Goal: Information Seeking & Learning: Check status

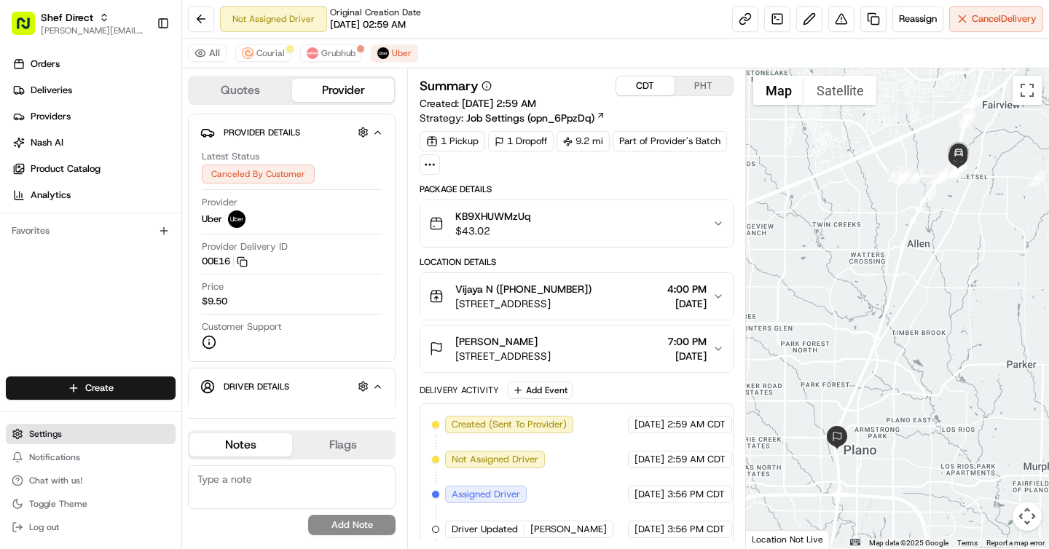
click at [54, 434] on span "Settings" at bounding box center [45, 434] width 33 height 12
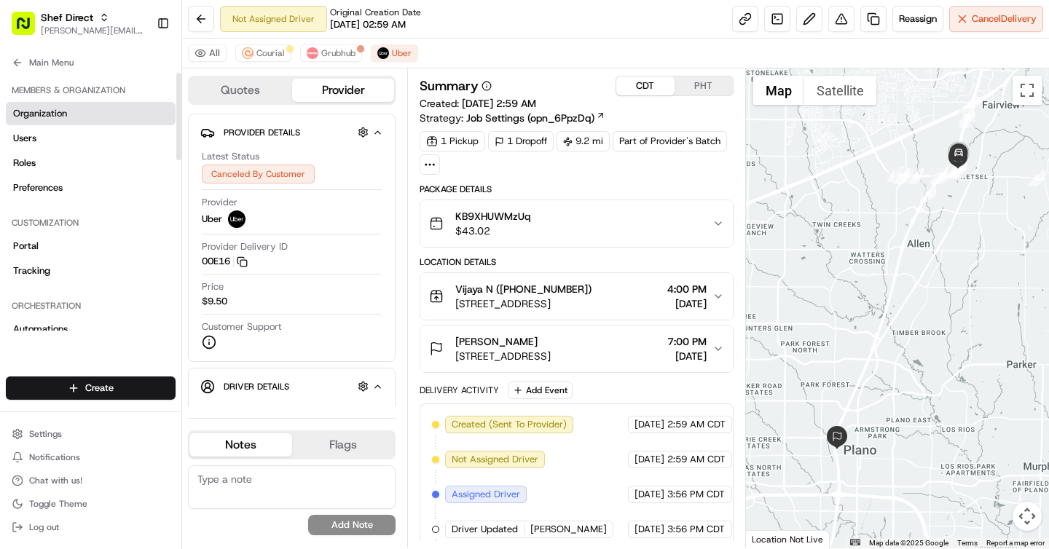
click at [62, 110] on span "Organization" at bounding box center [40, 113] width 54 height 13
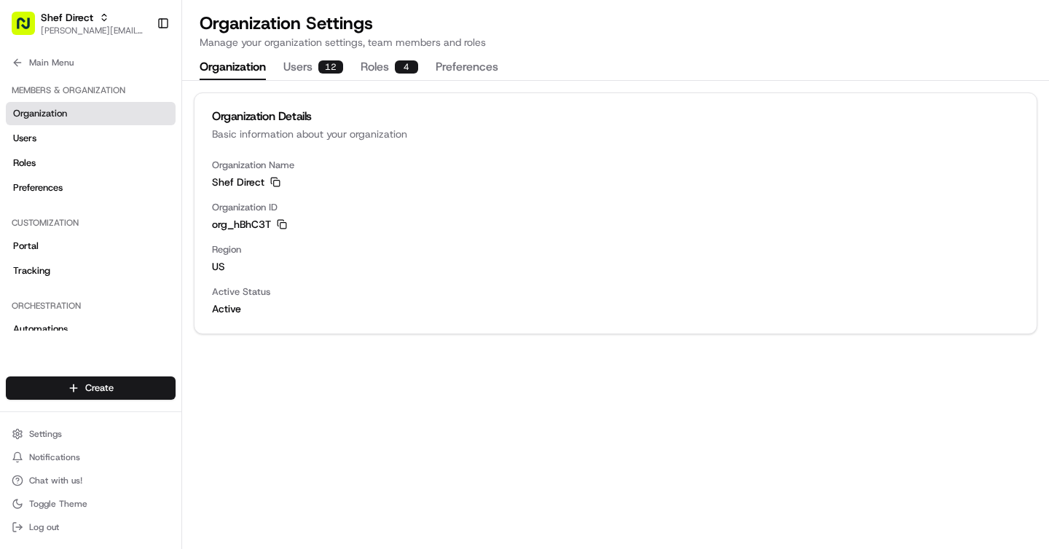
click at [371, 68] on button "Roles 4" at bounding box center [390, 67] width 58 height 25
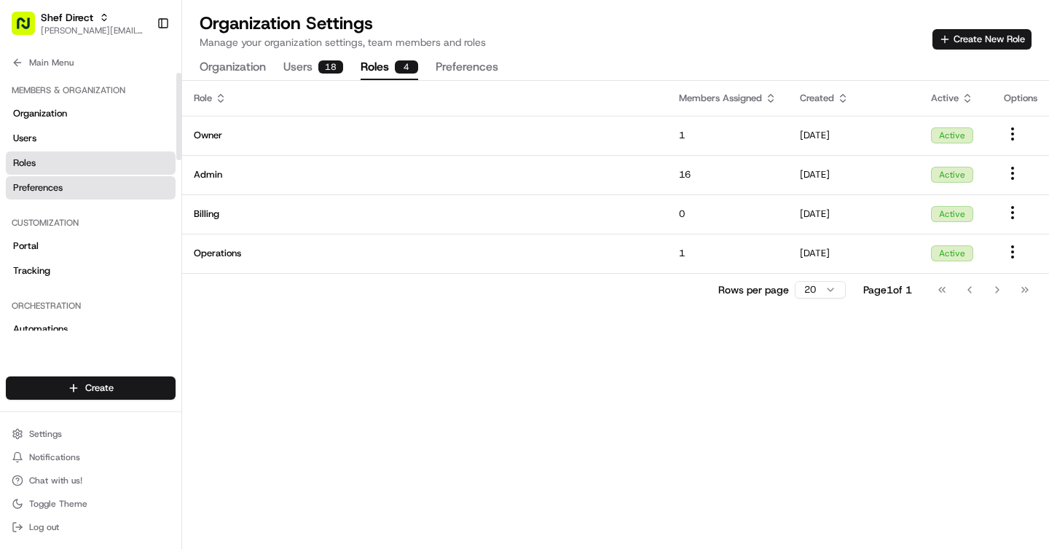
click at [58, 189] on span "Preferences" at bounding box center [38, 187] width 50 height 13
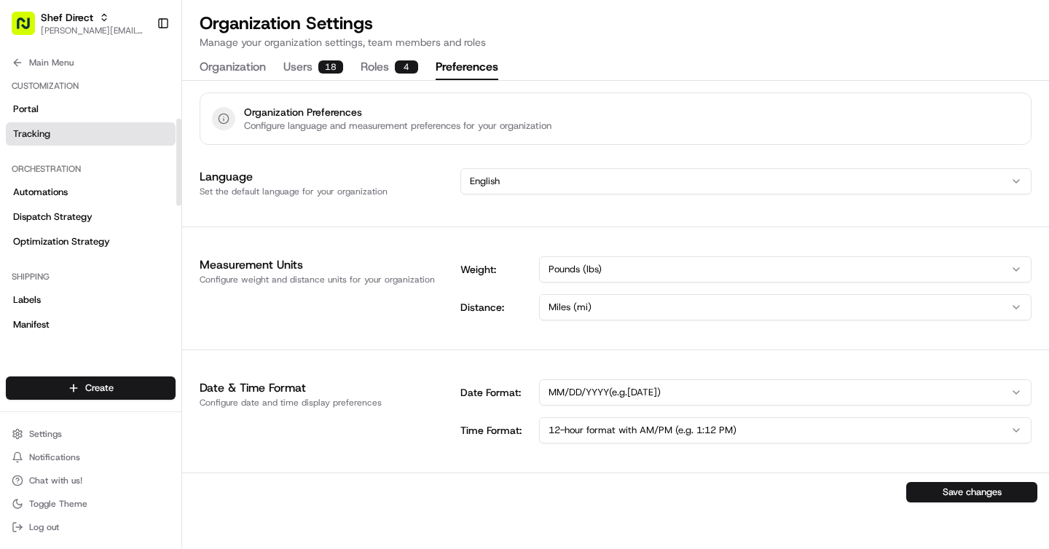
scroll to position [139, 0]
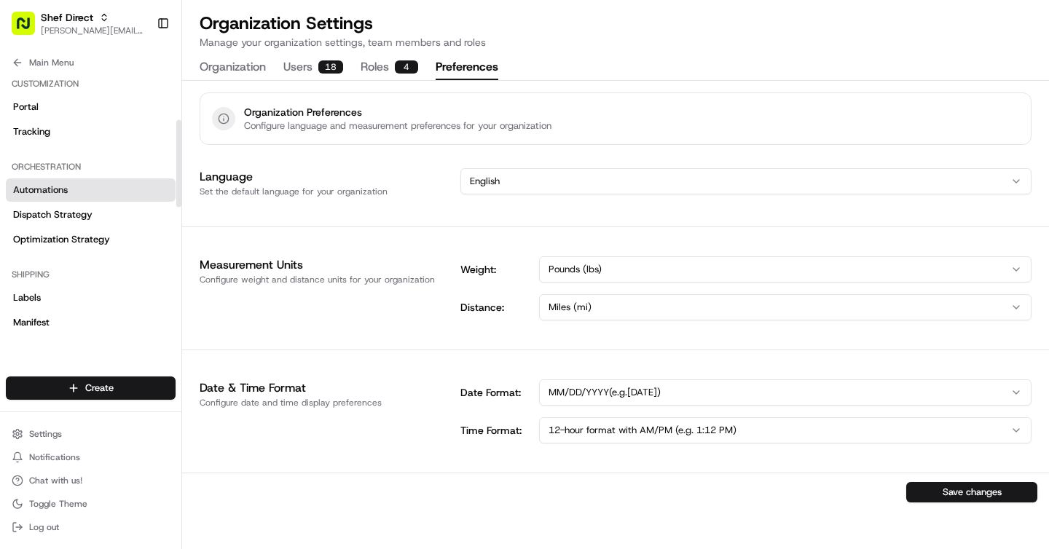
click at [49, 187] on span "Automations" at bounding box center [40, 190] width 55 height 13
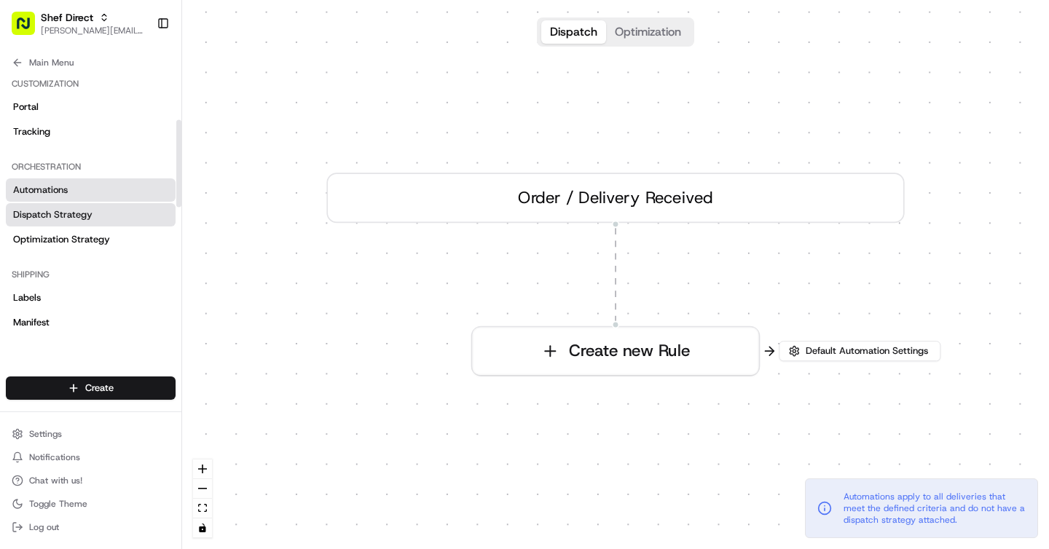
click at [62, 210] on span "Dispatch Strategy" at bounding box center [52, 214] width 79 height 13
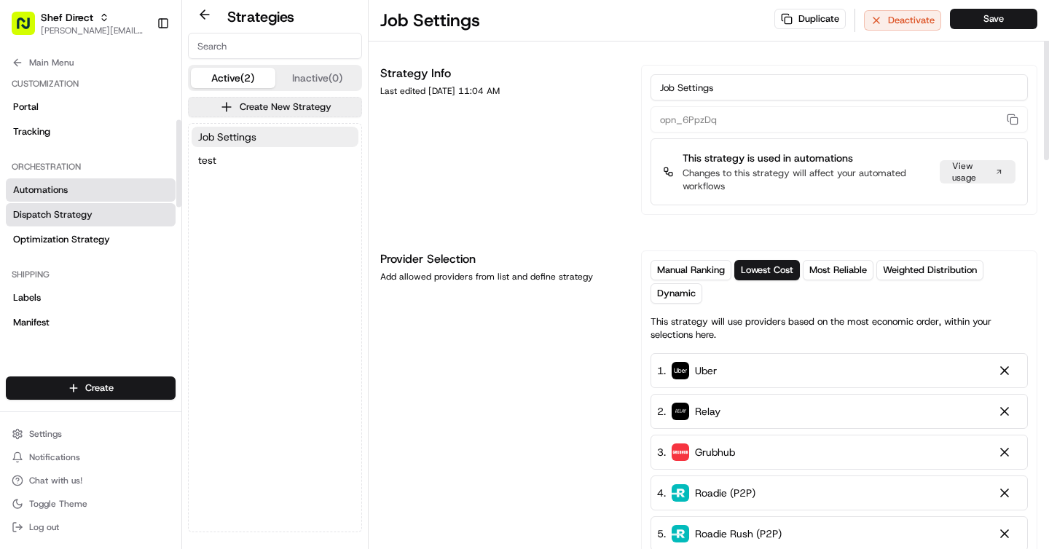
click at [84, 190] on link "Automations" at bounding box center [91, 189] width 170 height 23
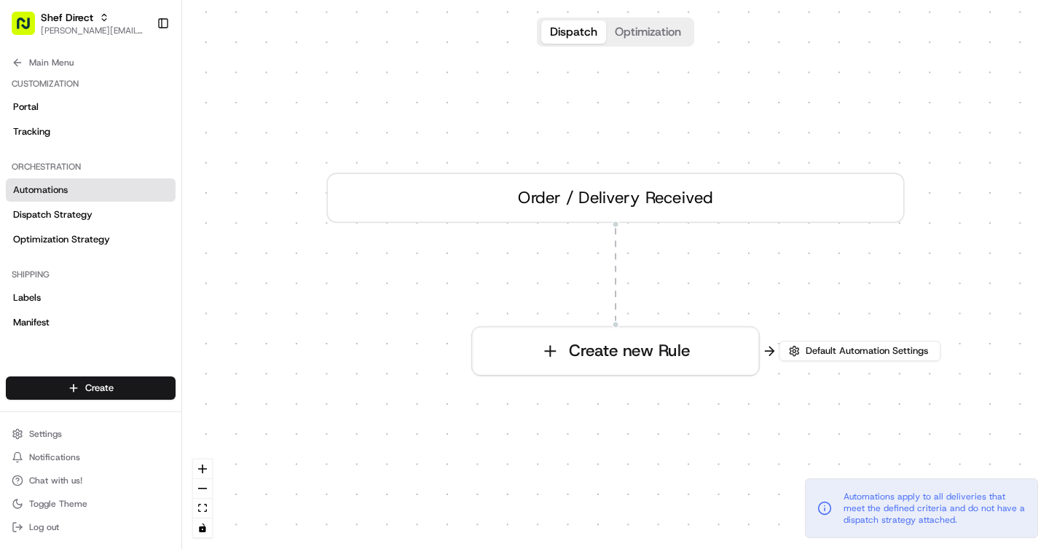
click at [639, 34] on button "Optimization" at bounding box center [648, 31] width 84 height 23
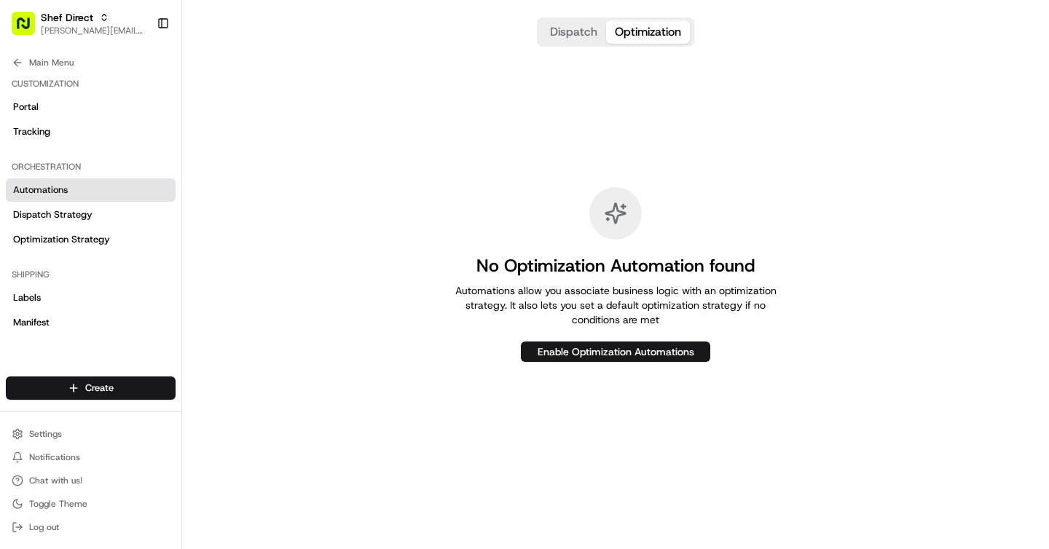
click at [581, 31] on button "Dispatch" at bounding box center [573, 31] width 65 height 23
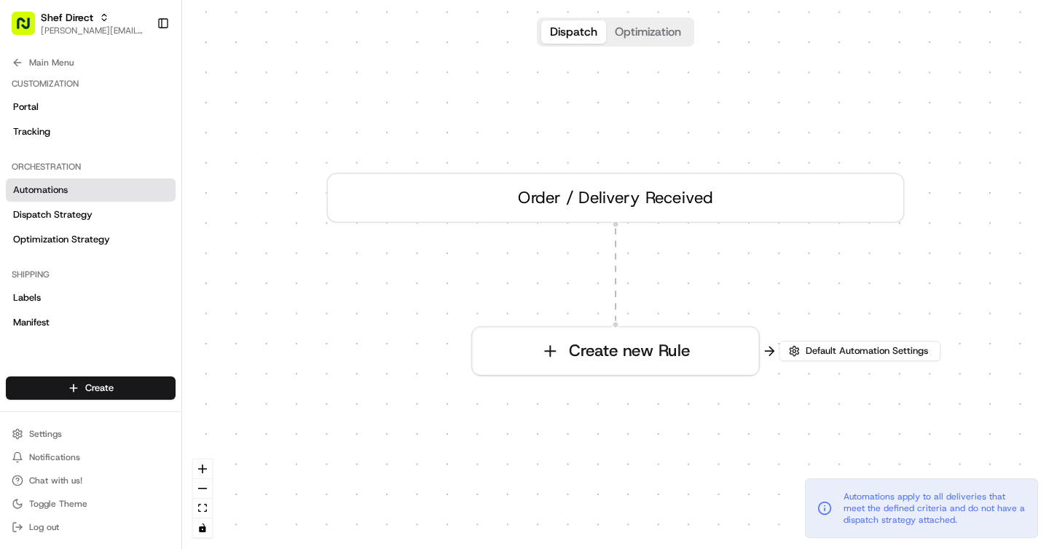
click at [650, 43] on button "Optimization" at bounding box center [648, 31] width 84 height 23
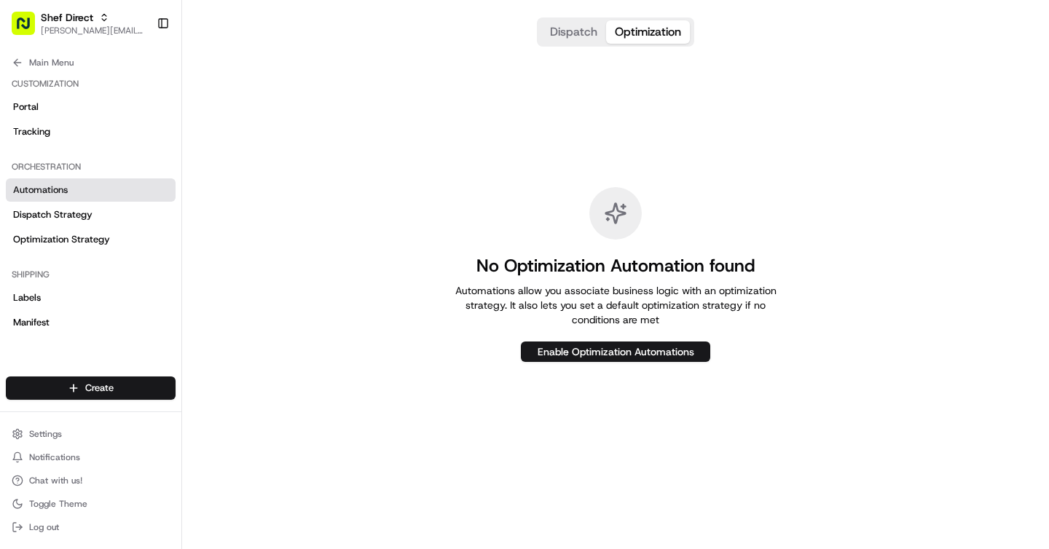
click at [562, 23] on button "Dispatch" at bounding box center [573, 31] width 65 height 23
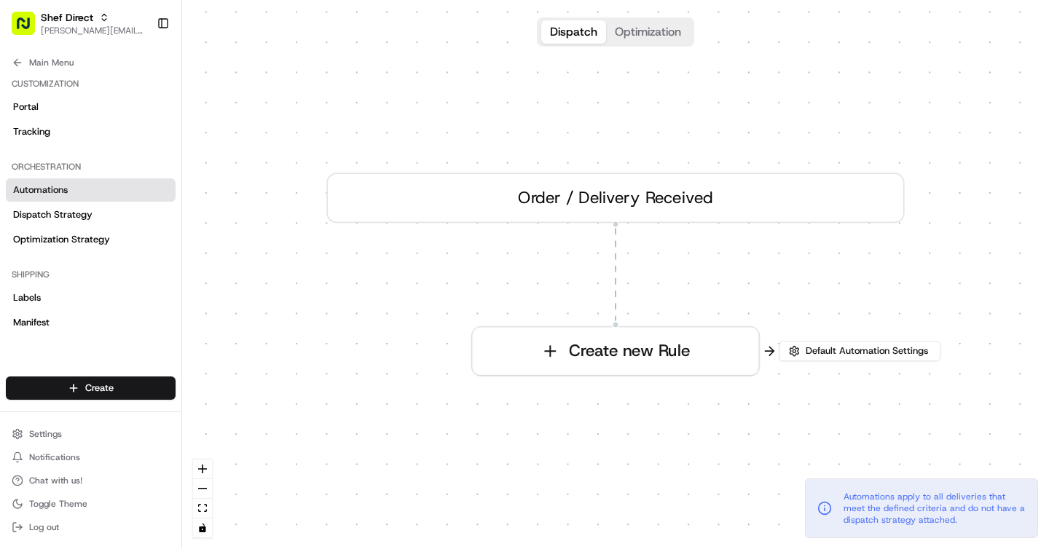
click at [655, 34] on button "Optimization" at bounding box center [648, 31] width 84 height 23
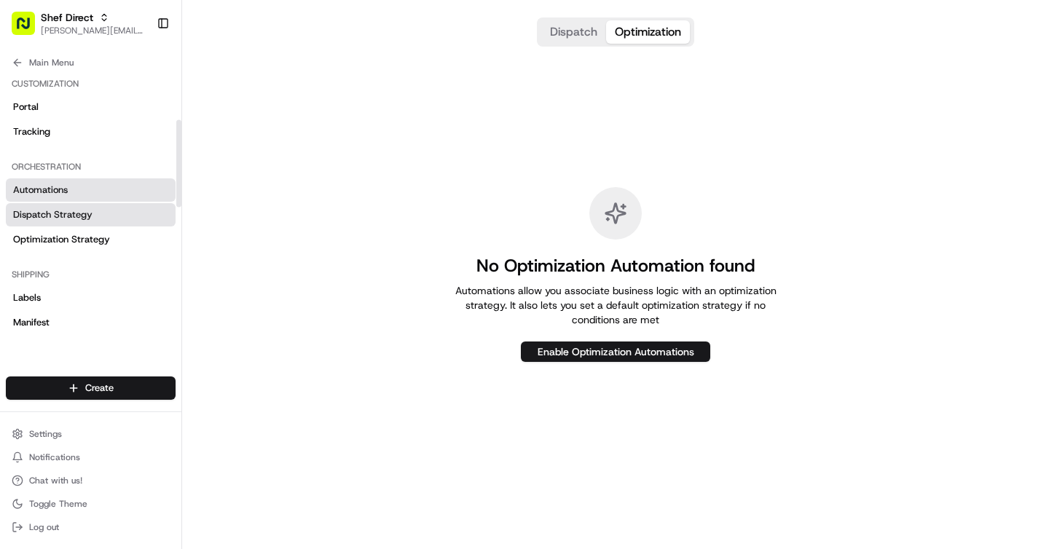
click at [95, 210] on link "Dispatch Strategy" at bounding box center [91, 214] width 170 height 23
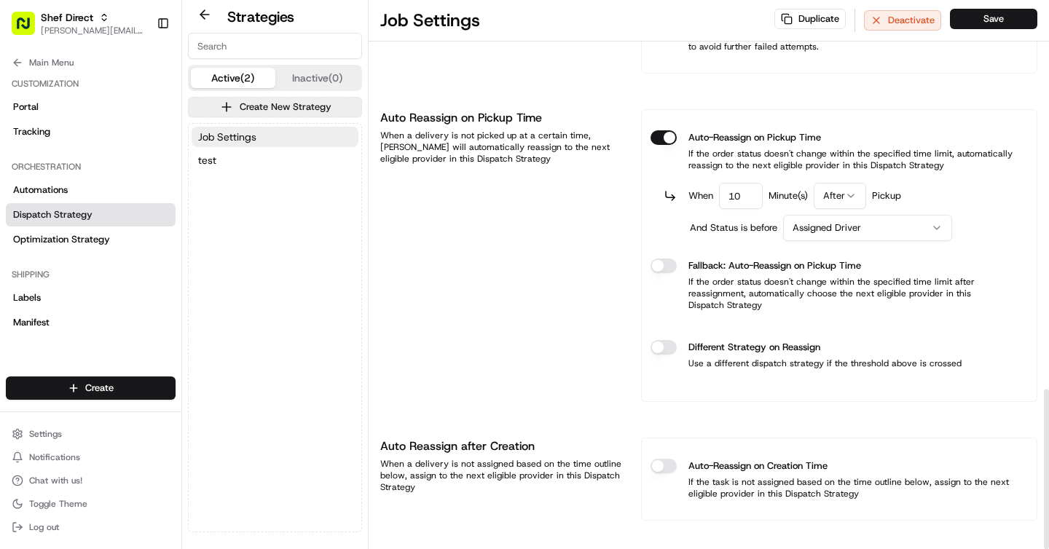
scroll to position [1337, 0]
click at [28, 232] on link "Optimization Strategy" at bounding box center [91, 239] width 170 height 23
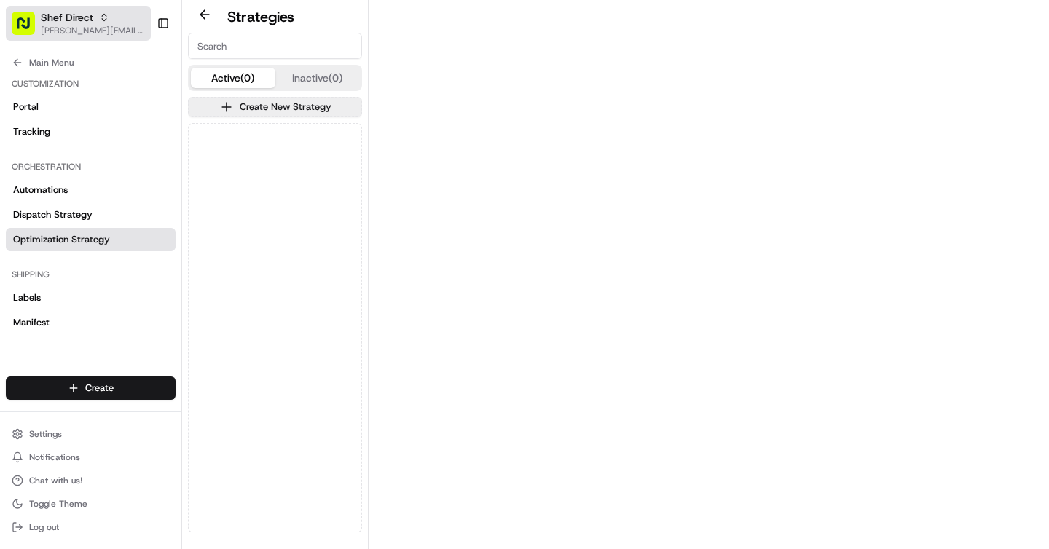
click at [69, 20] on span "Shef Direct" at bounding box center [67, 17] width 52 height 15
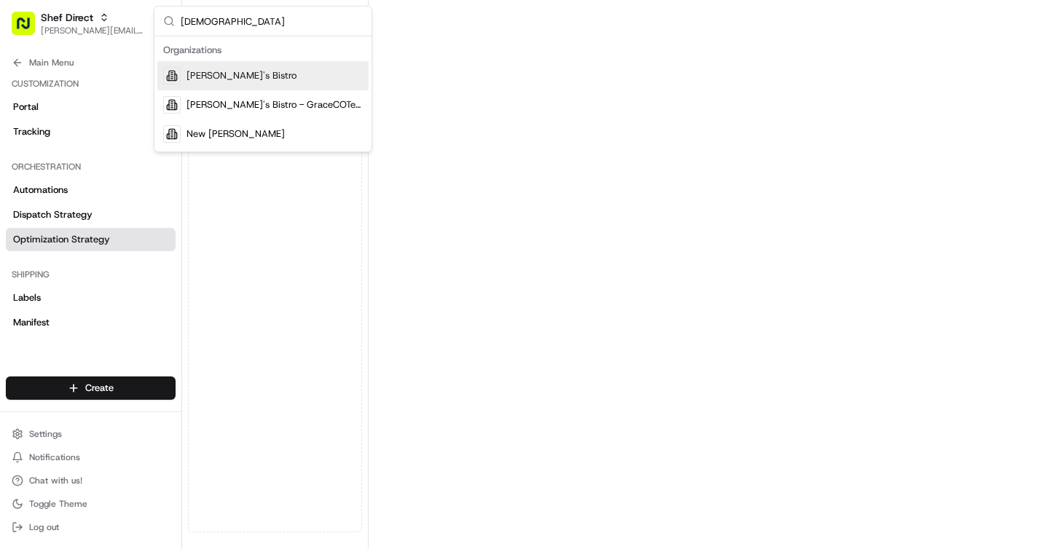
type input "[DEMOGRAPHIC_DATA]"
click at [240, 71] on span "[PERSON_NAME]'s Bistro" at bounding box center [241, 75] width 110 height 13
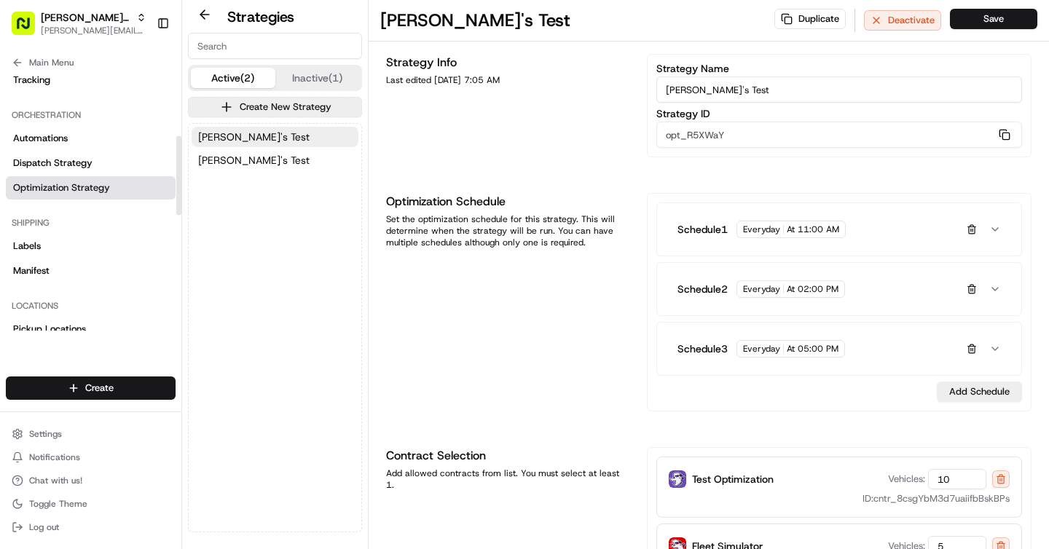
scroll to position [205, 0]
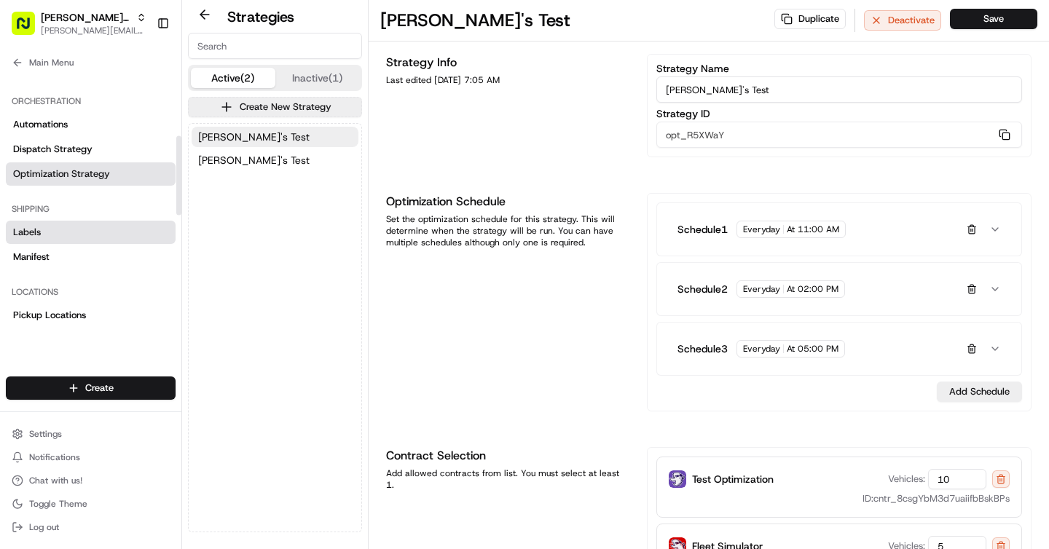
click at [21, 227] on span "Labels" at bounding box center [27, 232] width 28 height 13
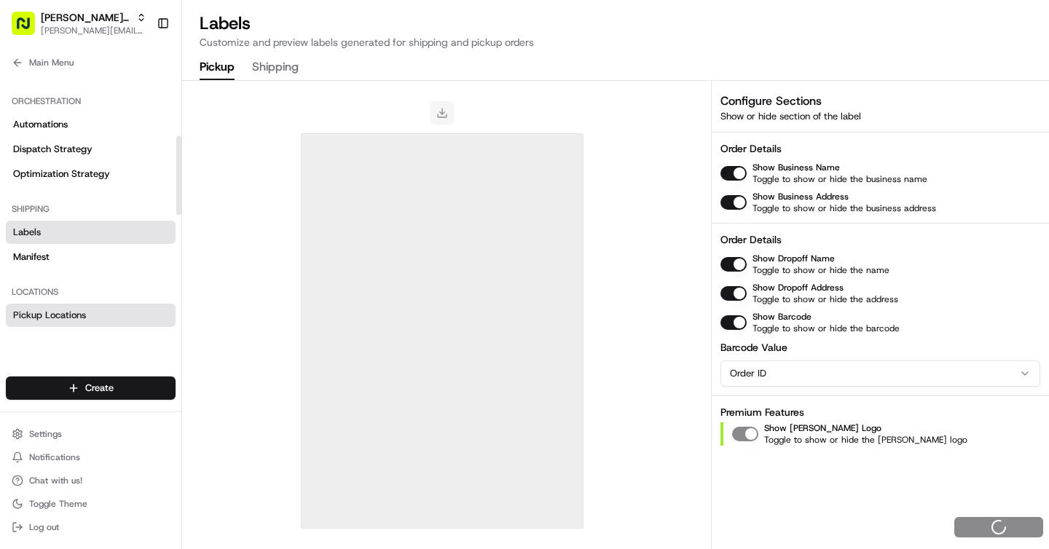
click at [89, 319] on link "Pickup Locations" at bounding box center [91, 315] width 170 height 23
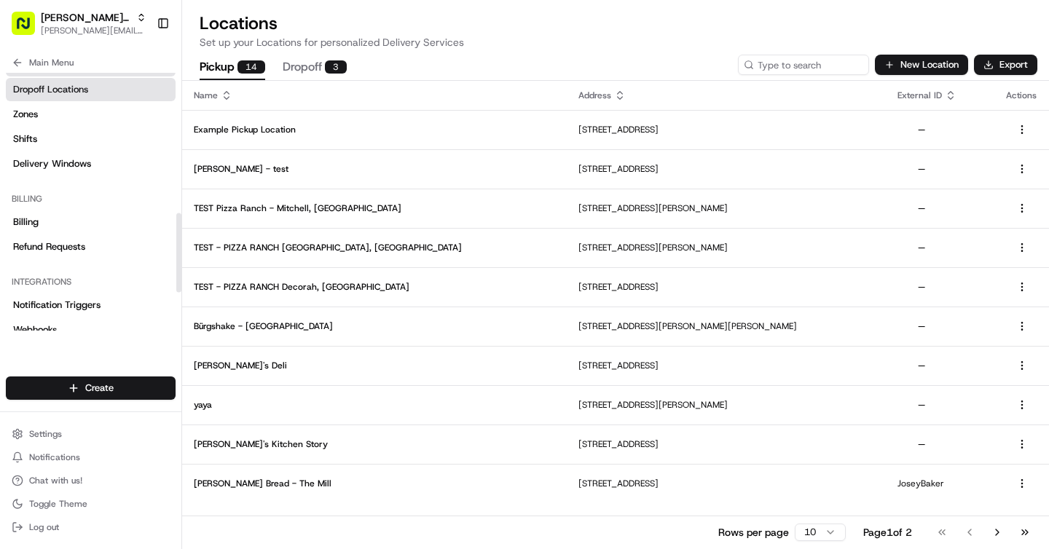
scroll to position [434, 0]
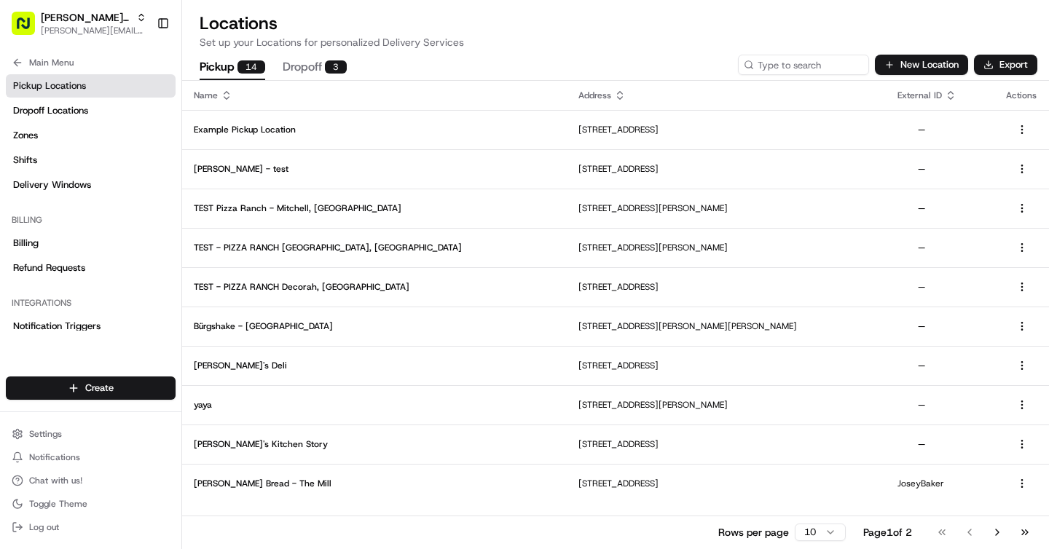
click at [816, 524] on body "[PERSON_NAME]'s Bistro [EMAIL_ADDRESS][DOMAIN_NAME] Toggle Sidebar Orders Deliv…" at bounding box center [524, 274] width 1049 height 549
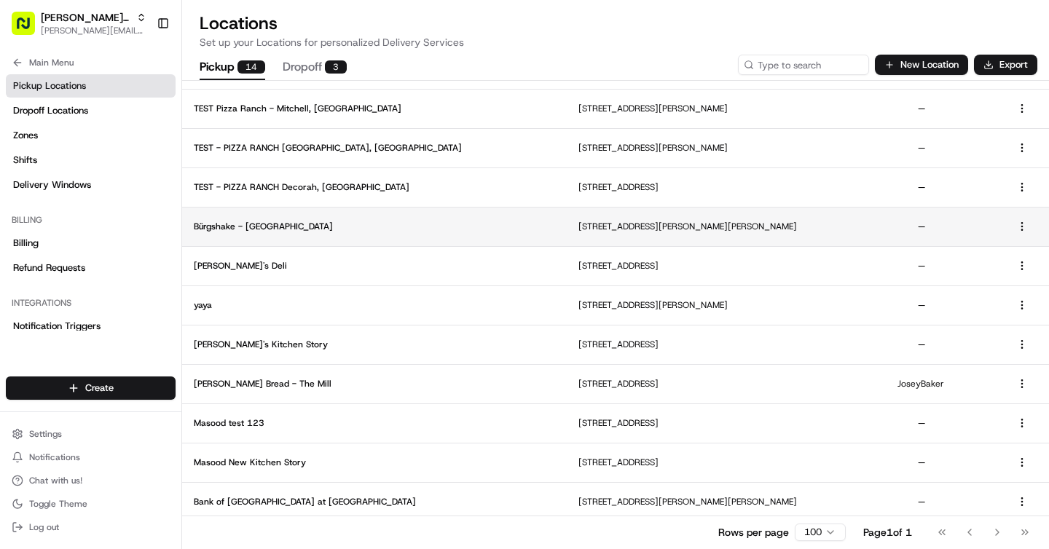
scroll to position [145, 0]
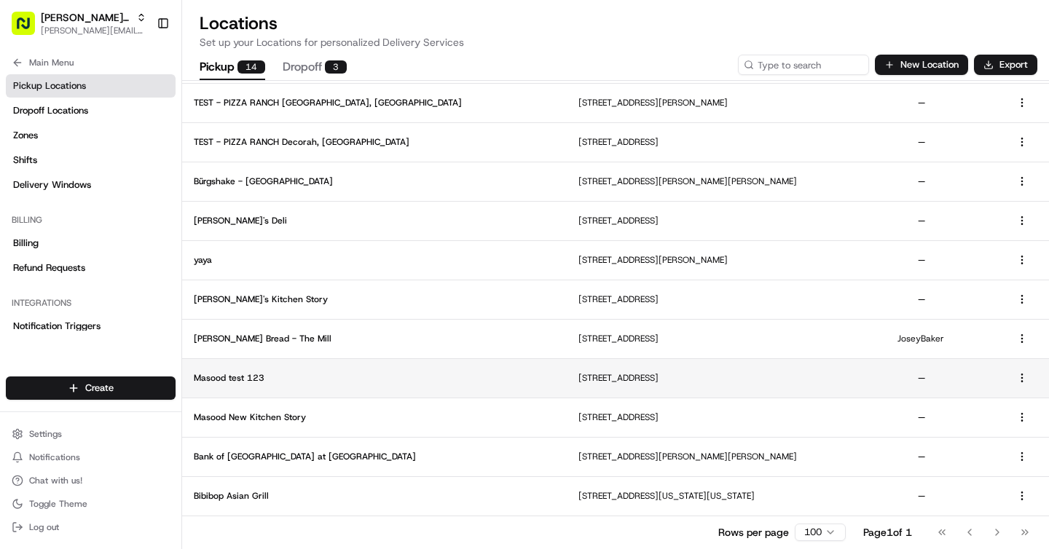
click at [389, 372] on p "Masood test 123" at bounding box center [374, 378] width 361 height 12
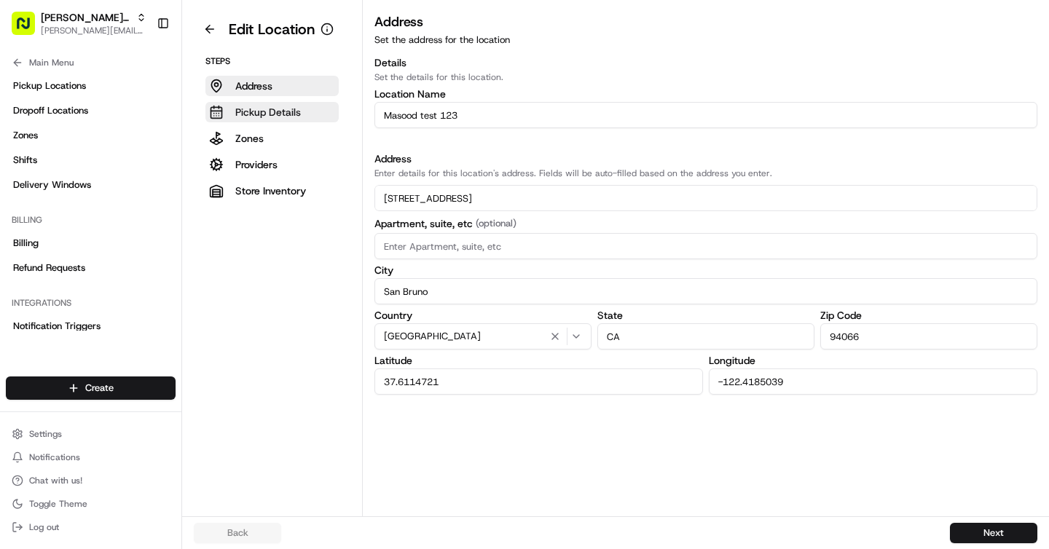
click at [288, 108] on p "Pickup Details" at bounding box center [268, 112] width 66 height 15
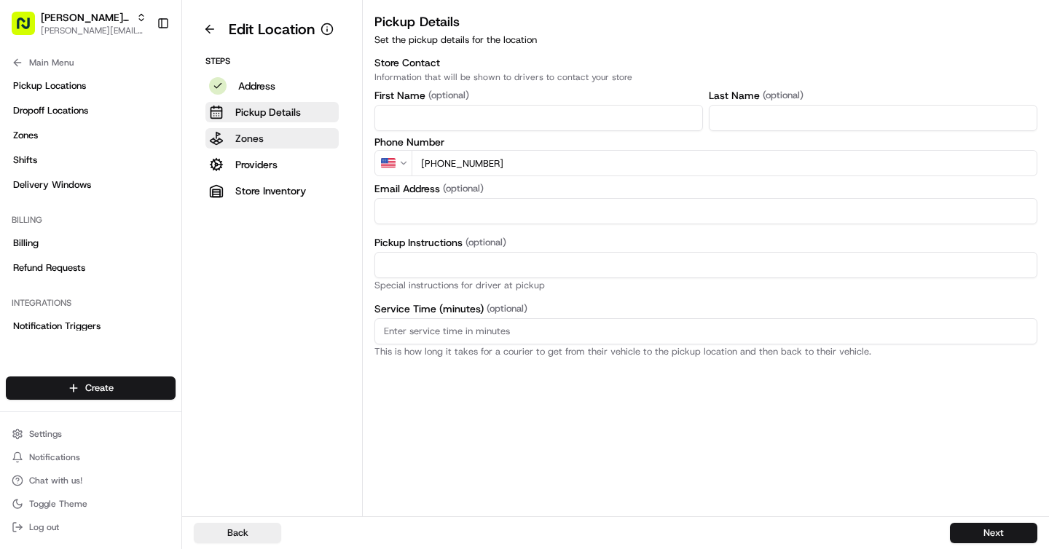
click at [258, 144] on p "Zones" at bounding box center [249, 138] width 28 height 15
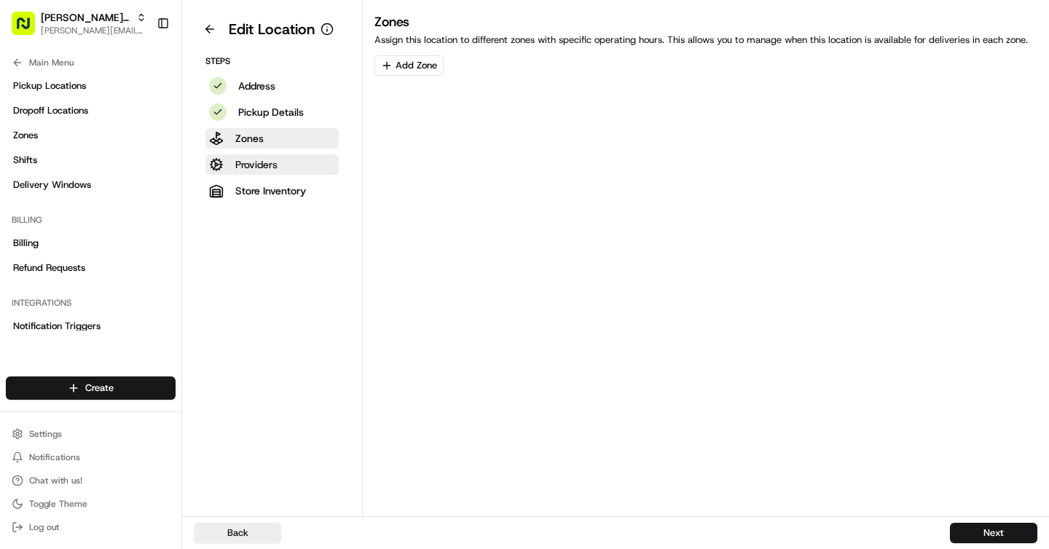
click at [264, 166] on p "Providers" at bounding box center [256, 164] width 42 height 15
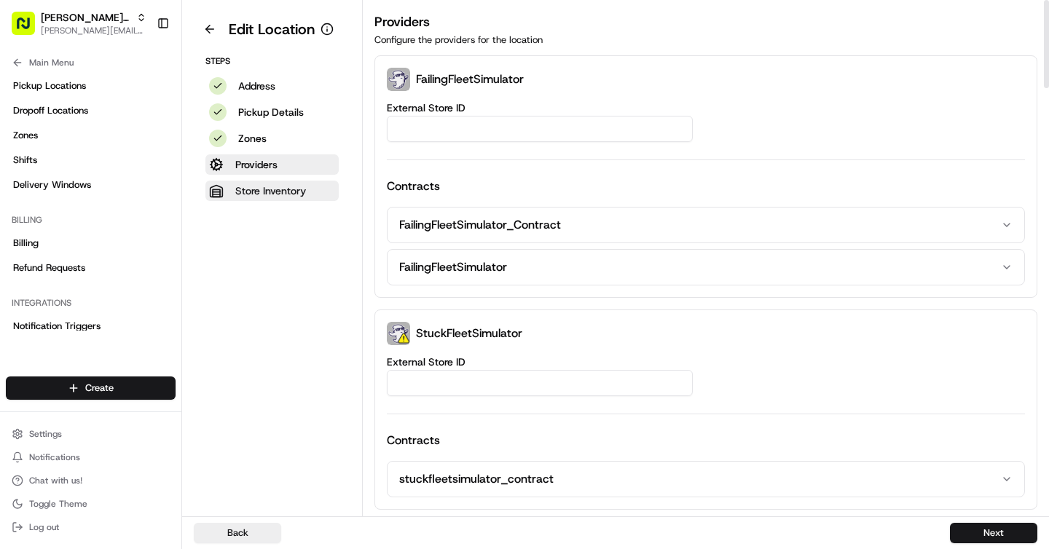
click at [255, 182] on button "Store Inventory" at bounding box center [271, 191] width 133 height 20
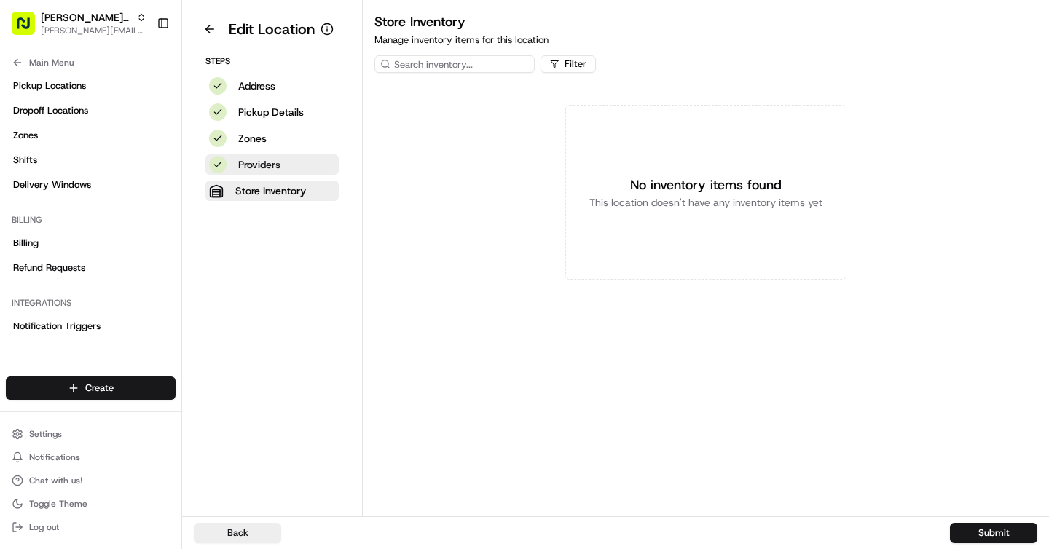
click at [290, 157] on button "Providers" at bounding box center [271, 164] width 133 height 20
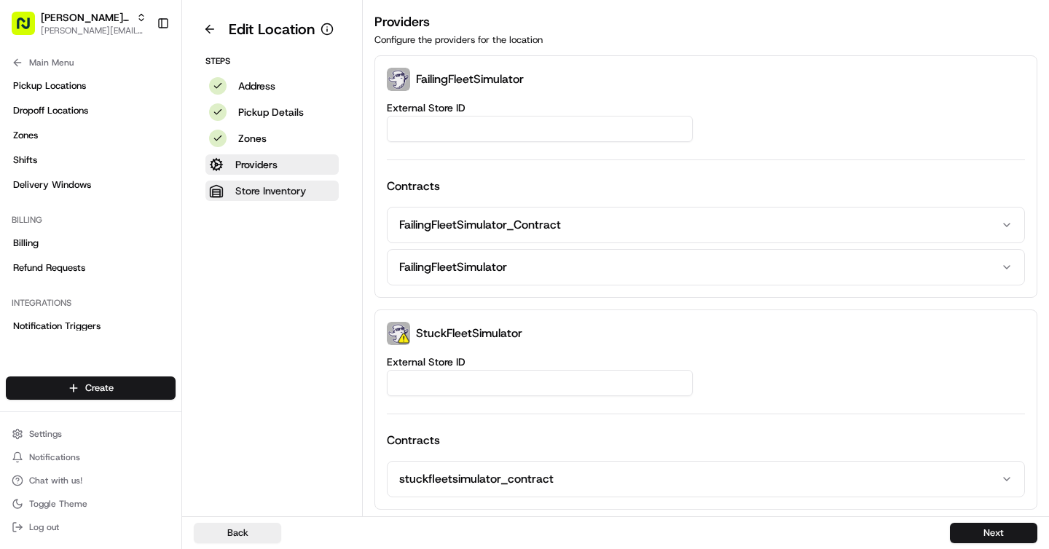
click at [287, 189] on p "Store Inventory" at bounding box center [270, 191] width 71 height 15
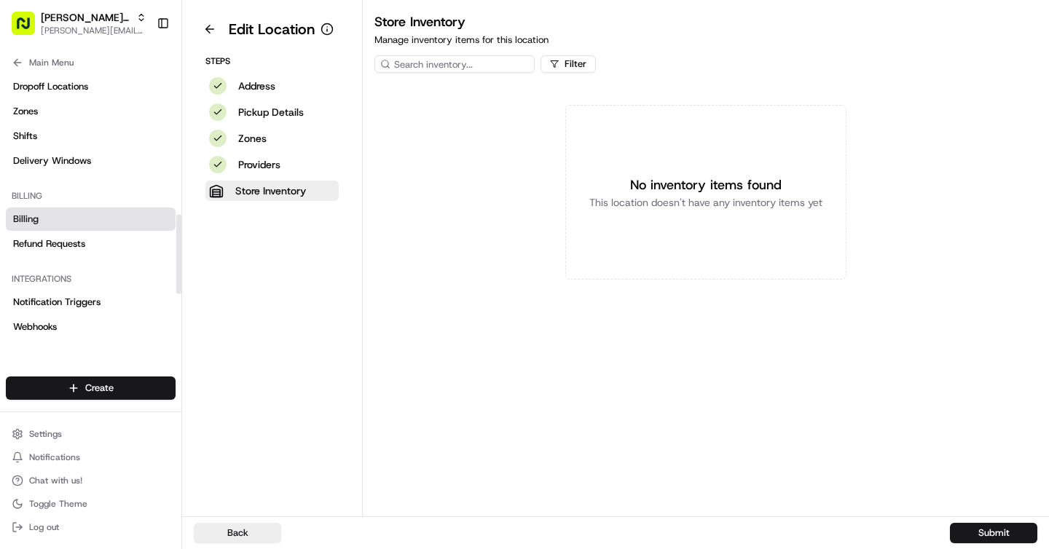
scroll to position [462, 0]
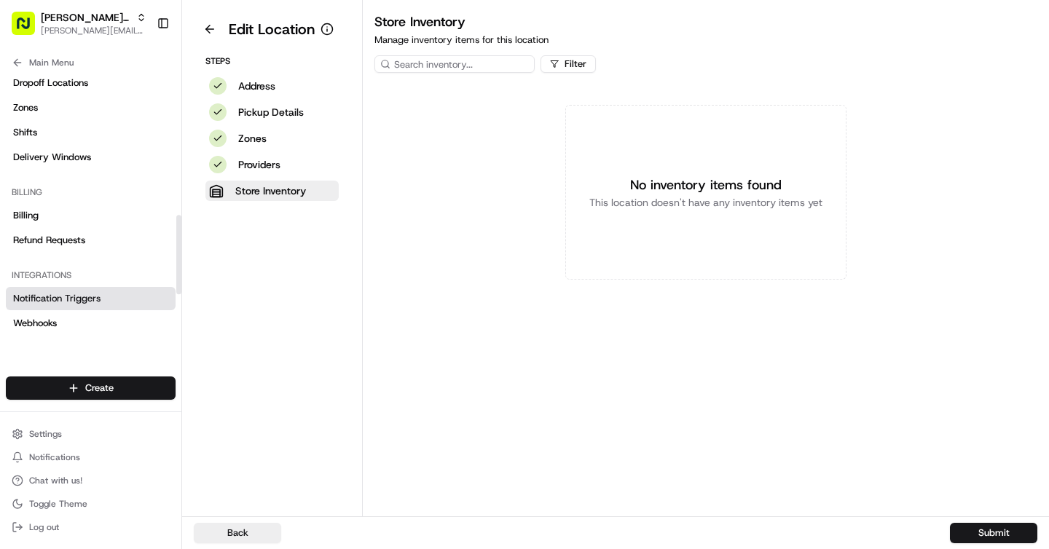
click at [95, 304] on span "Notification Triggers" at bounding box center [56, 298] width 87 height 13
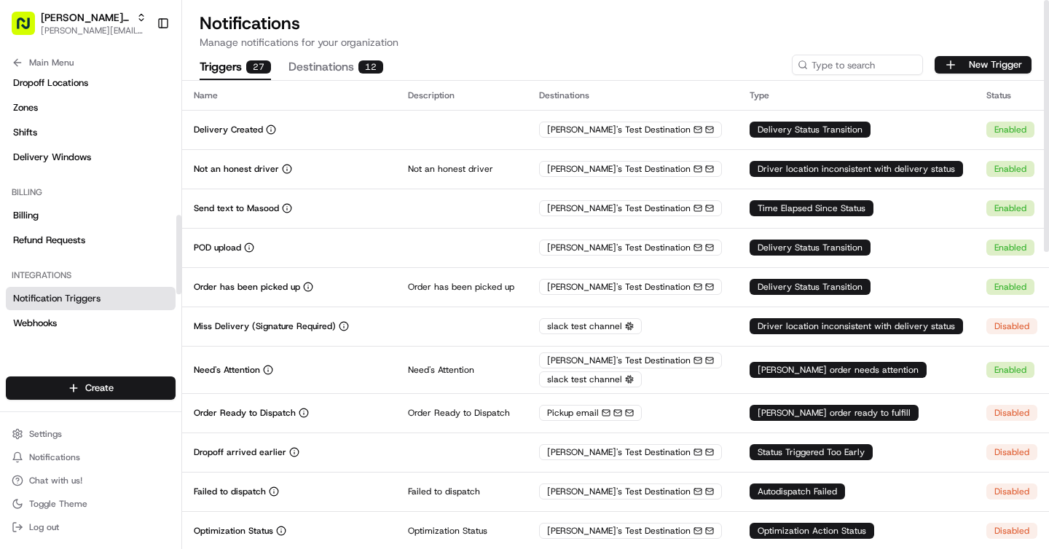
click at [33, 334] on div "Main Menu Members & Organization Organization Users Roles Preferences Customiza…" at bounding box center [90, 206] width 181 height 318
click at [47, 328] on span "Webhooks" at bounding box center [35, 323] width 44 height 13
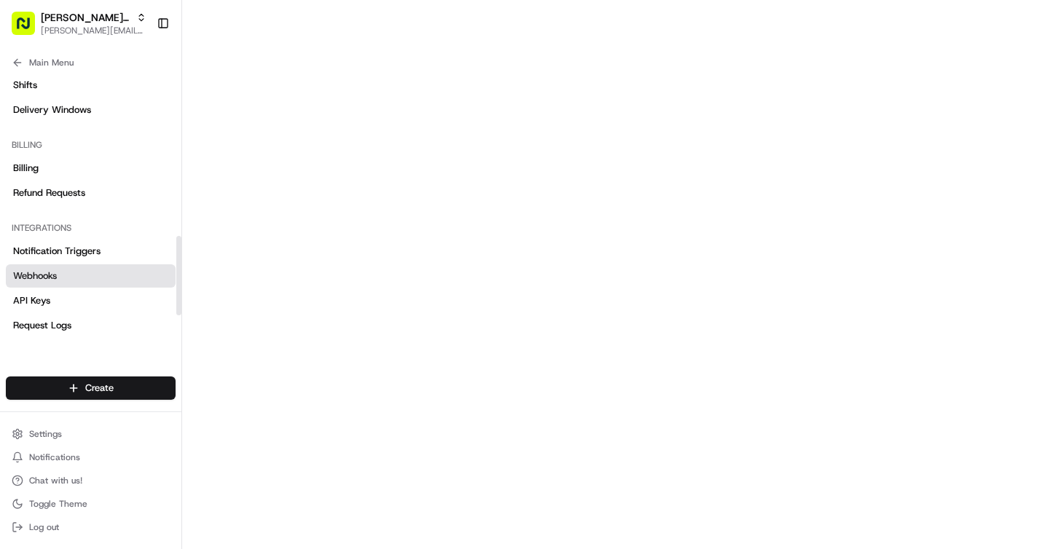
scroll to position [580, 0]
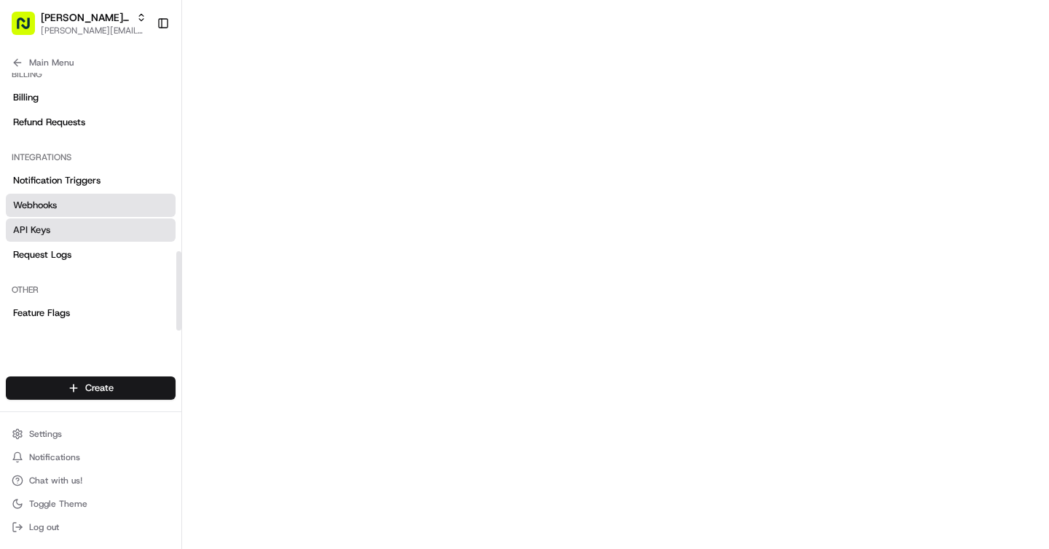
click at [49, 227] on span "API Keys" at bounding box center [31, 230] width 37 height 13
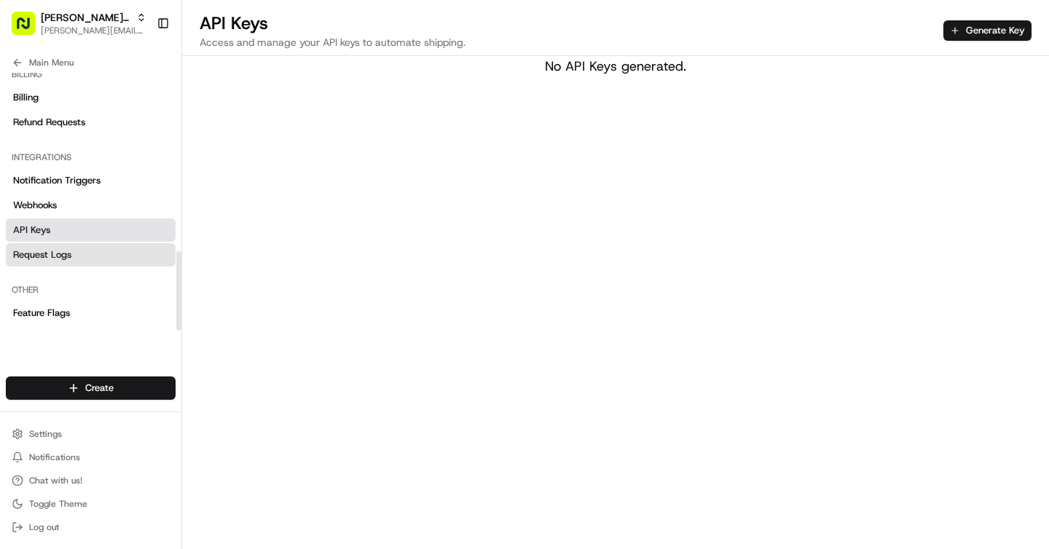
click at [77, 253] on link "Request Logs" at bounding box center [91, 254] width 170 height 23
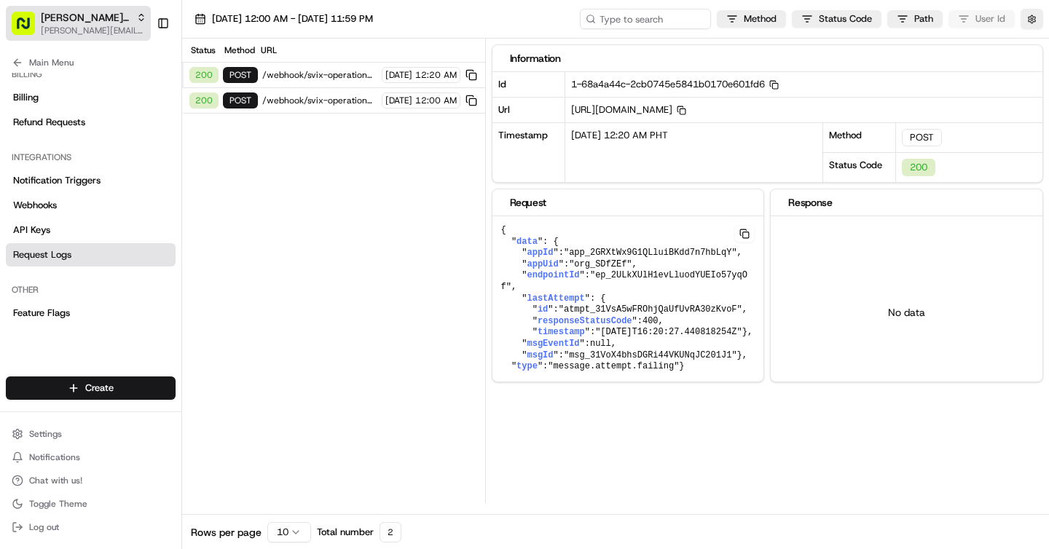
click at [71, 25] on span "[PERSON_NAME][EMAIL_ADDRESS][DOMAIN_NAME]" at bounding box center [94, 31] width 106 height 12
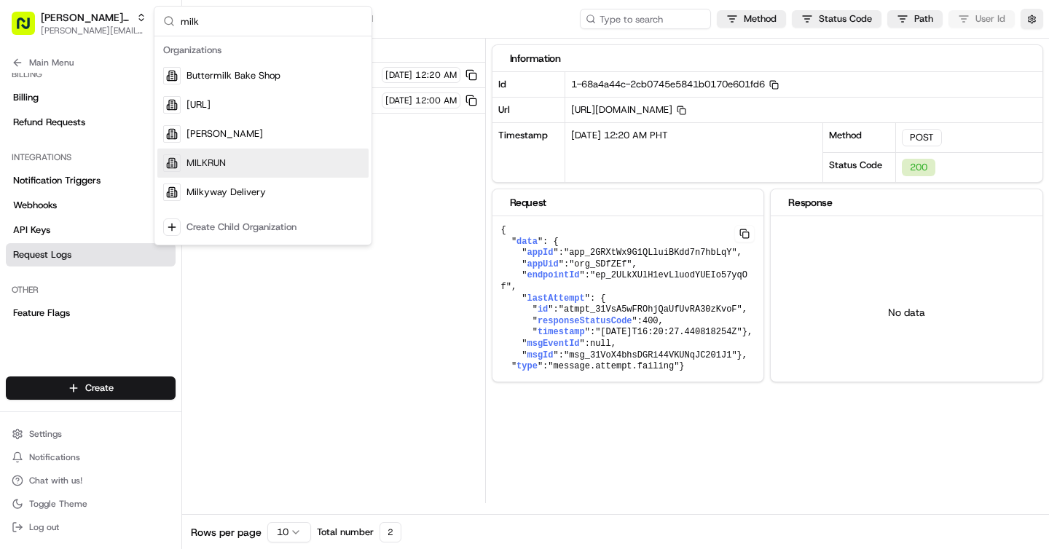
type input "milk"
click at [219, 159] on span "MILKRUN" at bounding box center [205, 163] width 39 height 13
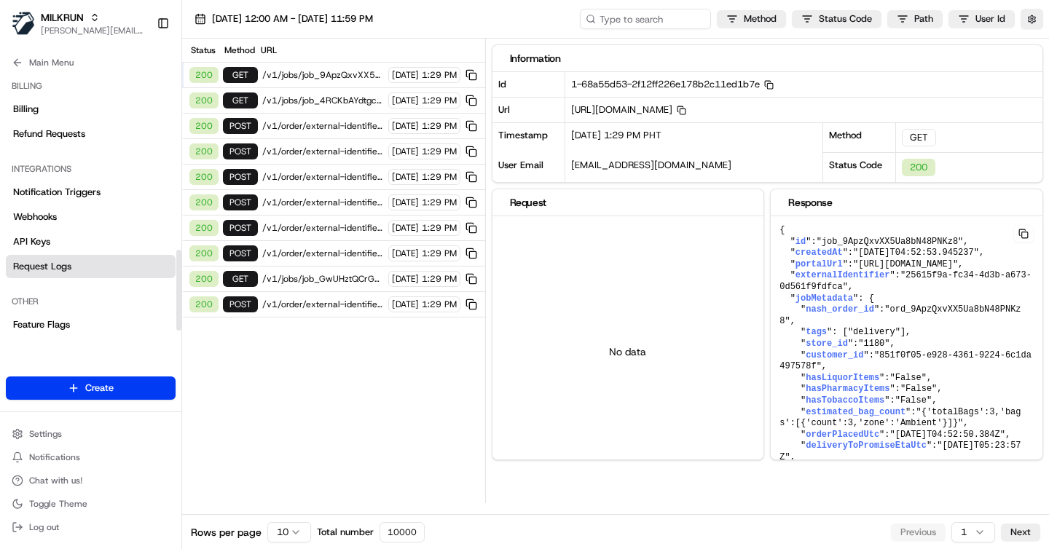
scroll to position [564, 0]
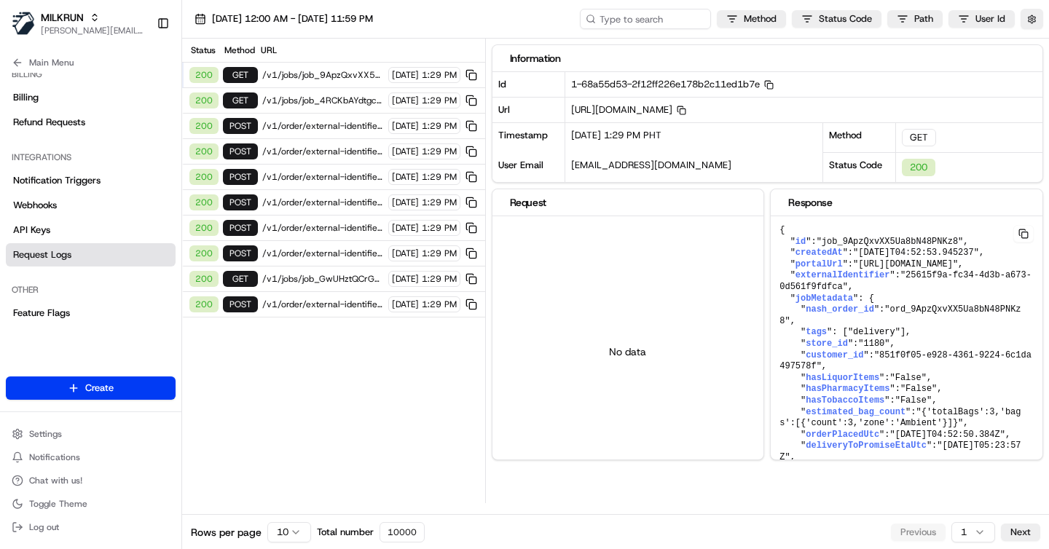
click at [301, 71] on span "/v1/jobs/job_9ApzQxvXX5Ua8bN48PNKz8" at bounding box center [323, 75] width 122 height 12
click at [467, 75] on button at bounding box center [471, 75] width 16 height 16
click at [942, 243] on span ""job_9ApzQxvXX5Ua8bN48PNKz8"" at bounding box center [889, 242] width 147 height 10
copy span "job_9ApzQxvXX5Ua8bN48PNKz8"
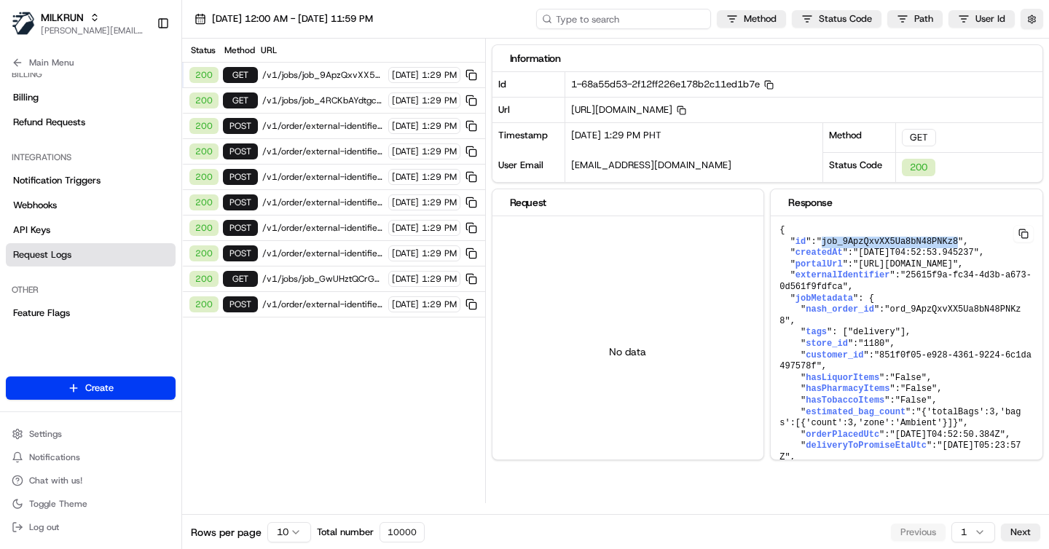
click at [613, 11] on input at bounding box center [623, 19] width 175 height 20
paste input "job_9ApzQxvXX5Ua8bN48PNKz8"
type input "job_9ApzQxvXX5Ua8bN48PNKz8"
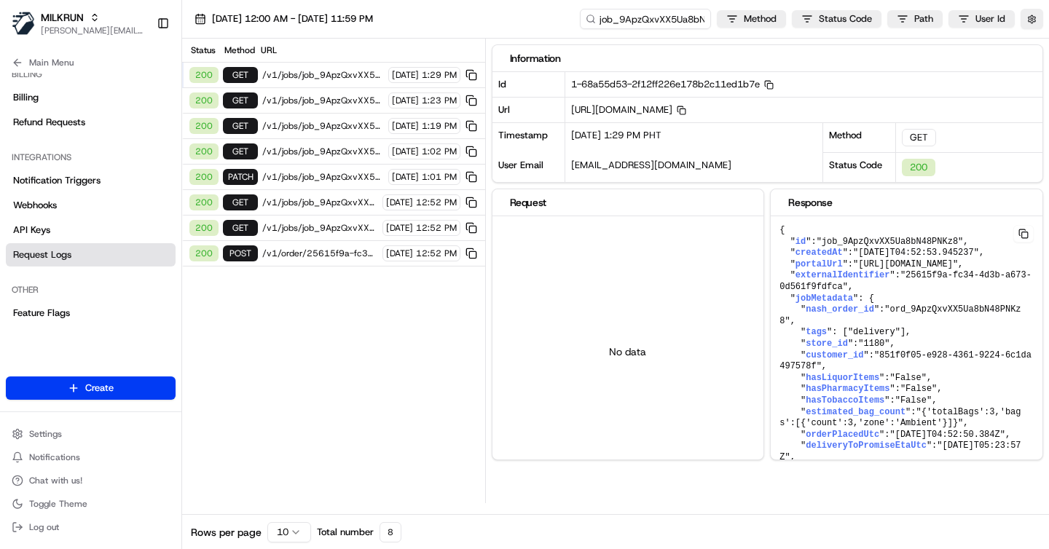
click at [335, 110] on div "200 GET /v1/jobs/job_9ApzQxvXX5Ua8bN48PNKz8 [DATE] 1:23 PM" at bounding box center [333, 100] width 303 height 25
click at [332, 252] on span "/v1/order/25615f9a-fc34-4d3b-a673-0d561f9fdfca/autodispatch" at bounding box center [320, 254] width 116 height 12
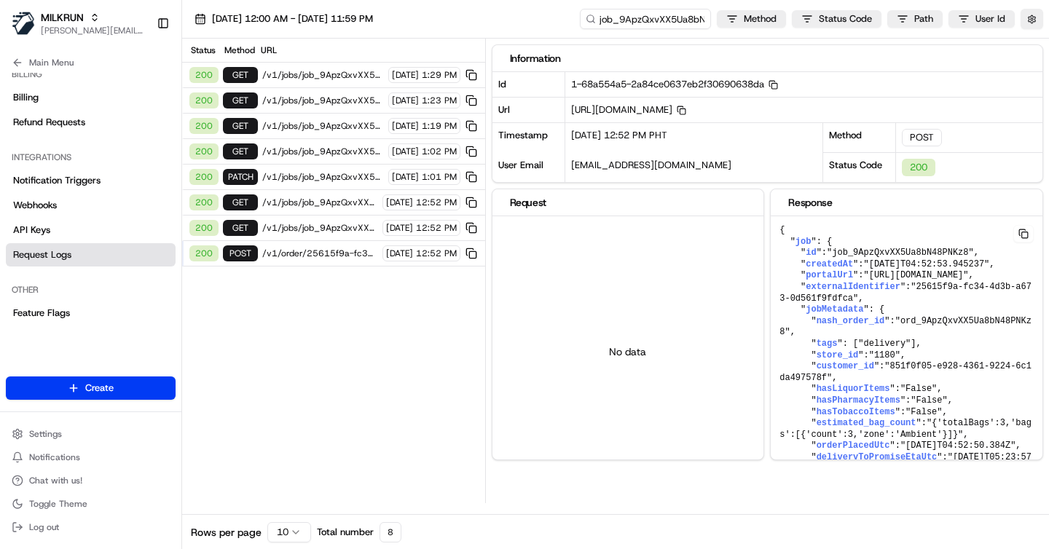
click at [310, 224] on span "/v1/jobs/job_9ApzQxvXX5Ua8bN48PNKz8" at bounding box center [320, 228] width 116 height 12
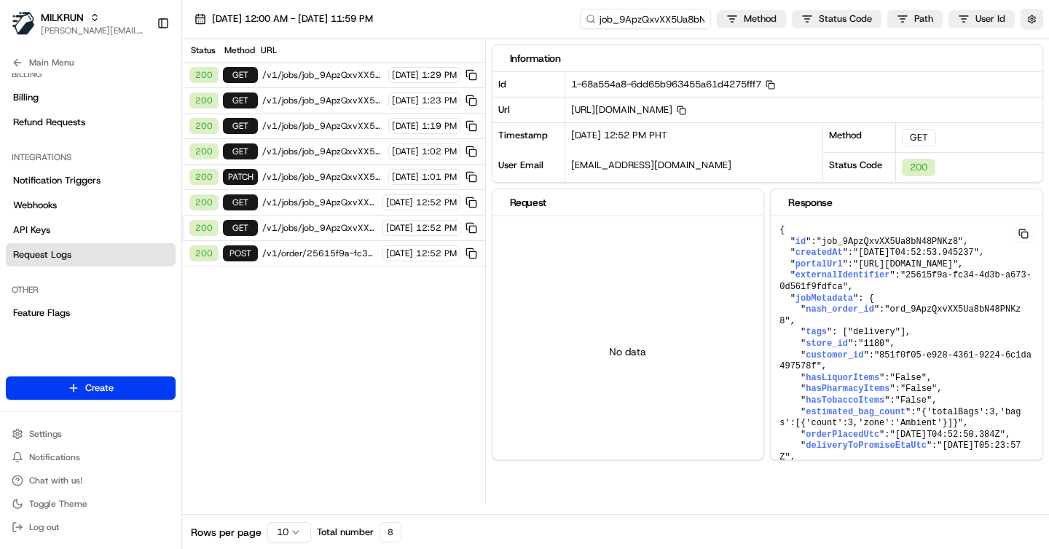
click at [313, 260] on div "200 POST /v1/order/25615f9a-fc34-4d3b-a673-0d561f9fdfca/autodispatch [DATE] 12:…" at bounding box center [333, 253] width 303 height 25
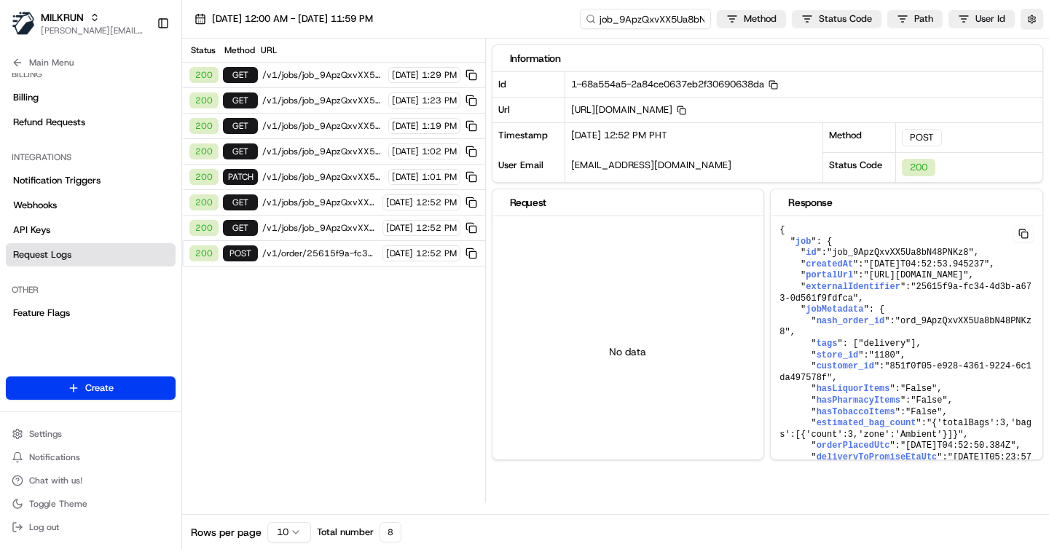
click at [307, 253] on span "/v1/order/25615f9a-fc34-4d3b-a673-0d561f9fdfca/autodispatch" at bounding box center [320, 254] width 116 height 12
click at [310, 249] on span "/v1/order/25615f9a-fc34-4d3b-a673-0d561f9fdfca/autodispatch" at bounding box center [320, 254] width 116 height 12
click at [325, 226] on span "/v1/jobs/job_9ApzQxvXX5Ua8bN48PNKz8" at bounding box center [320, 228] width 116 height 12
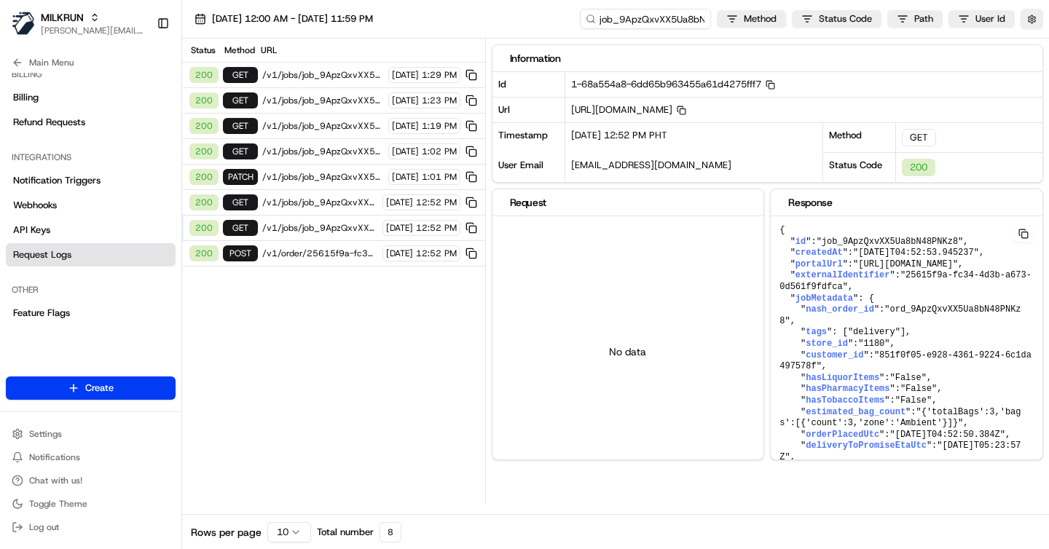
click at [320, 251] on span "/v1/order/25615f9a-fc34-4d3b-a673-0d561f9fdfca/autodispatch" at bounding box center [320, 254] width 116 height 12
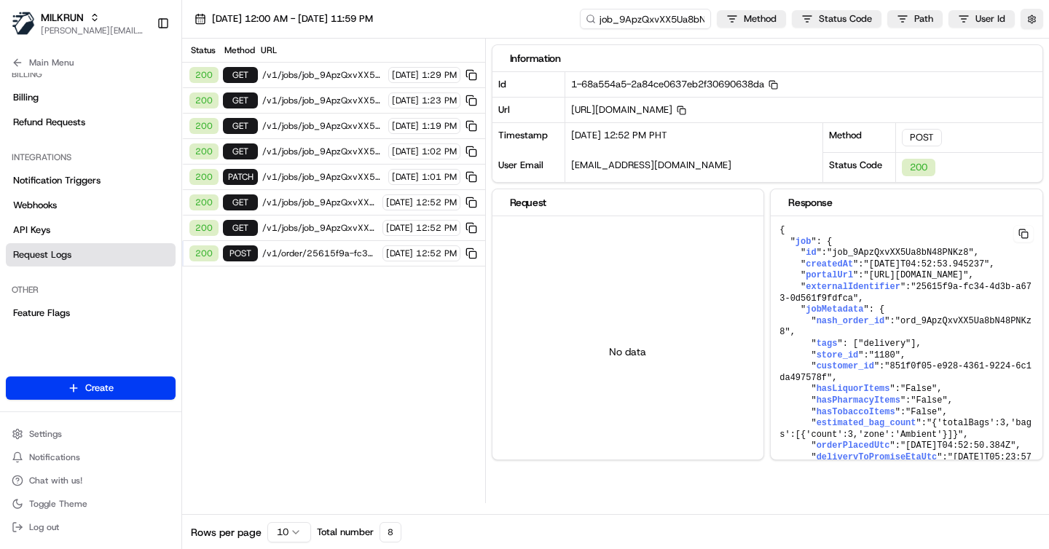
click at [320, 237] on div "200 GET /v1/jobs/job_9ApzQxvXX5Ua8bN48PNKz8 [DATE] 12:52 PM" at bounding box center [333, 228] width 303 height 25
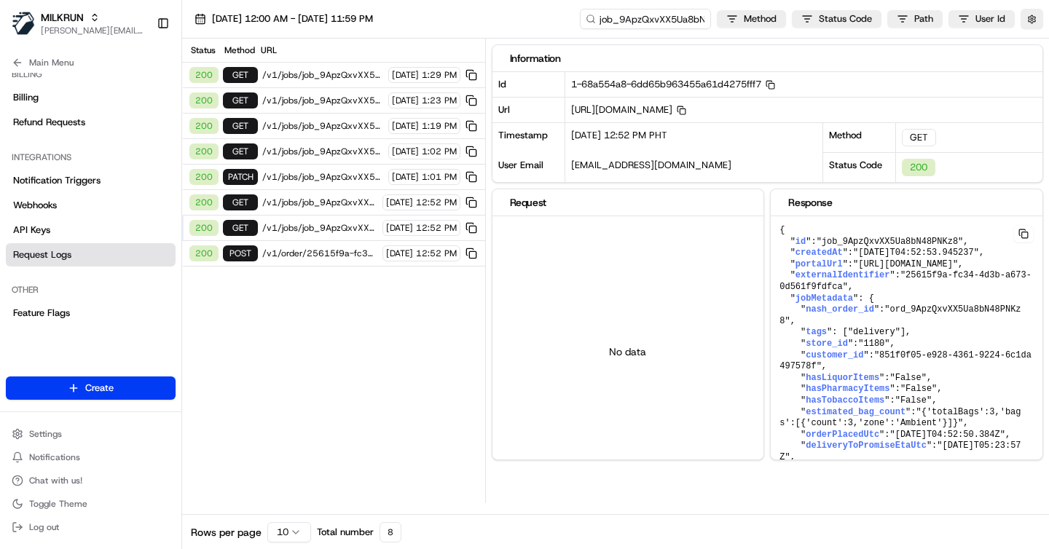
click at [318, 251] on span "/v1/order/25615f9a-fc34-4d3b-a673-0d561f9fdfca/autodispatch" at bounding box center [320, 254] width 116 height 12
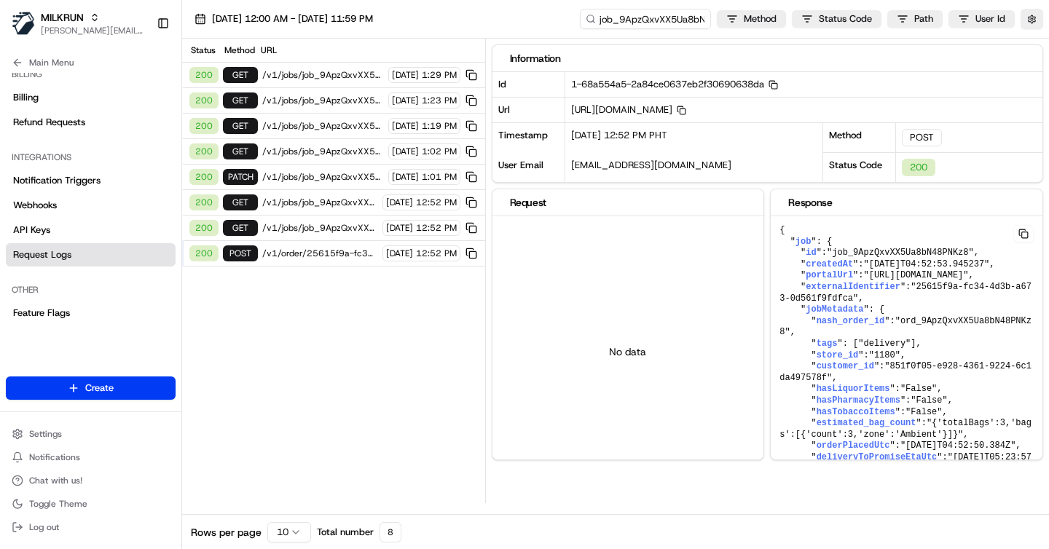
click at [318, 233] on span "/v1/jobs/job_9ApzQxvXX5Ua8bN48PNKz8" at bounding box center [320, 228] width 116 height 12
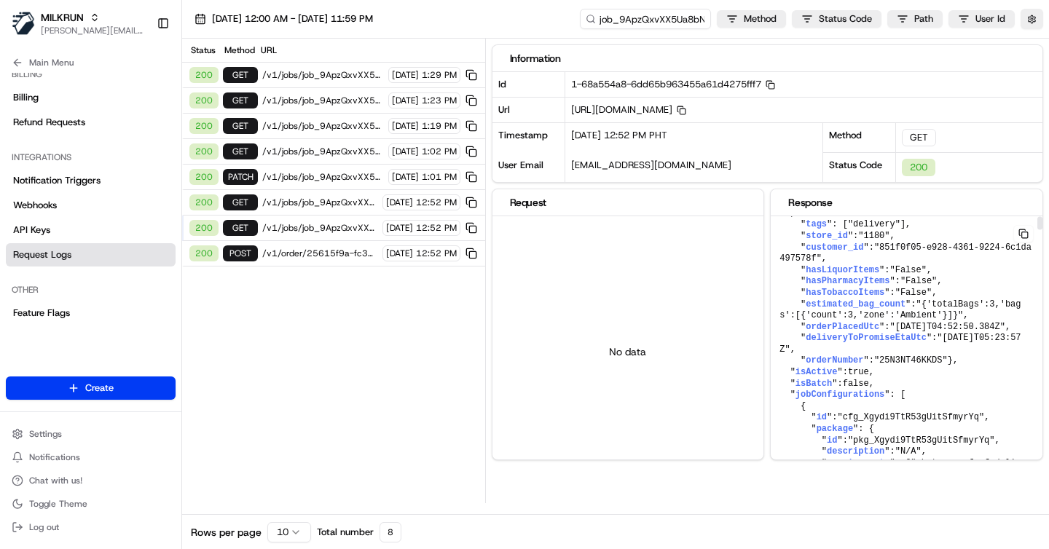
scroll to position [0, 0]
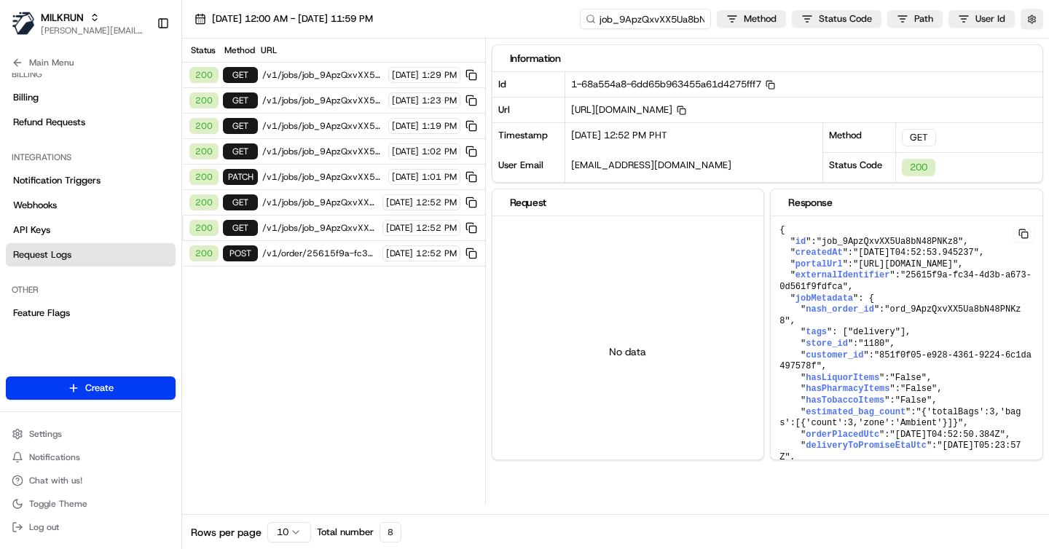
click at [301, 204] on span "/v1/jobs/job_9ApzQxvXX5Ua8bN48PNKz8" at bounding box center [320, 203] width 116 height 12
click at [315, 202] on span "/v1/jobs/job_9ApzQxvXX5Ua8bN48PNKz8" at bounding box center [320, 203] width 116 height 12
click at [317, 199] on span "/v1/jobs/job_9ApzQxvXX5Ua8bN48PNKz8" at bounding box center [320, 203] width 116 height 12
click at [313, 197] on span "/v1/jobs/job_9ApzQxvXX5Ua8bN48PNKz8" at bounding box center [320, 203] width 116 height 12
click at [326, 385] on div "Status Method URL 200 GET /v1/jobs/job_9ApzQxvXX5Ua8bN48PNKz8 [DATE] 1:29 PM 20…" at bounding box center [333, 271] width 303 height 465
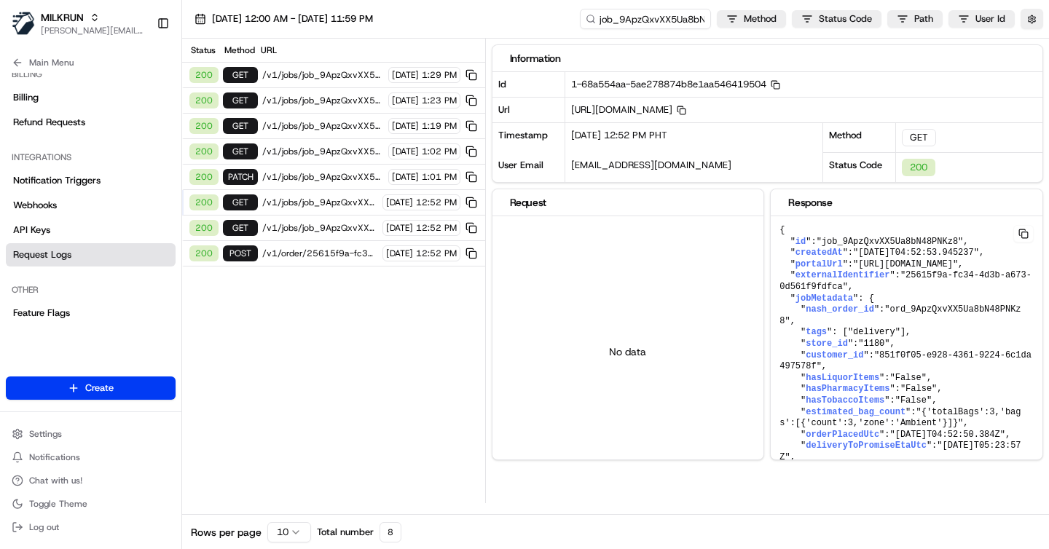
click at [329, 254] on span "/v1/order/25615f9a-fc34-4d3b-a673-0d561f9fdfca/autodispatch" at bounding box center [320, 254] width 116 height 12
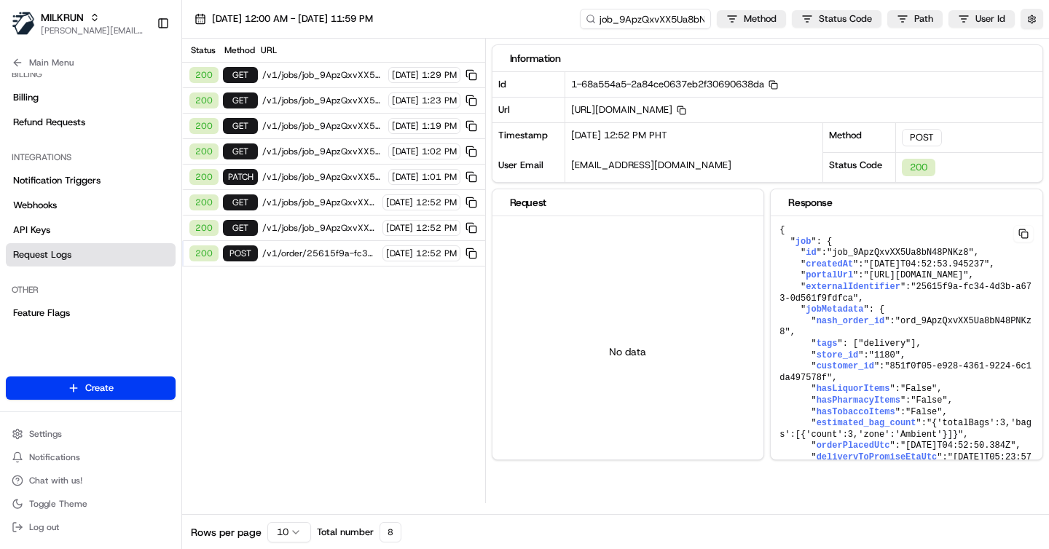
click at [334, 232] on span "/v1/jobs/job_9ApzQxvXX5Ua8bN48PNKz8" at bounding box center [320, 228] width 116 height 12
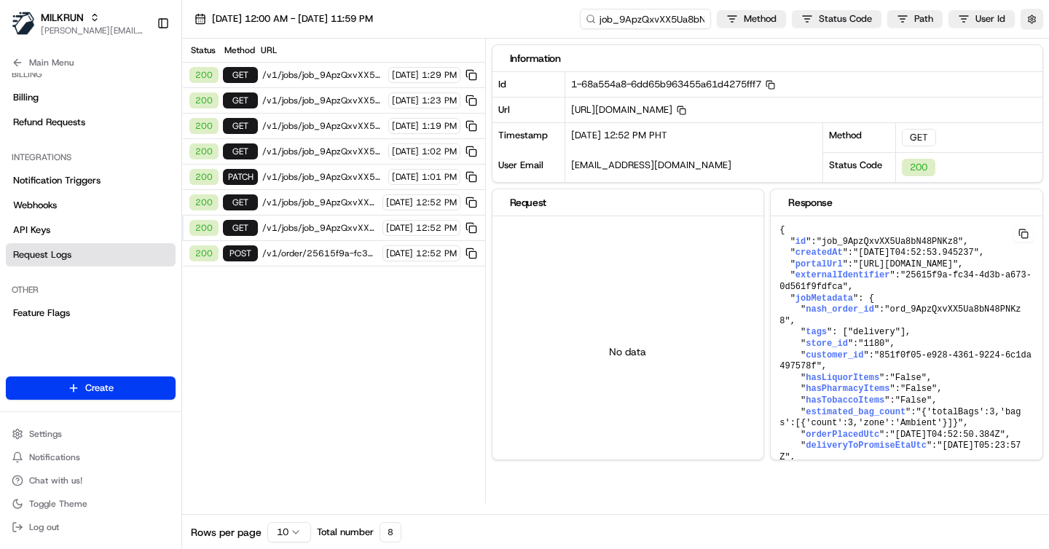
click at [331, 253] on span "/v1/order/25615f9a-fc34-4d3b-a673-0d561f9fdfca/autodispatch" at bounding box center [320, 254] width 116 height 12
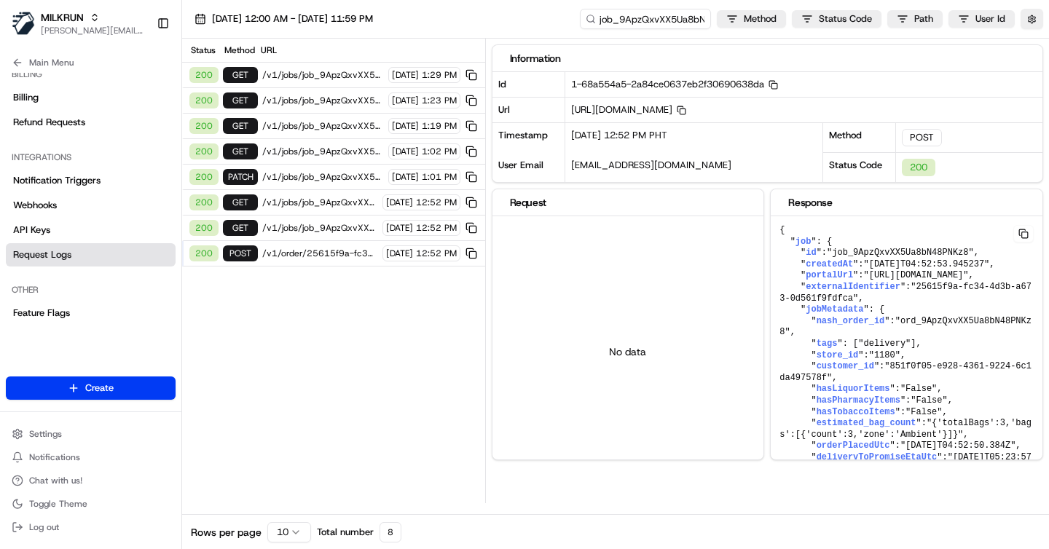
click at [328, 234] on div "200 GET /v1/jobs/job_9ApzQxvXX5Ua8bN48PNKz8 [DATE] 12:52 PM" at bounding box center [333, 228] width 303 height 25
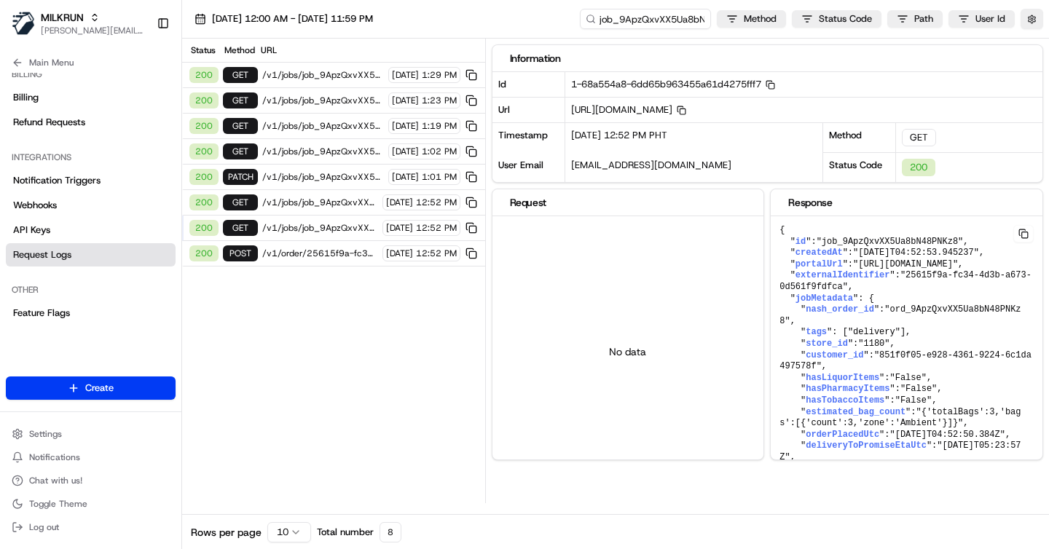
click at [329, 250] on span "/v1/order/25615f9a-fc34-4d3b-a673-0d561f9fdfca/autodispatch" at bounding box center [320, 254] width 116 height 12
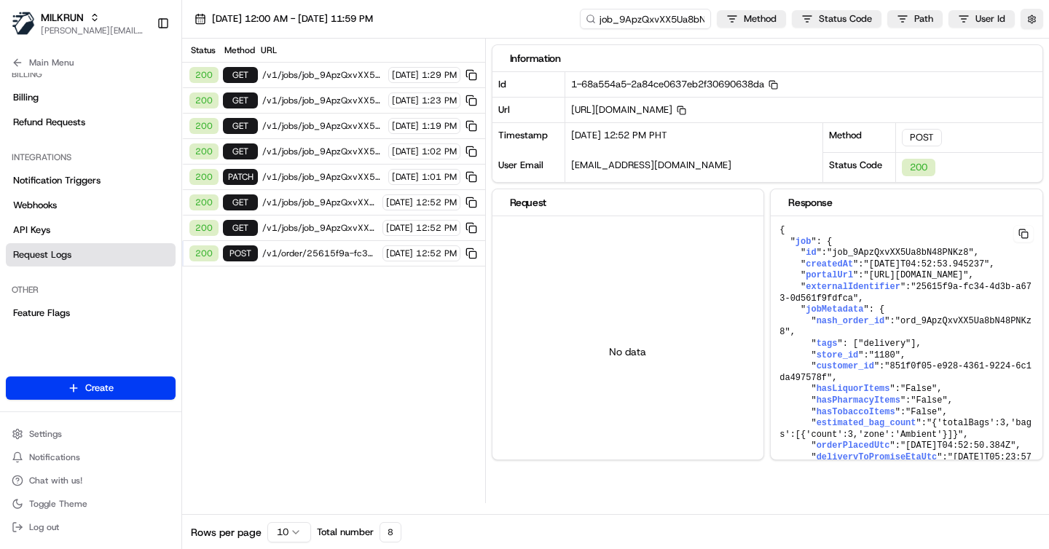
click at [327, 234] on div "200 GET /v1/jobs/job_9ApzQxvXX5Ua8bN48PNKz8 [DATE] 12:52 PM" at bounding box center [333, 228] width 303 height 25
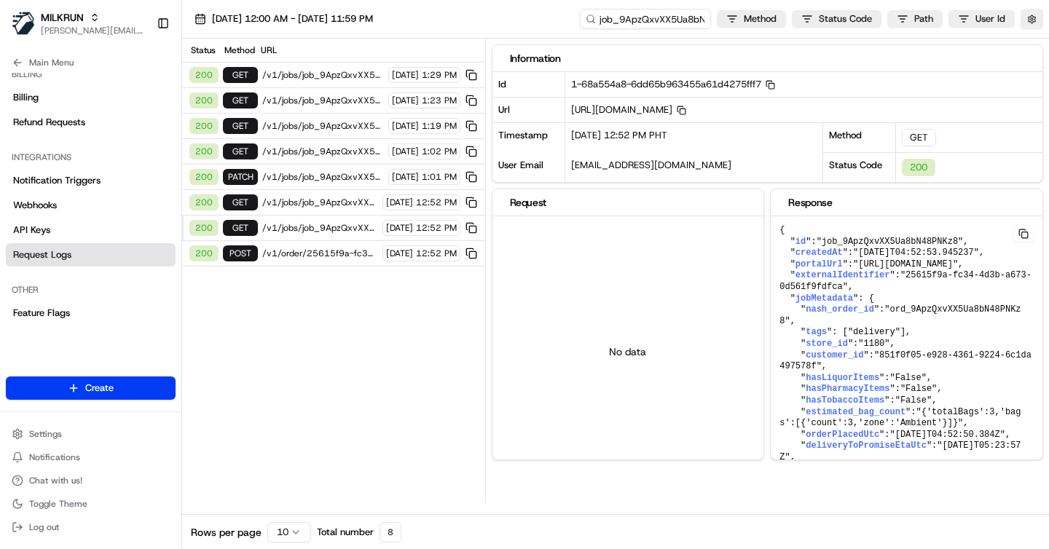
click at [327, 245] on div "200 POST /v1/order/25615f9a-fc34-4d3b-a673-0d561f9fdfca/autodispatch [DATE] 12:…" at bounding box center [333, 253] width 303 height 25
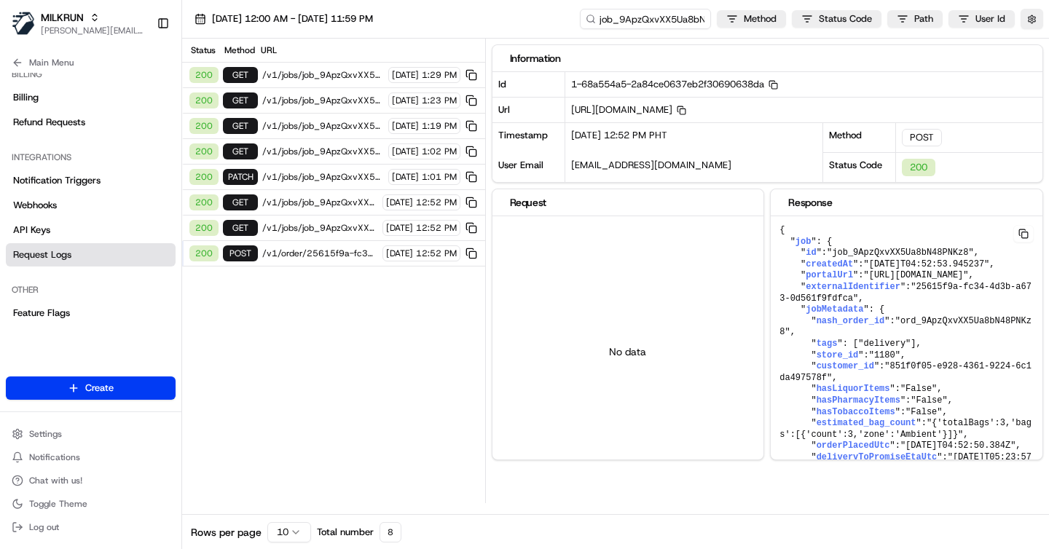
click at [322, 233] on span "/v1/jobs/job_9ApzQxvXX5Ua8bN48PNKz8" at bounding box center [320, 228] width 116 height 12
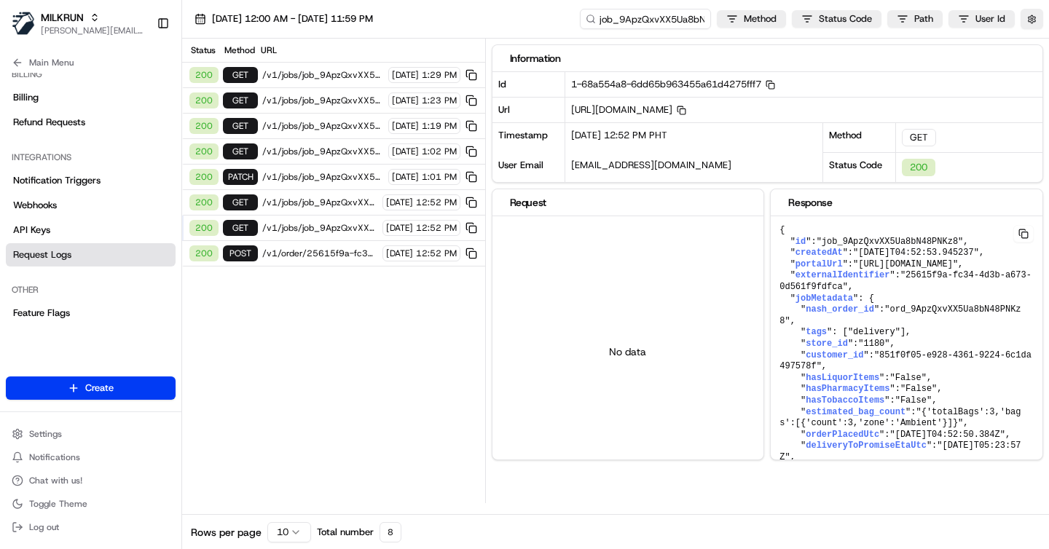
click at [322, 253] on span "/v1/order/25615f9a-fc34-4d3b-a673-0d561f9fdfca/autodispatch" at bounding box center [320, 254] width 116 height 12
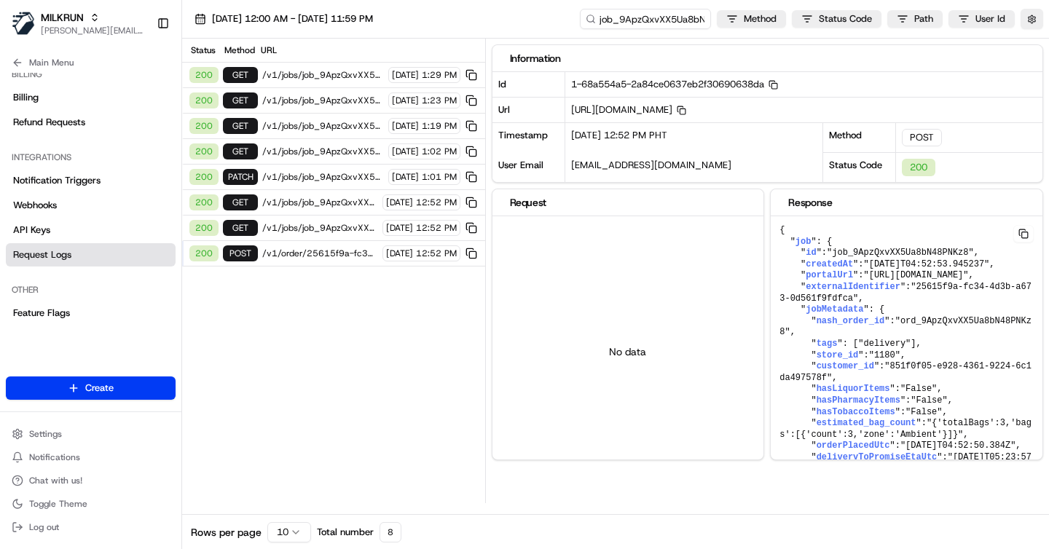
click at [320, 236] on div "200 GET /v1/jobs/job_9ApzQxvXX5Ua8bN48PNKz8 [DATE] 12:52 PM" at bounding box center [333, 228] width 303 height 25
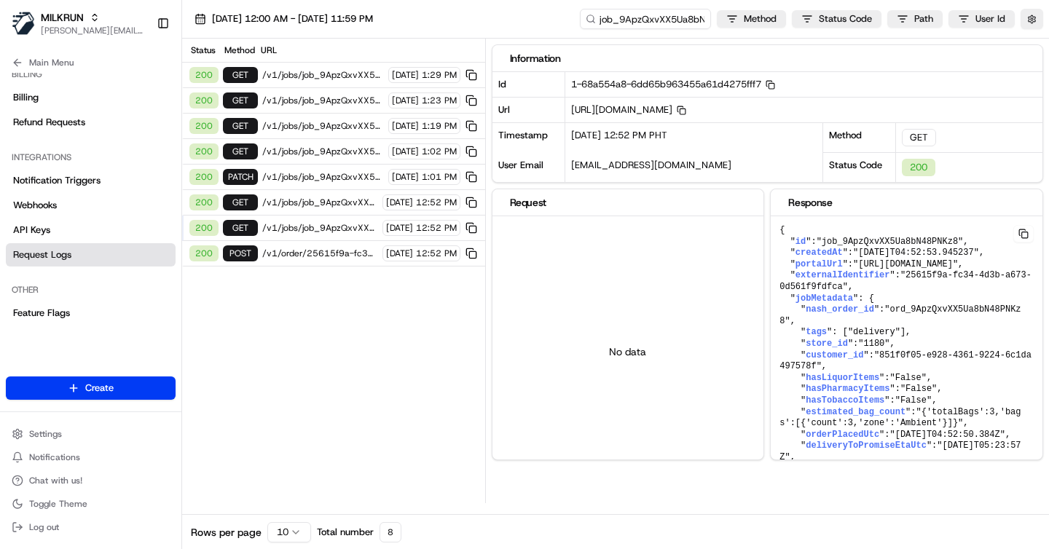
click at [320, 253] on span "/v1/order/25615f9a-fc34-4d3b-a673-0d561f9fdfca/autodispatch" at bounding box center [320, 254] width 116 height 12
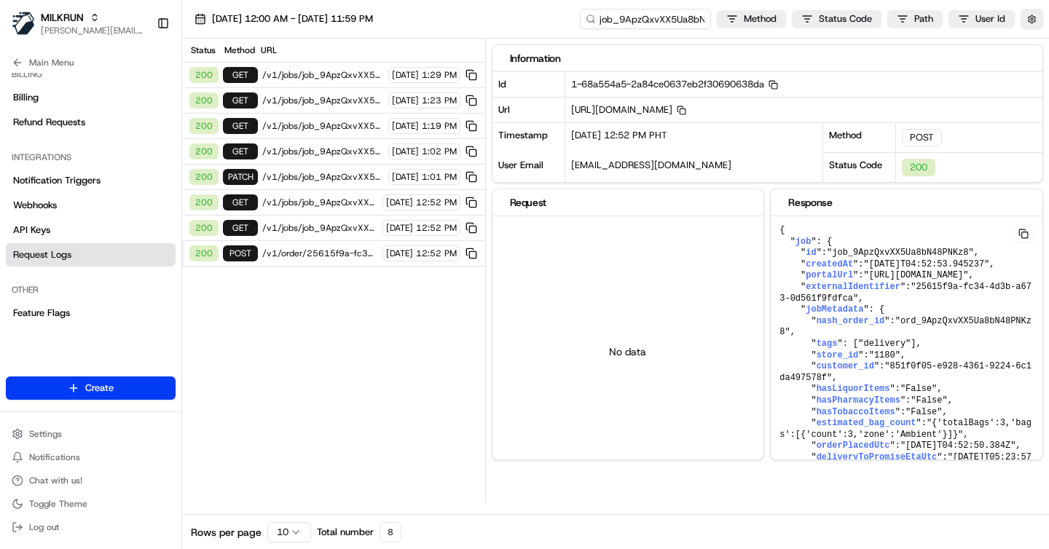
click at [308, 231] on span "/v1/jobs/job_9ApzQxvXX5Ua8bN48PNKz8" at bounding box center [320, 228] width 116 height 12
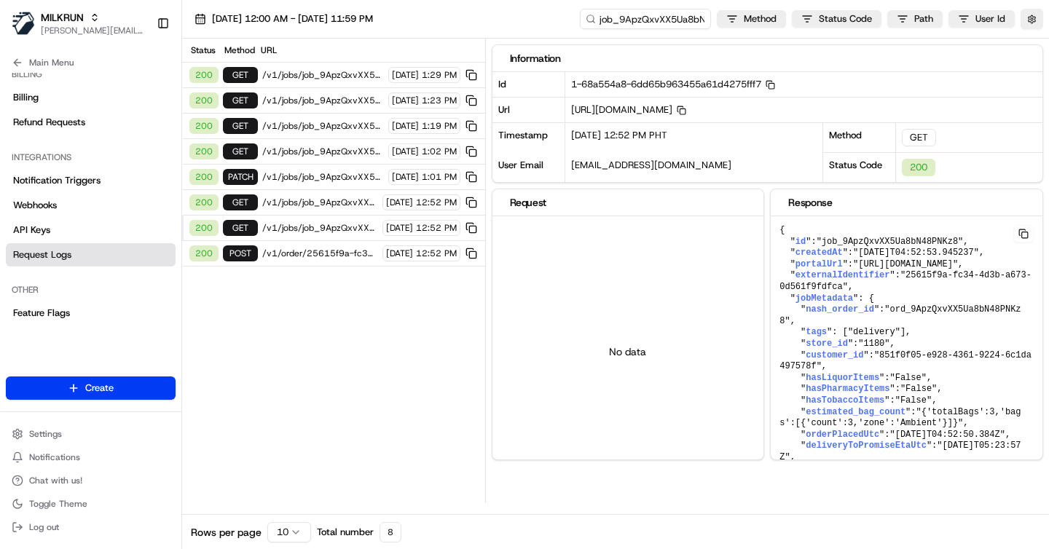
click at [315, 249] on span "/v1/order/25615f9a-fc34-4d3b-a673-0d561f9fdfca/autodispatch" at bounding box center [320, 254] width 116 height 12
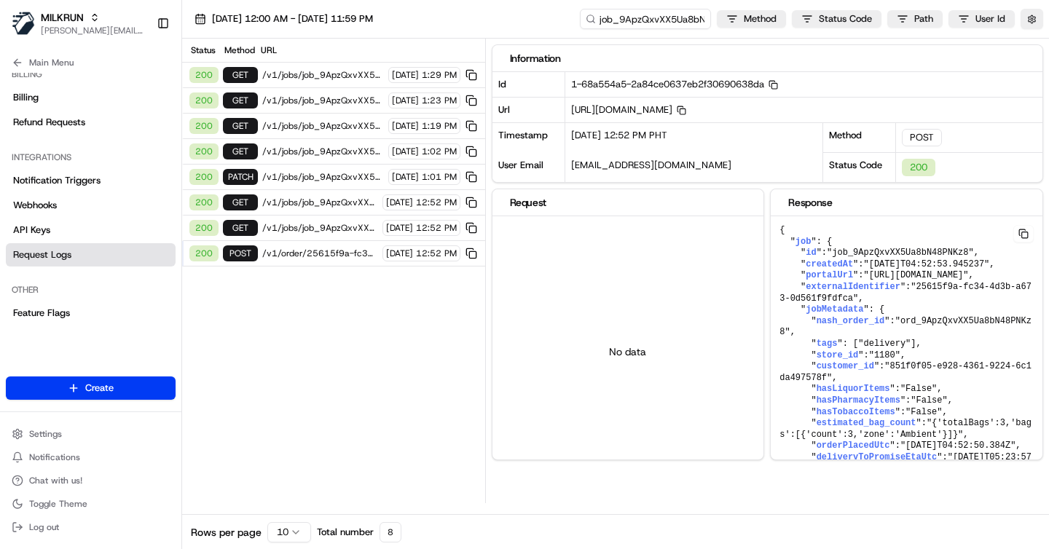
click at [312, 230] on span "/v1/jobs/job_9ApzQxvXX5Ua8bN48PNKz8" at bounding box center [320, 228] width 116 height 12
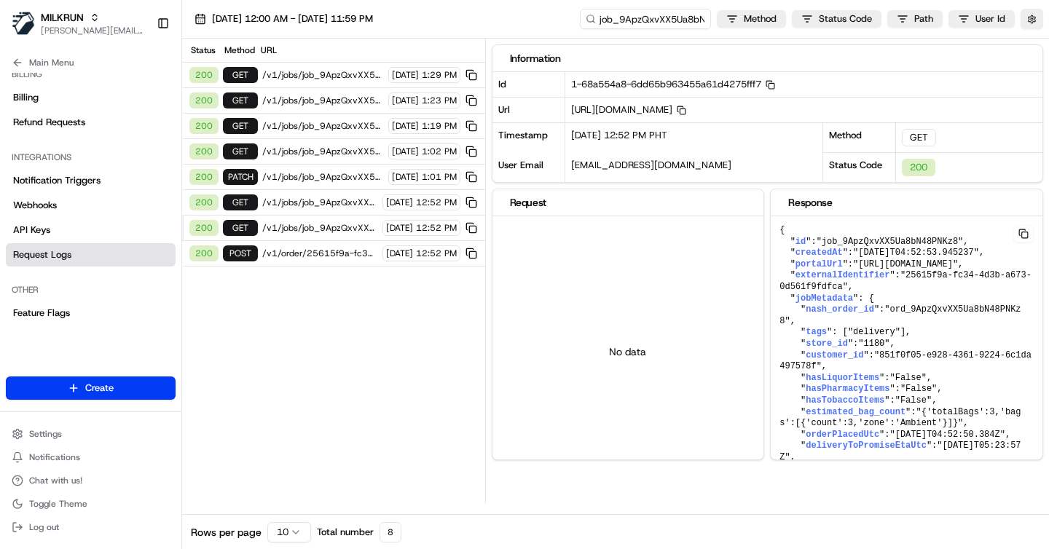
click at [312, 209] on div "200 GET /v1/jobs/job_9ApzQxvXX5Ua8bN48PNKz8 [DATE] 12:52 PM" at bounding box center [333, 202] width 303 height 25
click at [312, 201] on span "/v1/jobs/job_9ApzQxvXX5Ua8bN48PNKz8" at bounding box center [320, 203] width 116 height 12
click at [315, 181] on span "/v1/jobs/job_9ApzQxvXX5Ua8bN48PNKz8" at bounding box center [323, 177] width 122 height 12
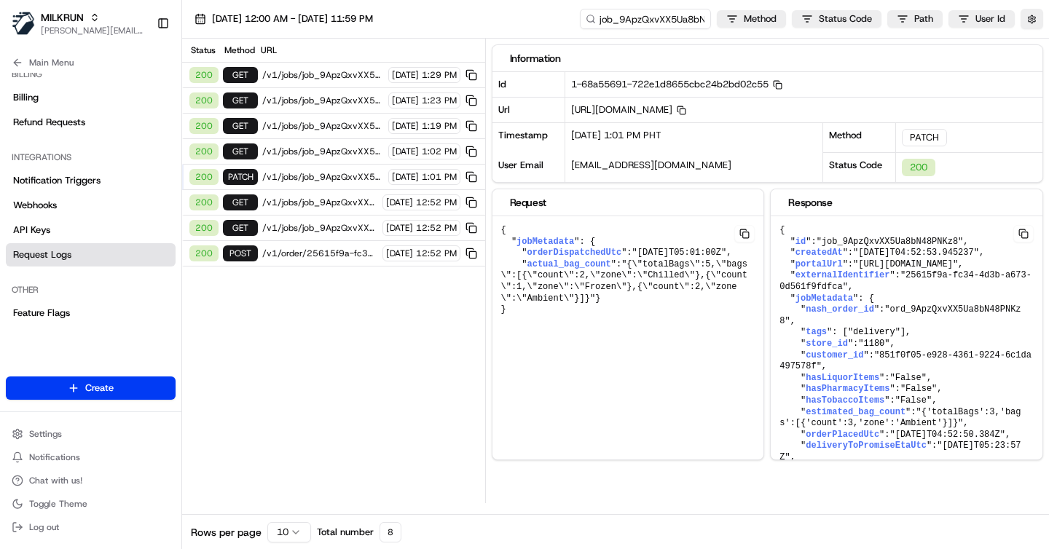
click at [319, 155] on span "/v1/jobs/job_9ApzQxvXX5Ua8bN48PNKz8" at bounding box center [323, 152] width 122 height 12
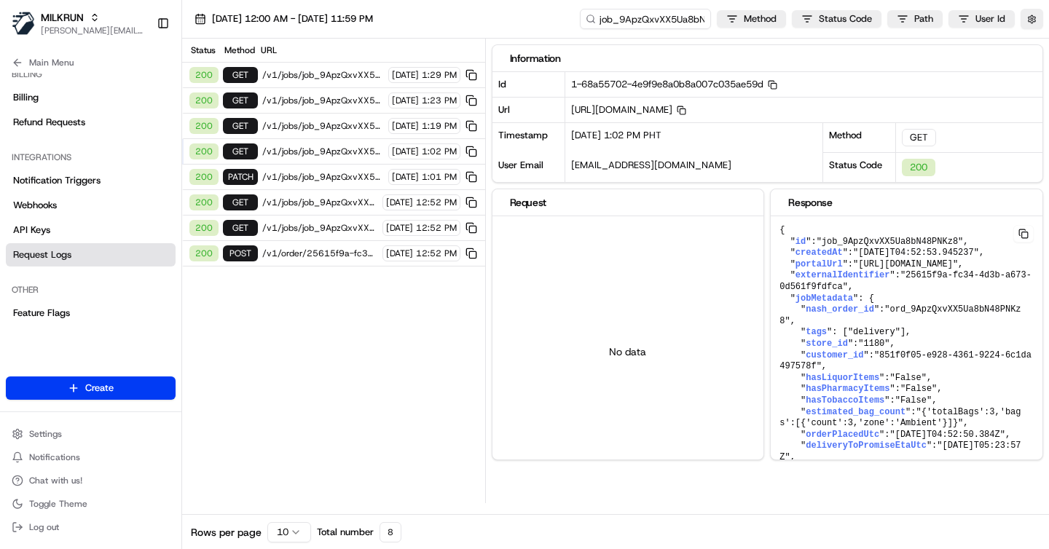
click at [311, 125] on span "/v1/jobs/job_9ApzQxvXX5Ua8bN48PNKz8" at bounding box center [323, 126] width 122 height 12
click at [312, 96] on span "/v1/jobs/job_9ApzQxvXX5Ua8bN48PNKz8" at bounding box center [323, 101] width 122 height 12
click at [308, 61] on div "Status Method URL" at bounding box center [333, 51] width 303 height 24
click at [308, 72] on span "/v1/jobs/job_9ApzQxvXX5Ua8bN48PNKz8" at bounding box center [323, 75] width 122 height 12
click at [319, 97] on span "/v1/jobs/job_9ApzQxvXX5Ua8bN48PNKz8" at bounding box center [323, 101] width 122 height 12
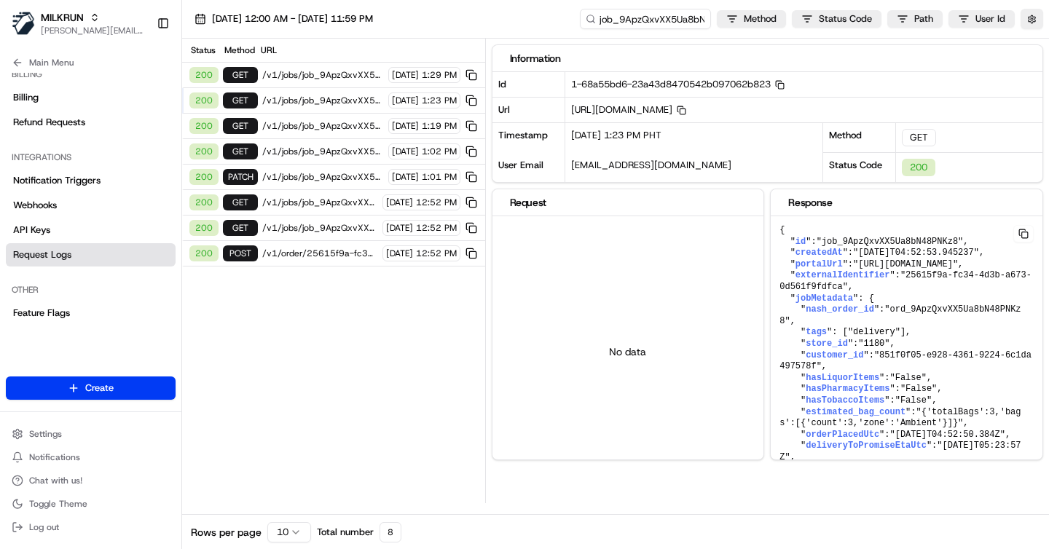
click at [331, 127] on span "/v1/jobs/job_9ApzQxvXX5Ua8bN48PNKz8" at bounding box center [323, 126] width 122 height 12
click at [333, 153] on span "/v1/jobs/job_9ApzQxvXX5Ua8bN48PNKz8" at bounding box center [323, 152] width 122 height 12
click at [326, 250] on span "/v1/order/25615f9a-fc34-4d3b-a673-0d561f9fdfca/autodispatch" at bounding box center [320, 254] width 116 height 12
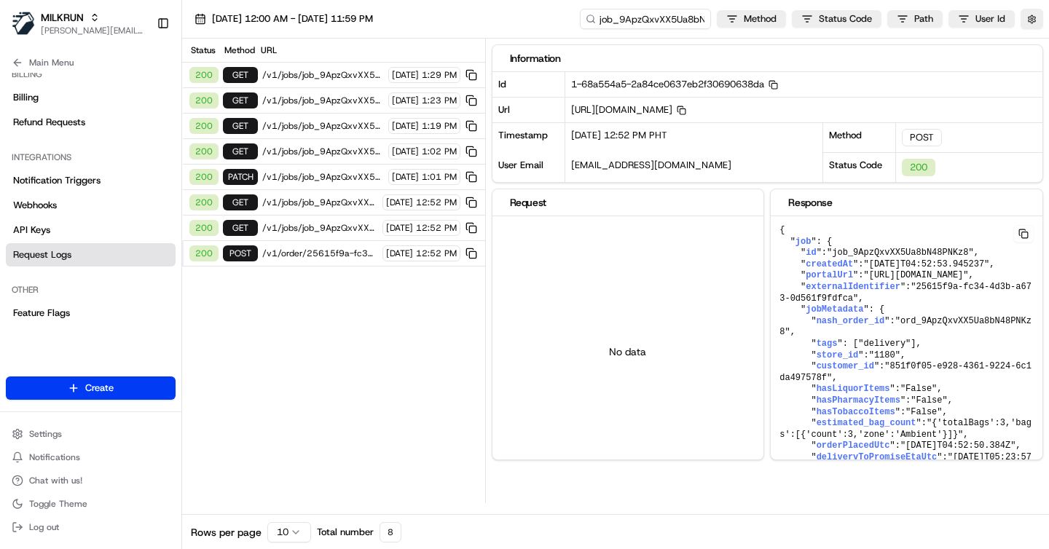
click at [320, 239] on div "200 GET /v1/jobs/job_9ApzQxvXX5Ua8bN48PNKz8 [DATE] 12:52 PM" at bounding box center [333, 228] width 303 height 25
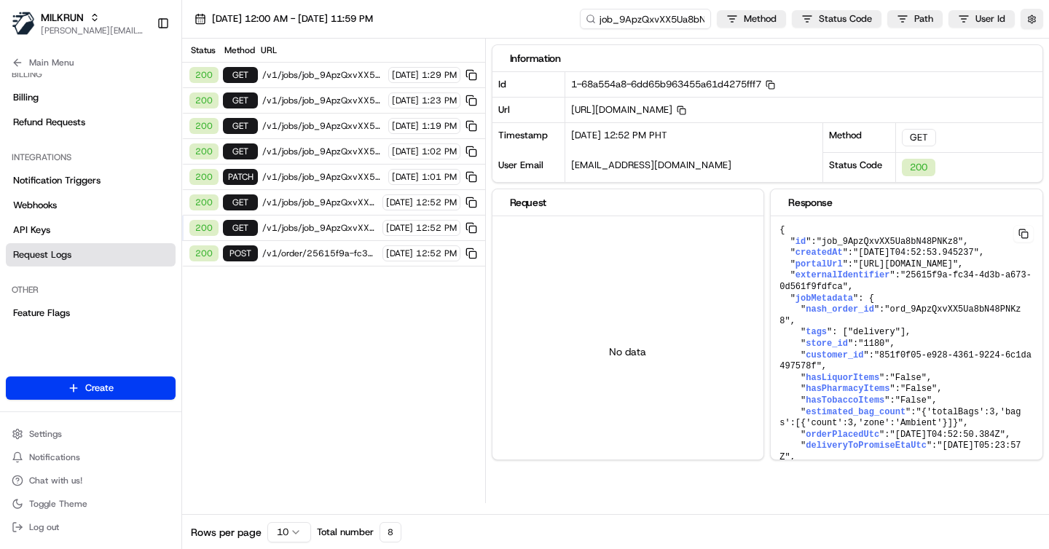
click at [324, 256] on span "/v1/order/25615f9a-fc34-4d3b-a673-0d561f9fdfca/autodispatch" at bounding box center [320, 254] width 116 height 12
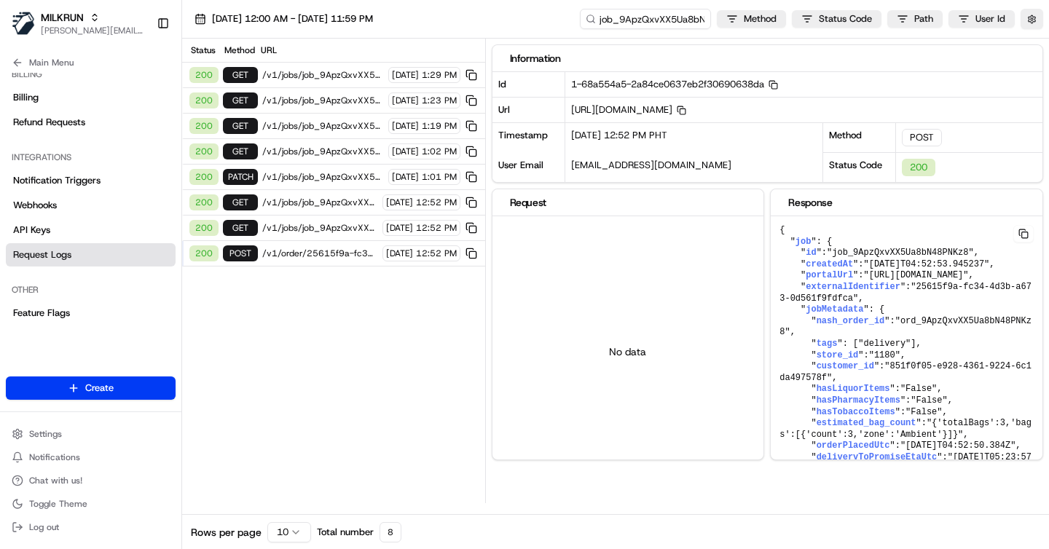
click at [313, 238] on div "200 GET /v1/jobs/job_9ApzQxvXX5Ua8bN48PNKz8 [DATE] 12:52 PM" at bounding box center [333, 228] width 303 height 25
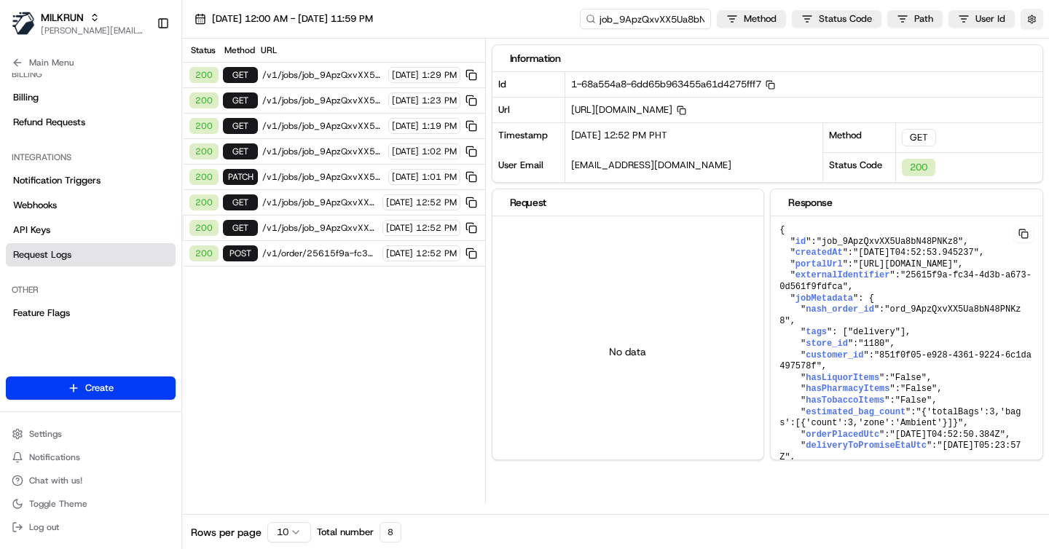
click at [1031, 22] on button "button" at bounding box center [1031, 19] width 23 height 20
click at [1033, 44] on button "Display Only Provider Logs" at bounding box center [1034, 45] width 12 height 12
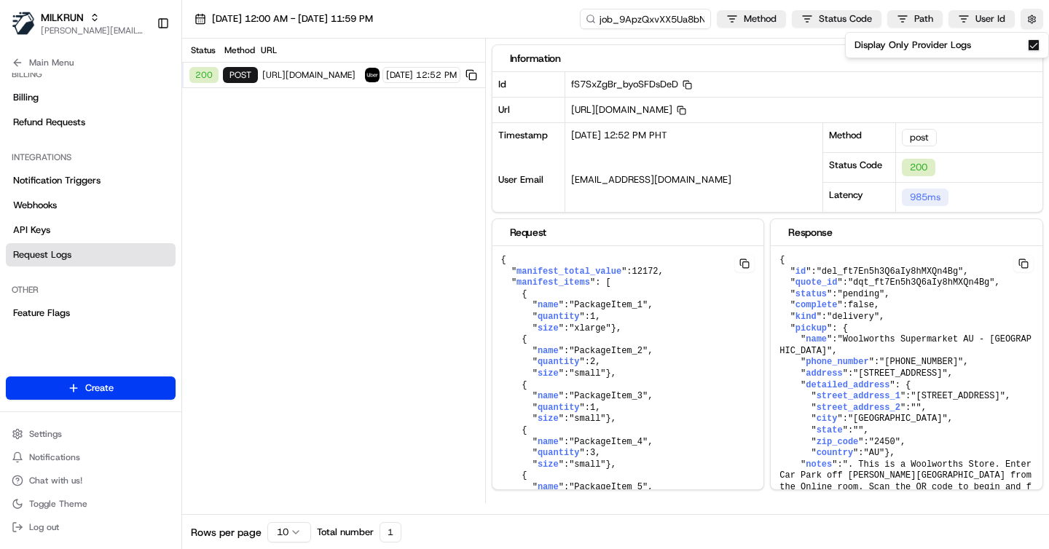
click at [305, 216] on div "Status Method URL 200 post [URL][DOMAIN_NAME] [DATE] 12:52 PM" at bounding box center [333, 271] width 303 height 465
click at [300, 73] on span "[URL][DOMAIN_NAME]" at bounding box center [311, 75] width 98 height 12
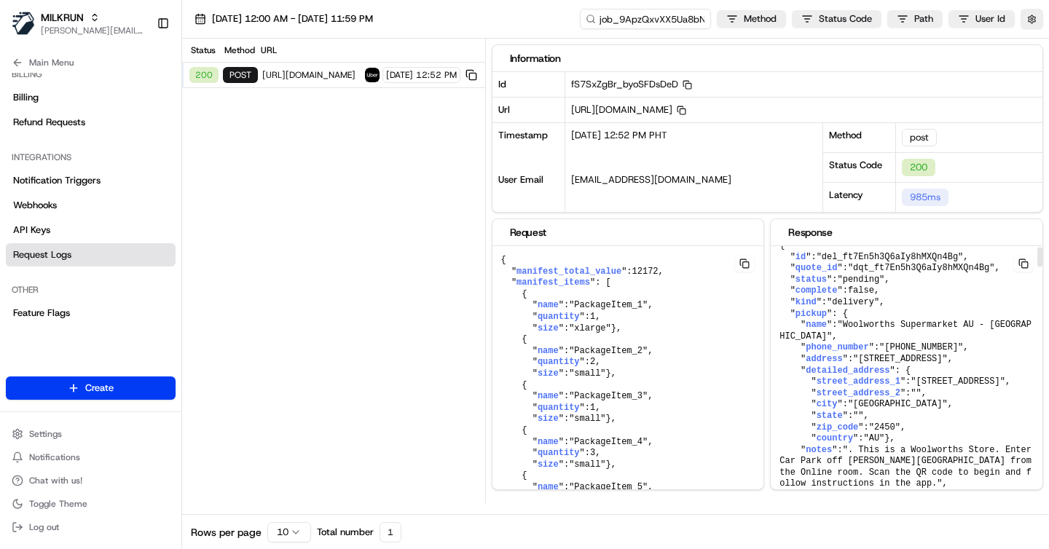
scroll to position [46, 0]
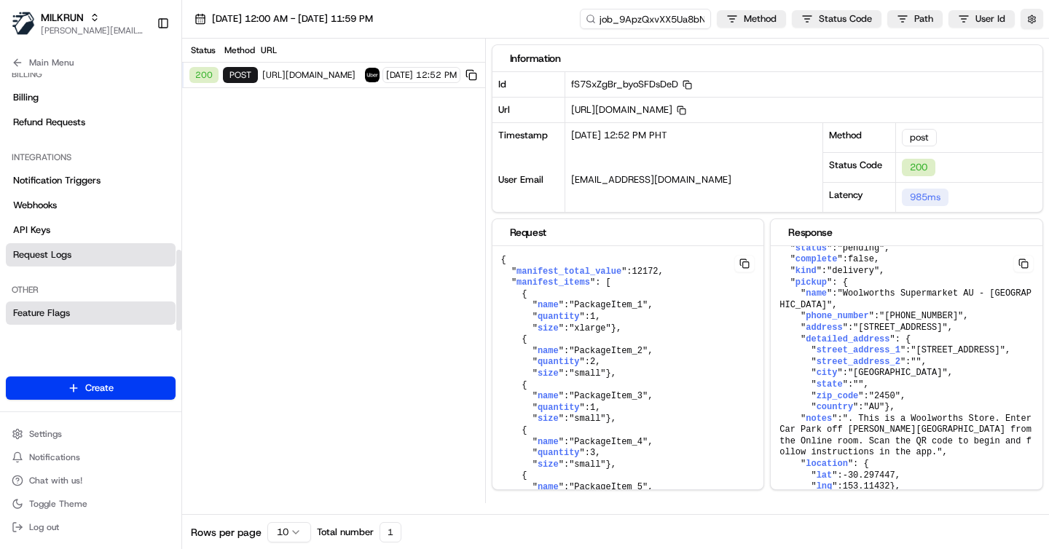
click at [60, 311] on span "Feature Flags" at bounding box center [41, 313] width 57 height 13
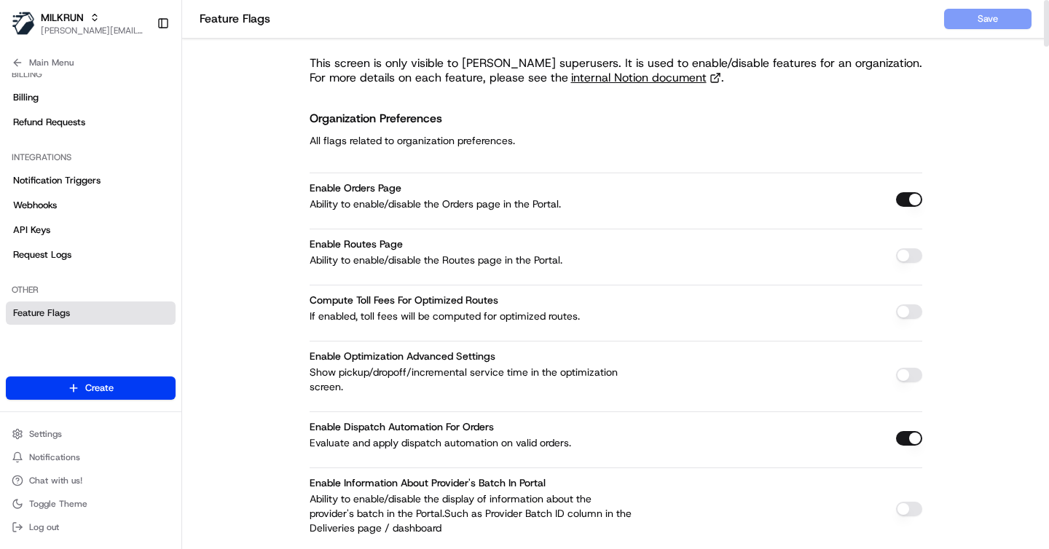
click at [68, 259] on span "Request Logs" at bounding box center [42, 254] width 58 height 13
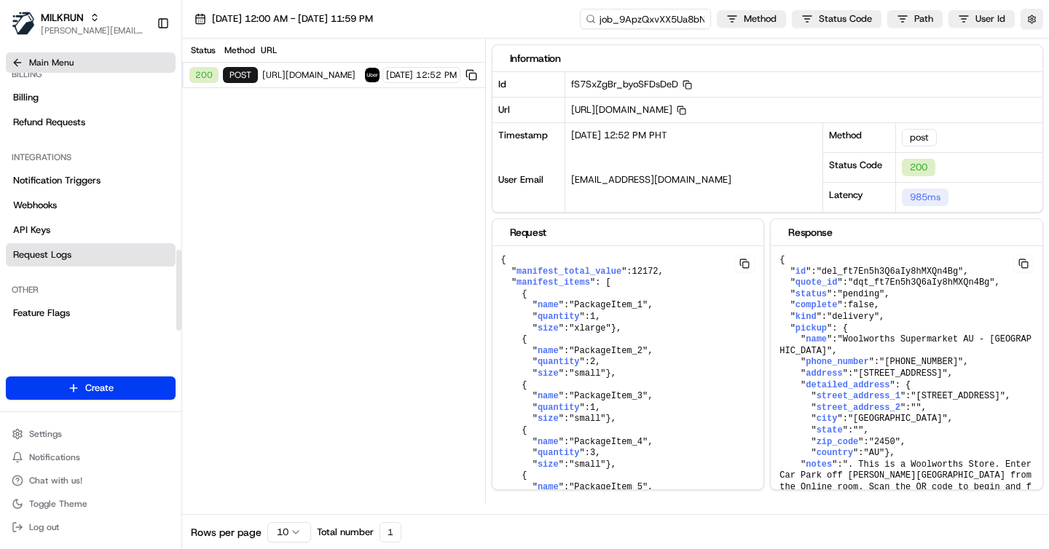
click at [13, 55] on button "Main Menu" at bounding box center [91, 62] width 170 height 20
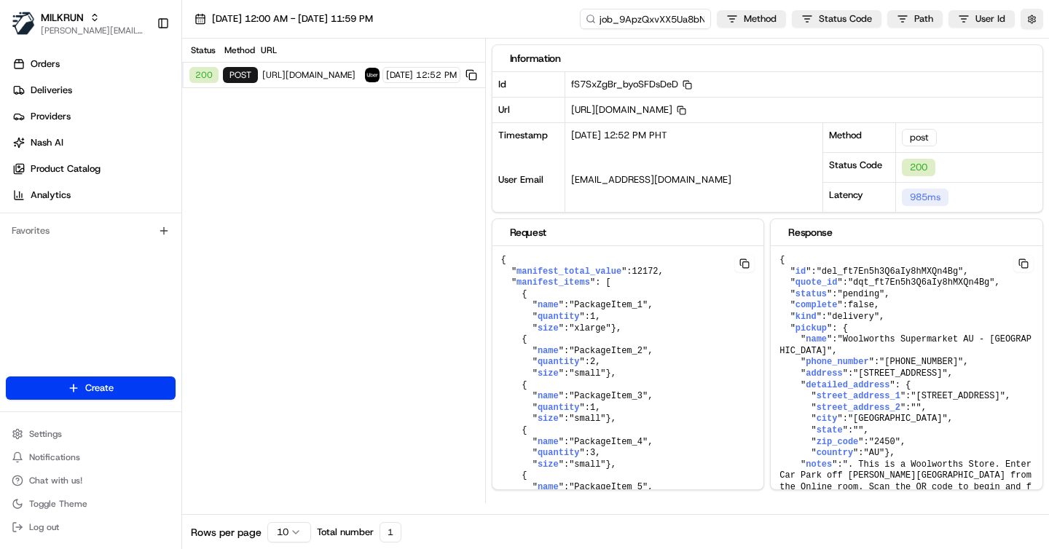
click at [66, 52] on div "Orders Deliveries Providers [PERSON_NAME] Product Catalog Analytics" at bounding box center [90, 130] width 181 height 166
click at [60, 66] on link "Orders" at bounding box center [94, 63] width 176 height 23
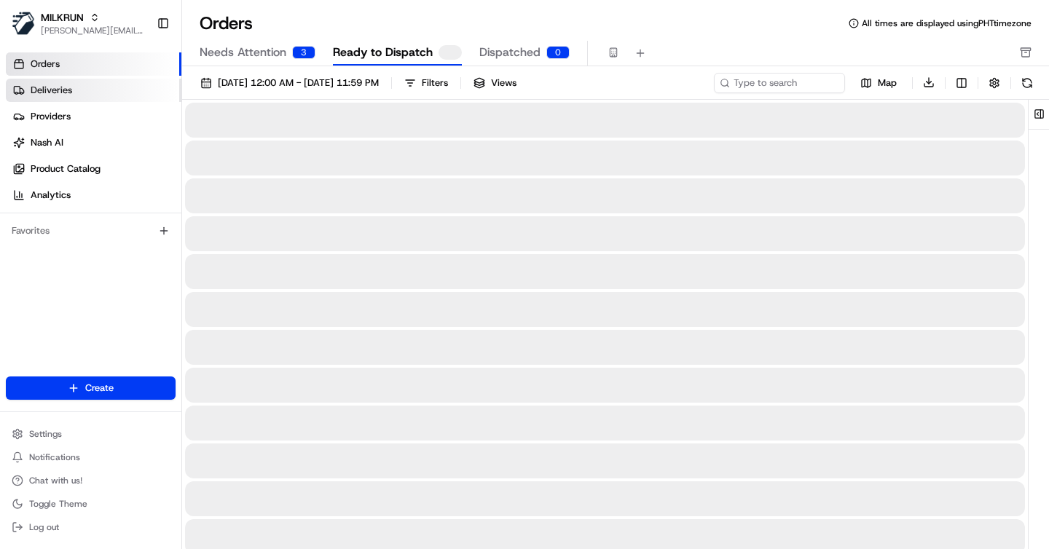
click at [56, 90] on span "Deliveries" at bounding box center [52, 90] width 42 height 13
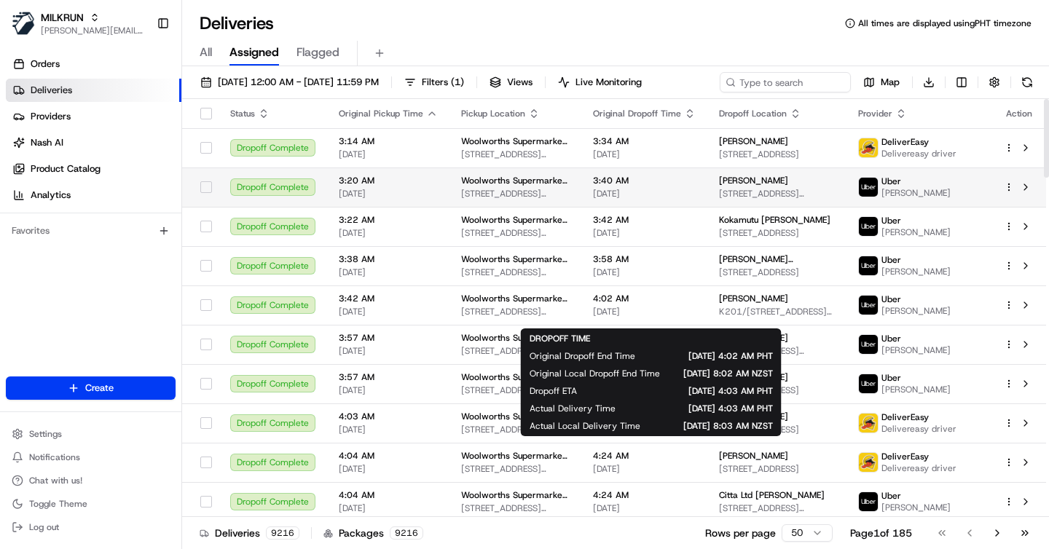
click at [686, 200] on span "[DATE]" at bounding box center [644, 194] width 103 height 12
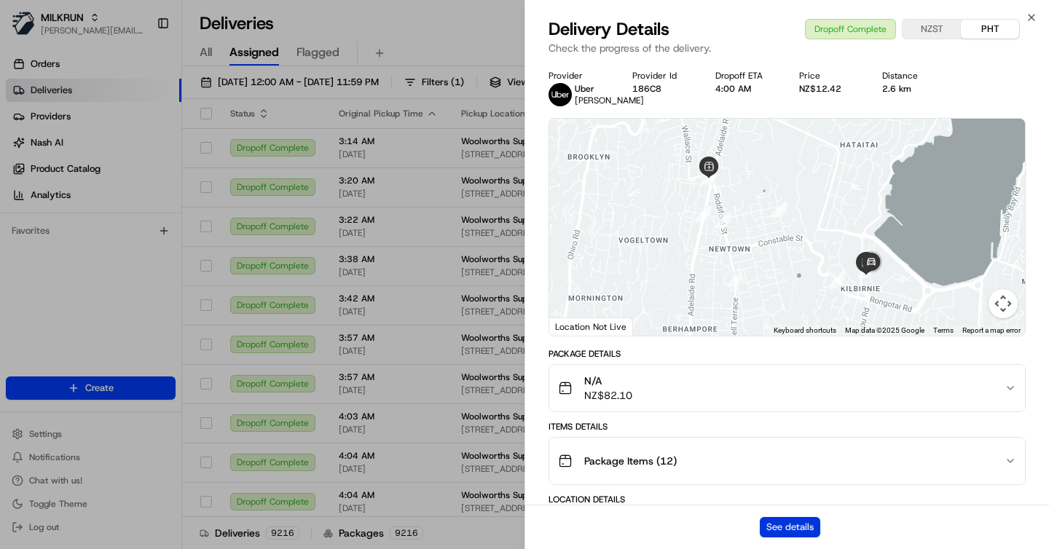
click at [777, 524] on button "See details" at bounding box center [790, 527] width 60 height 20
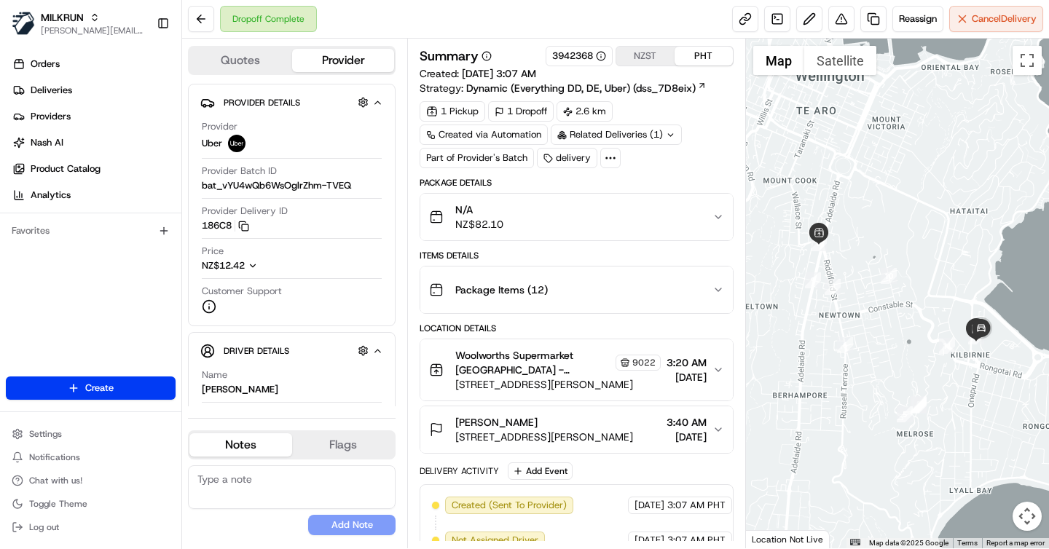
click at [616, 135] on div "Related Deliveries (1)" at bounding box center [616, 135] width 131 height 20
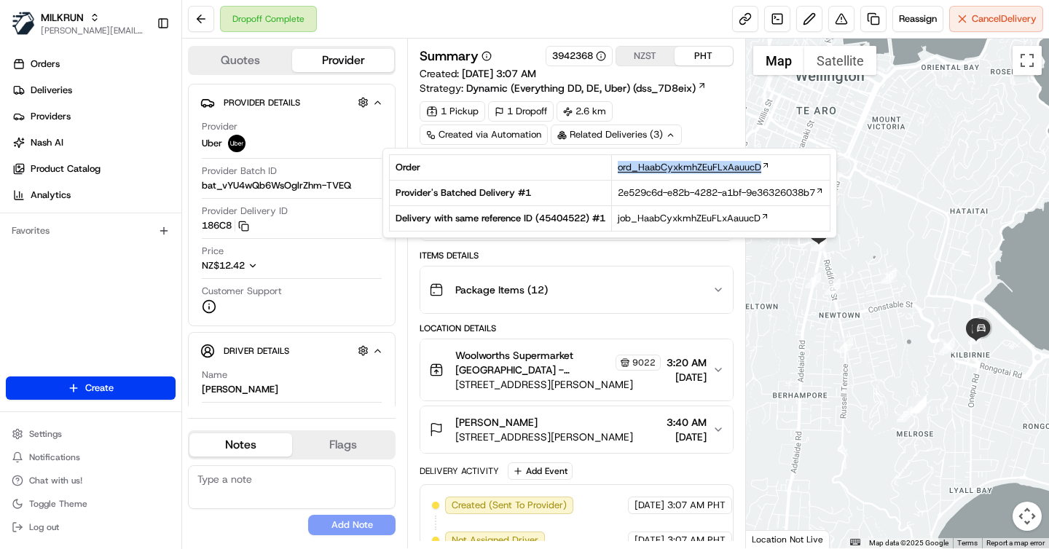
drag, startPoint x: 615, startPoint y: 170, endPoint x: 770, endPoint y: 170, distance: 154.4
click at [770, 170] on td "ord_HaabCyxkmhZEuFLxAauucD" at bounding box center [721, 167] width 218 height 25
copy span "ord_HaabCyxkmhZEuFLxAauucD"
click at [708, 100] on div "Summary 3942368 NZST PHT Created: 20/08/2025 3:07 AM Strategy: Dynamic (Everyth…" at bounding box center [576, 107] width 313 height 122
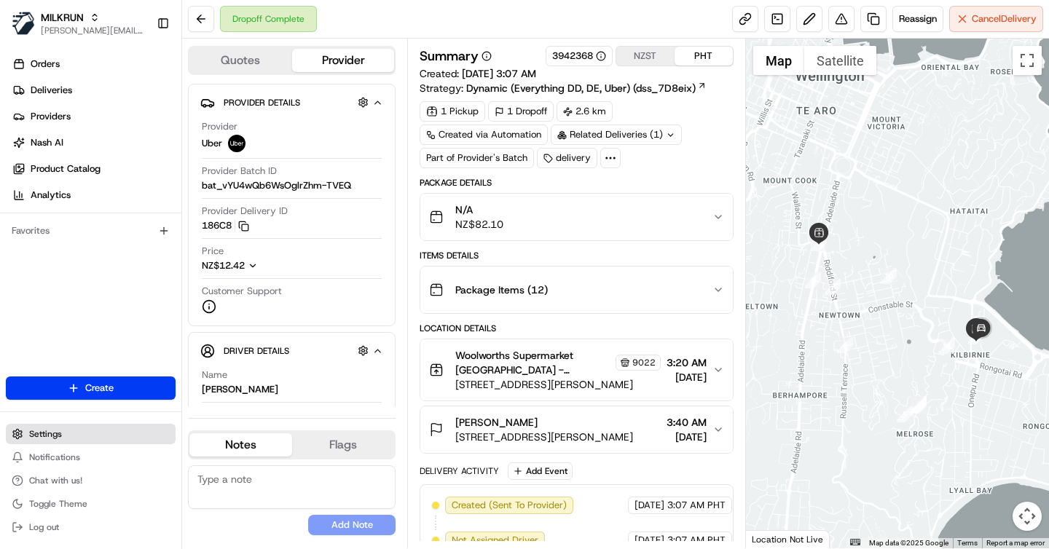
click at [36, 442] on button "Settings" at bounding box center [91, 434] width 170 height 20
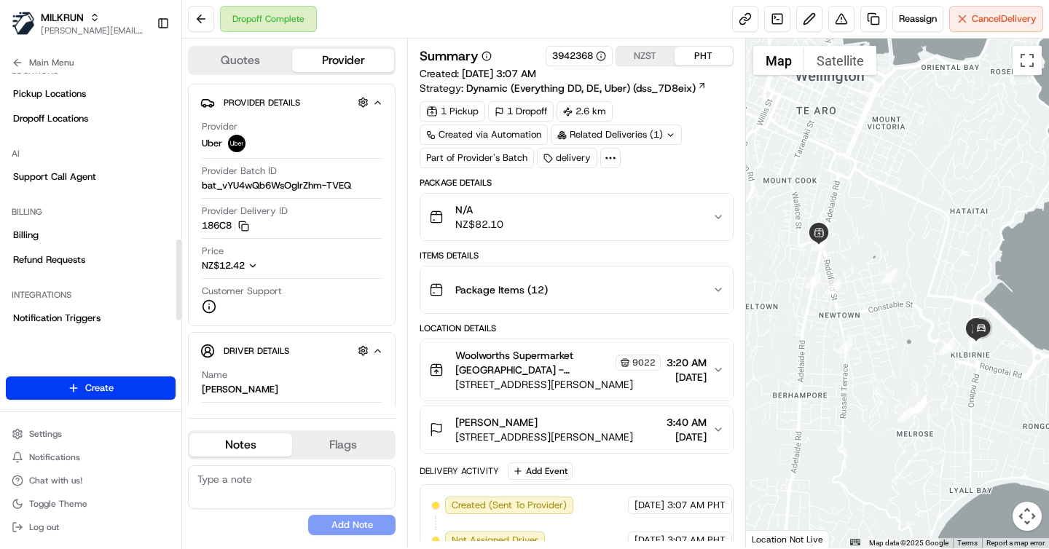
scroll to position [564, 0]
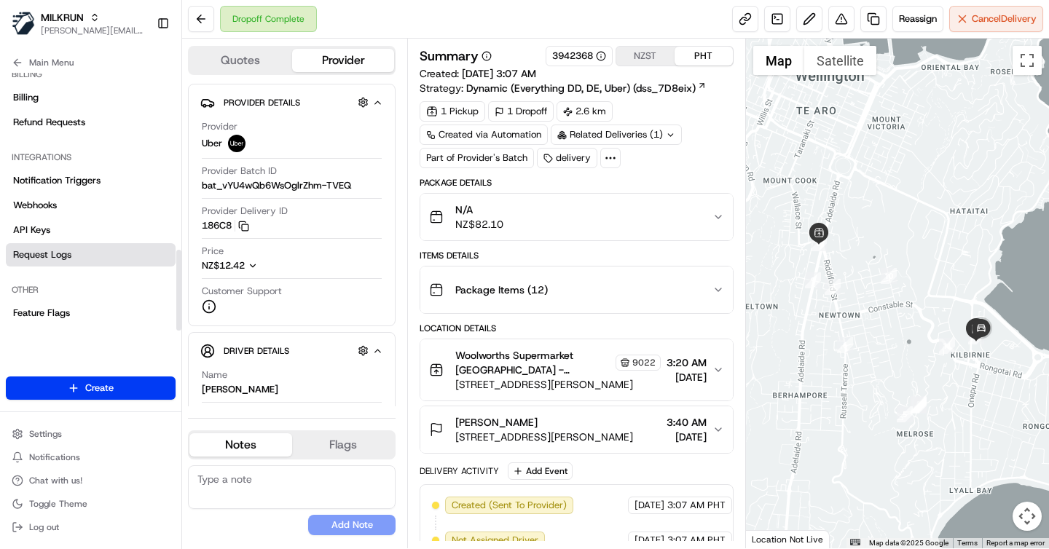
click at [52, 256] on span "Request Logs" at bounding box center [42, 254] width 58 height 13
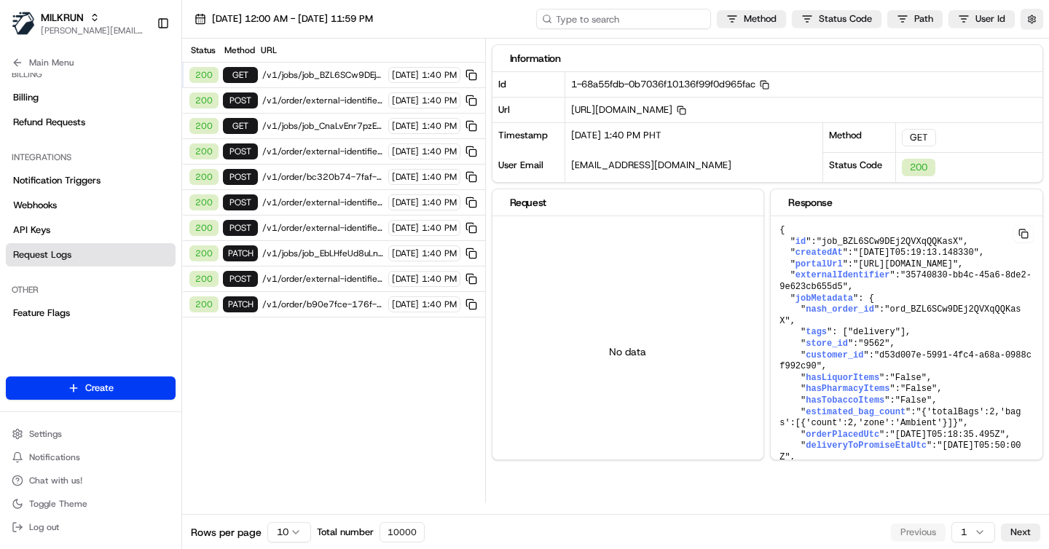
click at [607, 14] on input at bounding box center [623, 19] width 175 height 20
paste input "ord_HaabCyxkmhZEuFLxAauucD"
type input "ord_HaabCyxkmhZEuFLxAauucD"
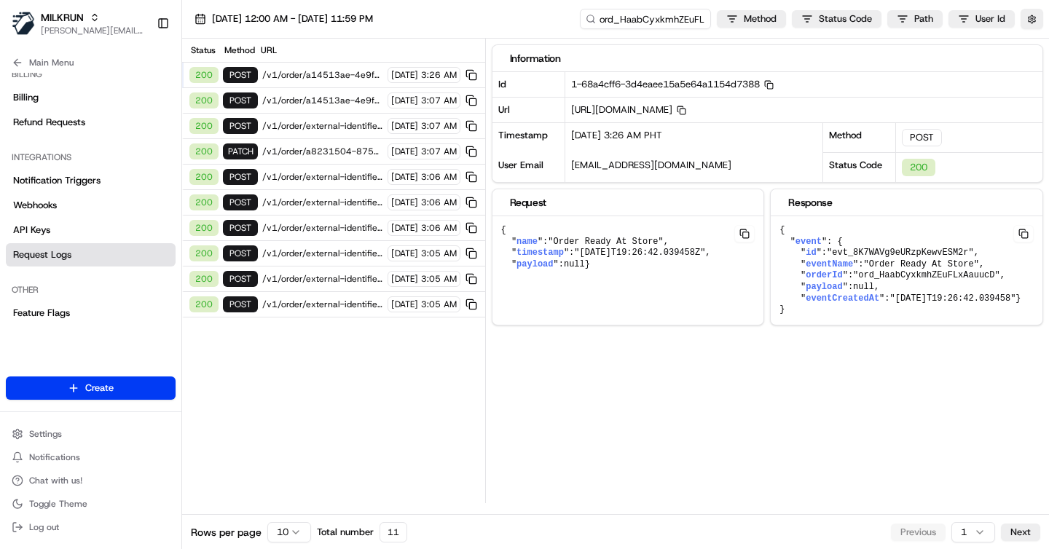
click at [328, 302] on span "/v1/order/external-identifier/a8231504-8756-4891-a177-ee98297a272f" at bounding box center [322, 305] width 121 height 12
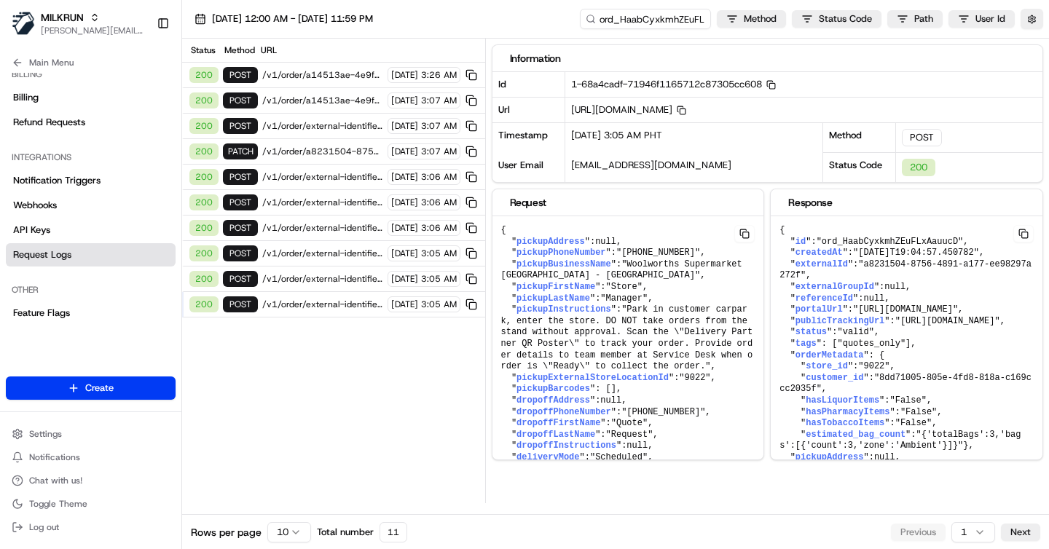
click at [297, 523] on body "MILKRUN brigitte@usenash.com Toggle Sidebar Orders Deliveries Providers Nash AI…" at bounding box center [524, 274] width 1049 height 549
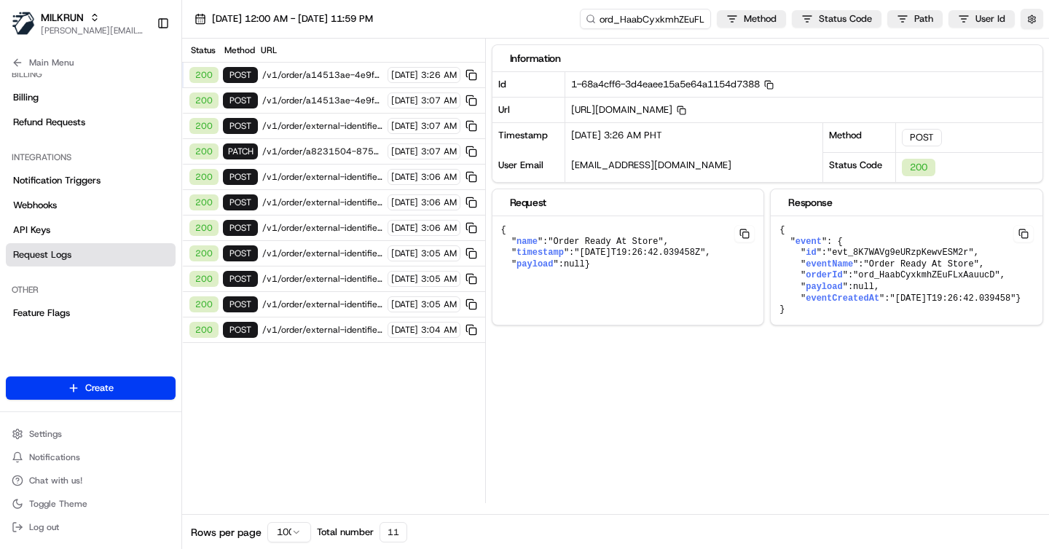
click at [363, 452] on div "Status Method URL 200 POST /v1/order/a14513ae-4e9f-4d66-955f-970fabcf7661/event…" at bounding box center [333, 271] width 303 height 465
click at [320, 318] on div "200 POST /v1/order/external-identifier/a8231504-8756-4891-a177-ee98297a272f 20/…" at bounding box center [333, 330] width 303 height 25
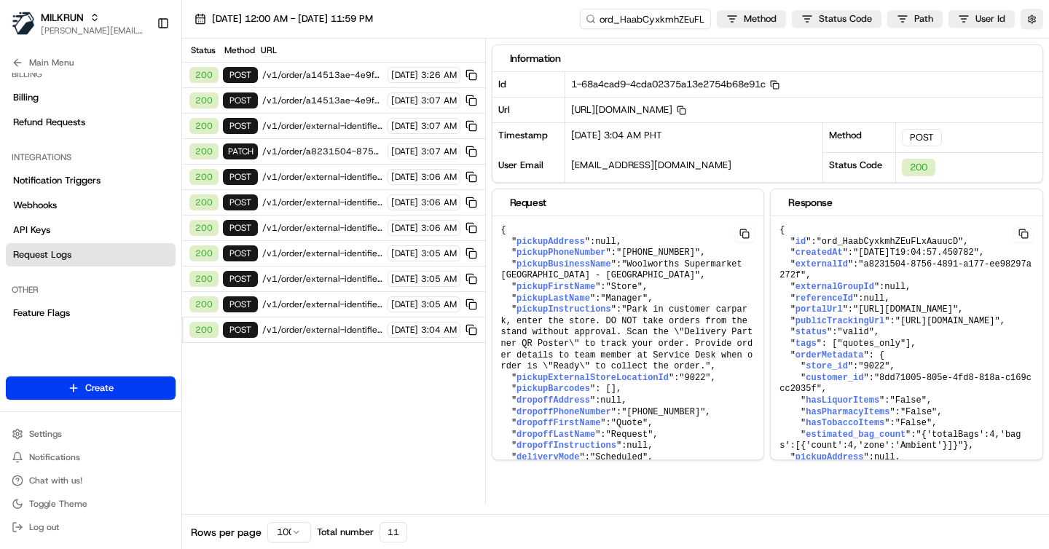
click at [316, 326] on span "/v1/order/external-identifier/a8231504-8756-4891-a177-ee98297a272f" at bounding box center [322, 330] width 121 height 12
click at [311, 305] on span "/v1/order/external-identifier/a8231504-8756-4891-a177-ee98297a272f" at bounding box center [322, 305] width 121 height 12
click at [1041, 15] on button "button" at bounding box center [1031, 19] width 23 height 20
click at [1033, 46] on button "Display Only Provider Logs" at bounding box center [1034, 45] width 12 height 12
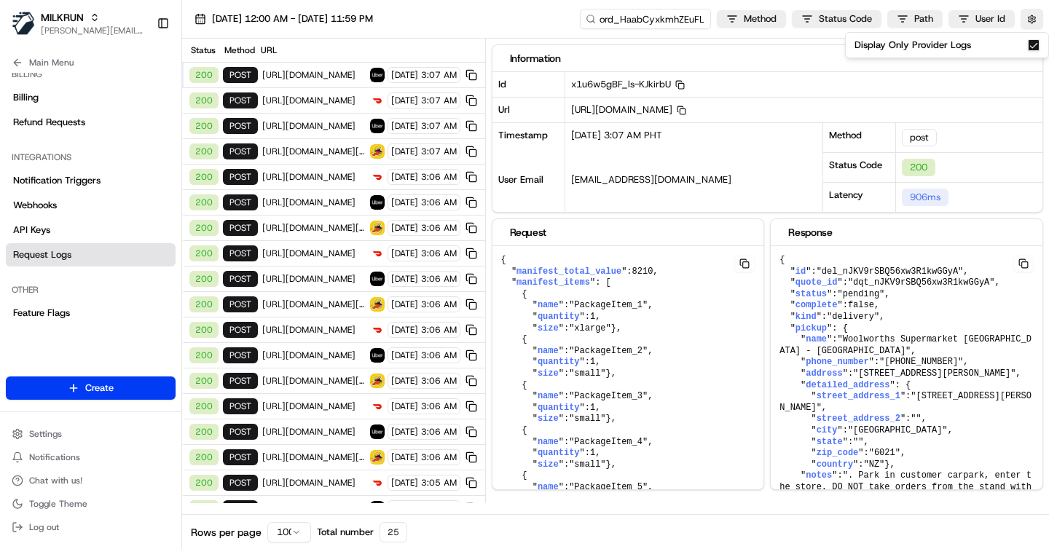
click at [492, 16] on div "20/08/2025 12:00 AM - 20/08/2025 11:59 PM ord_HaabCyxkmhZEuFLxAauucD Method Sta…" at bounding box center [615, 19] width 867 height 39
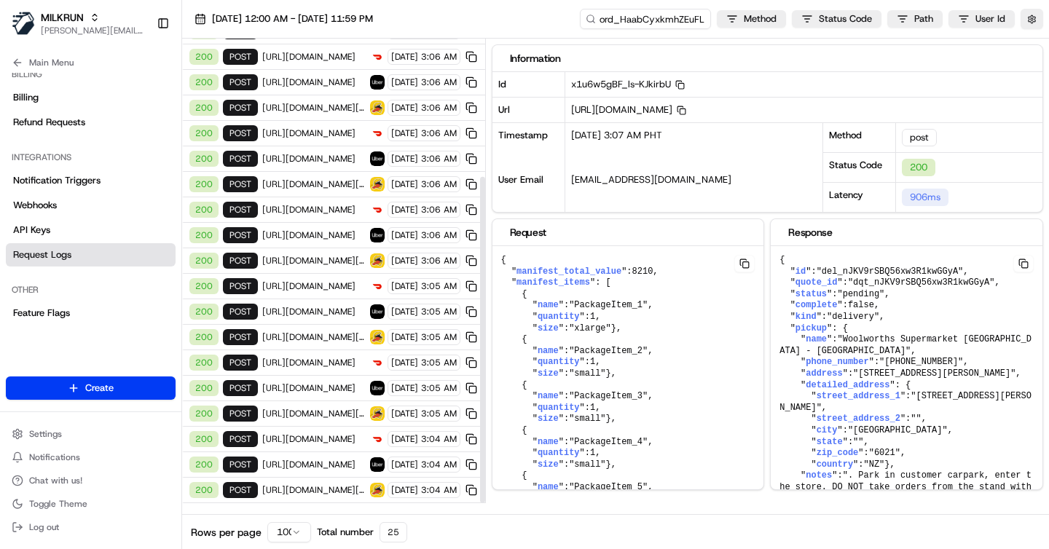
click at [326, 463] on span "https://api.uber.com/v1/customers/be5bc4f0-52a5-4578-9ad9-acedc3da1b61/delivery…" at bounding box center [313, 465] width 103 height 12
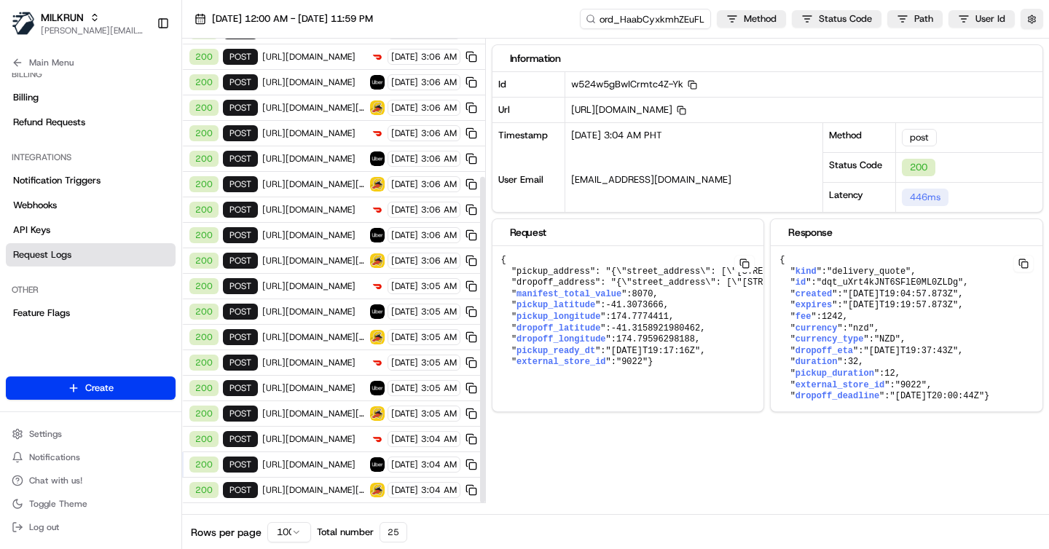
click at [321, 386] on span "https://api.uber.com/v1/customers/be5bc4f0-52a5-4578-9ad9-acedc3da1b61/delivery…" at bounding box center [313, 388] width 103 height 12
click at [302, 384] on span "https://api.uber.com/v1/customers/be5bc4f0-52a5-4578-9ad9-acedc3da1b61/delivery…" at bounding box center [313, 388] width 103 height 12
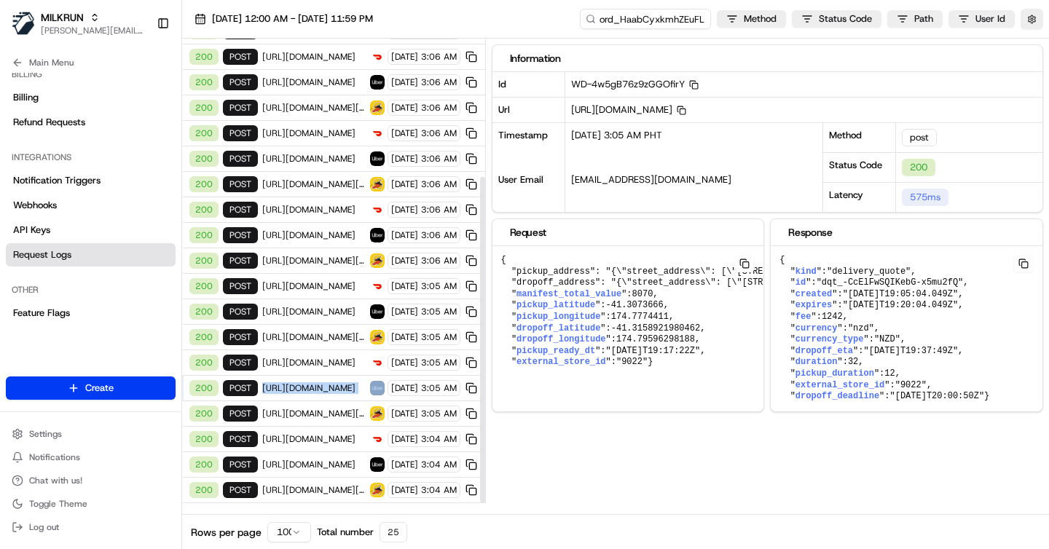
click at [302, 384] on span "https://api.uber.com/v1/customers/be5bc4f0-52a5-4578-9ad9-acedc3da1b61/delivery…" at bounding box center [313, 388] width 103 height 12
click at [280, 387] on span "https://api.uber.com/v1/customers/be5bc4f0-52a5-4578-9ad9-acedc3da1b61/delivery…" at bounding box center [313, 388] width 103 height 12
click at [297, 311] on span "https://api.uber.com/v1/customers/be5bc4f0-52a5-4578-9ad9-acedc3da1b61/delivery…" at bounding box center [313, 312] width 103 height 12
click at [297, 227] on div "200 post https://api.uber.com/v1/customers/be5bc4f0-52a5-4578-9ad9-acedc3da1b61…" at bounding box center [333, 235] width 303 height 25
click at [299, 467] on span "https://api.uber.com/v1/customers/be5bc4f0-52a5-4578-9ad9-acedc3da1b61/delivery…" at bounding box center [313, 465] width 103 height 12
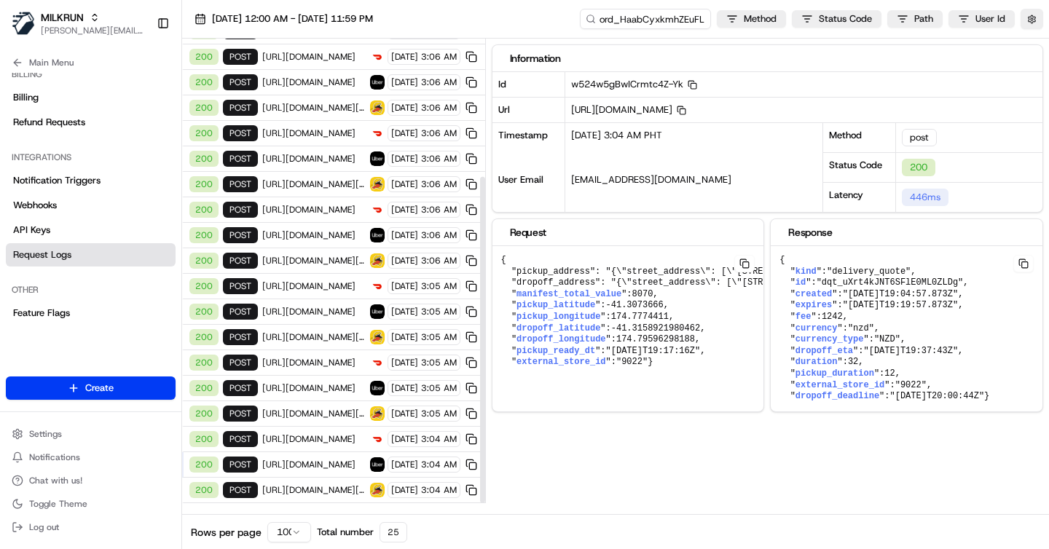
click at [312, 385] on span "https://api.uber.com/v1/customers/be5bc4f0-52a5-4578-9ad9-acedc3da1b61/delivery…" at bounding box center [313, 388] width 103 height 12
click at [312, 315] on span "https://api.uber.com/v1/customers/be5bc4f0-52a5-4578-9ad9-acedc3da1b61/delivery…" at bounding box center [313, 312] width 103 height 12
click at [318, 233] on span "https://api.uber.com/v1/customers/be5bc4f0-52a5-4578-9ad9-acedc3da1b61/delivery…" at bounding box center [313, 235] width 103 height 12
click at [316, 156] on span "https://api.uber.com/v1/customers/be5bc4f0-52a5-4578-9ad9-acedc3da1b61/delivery…" at bounding box center [313, 159] width 103 height 12
click at [317, 80] on span "https://api.uber.com/v1/customers/be5bc4f0-52a5-4578-9ad9-acedc3da1b61/delivery…" at bounding box center [313, 82] width 103 height 12
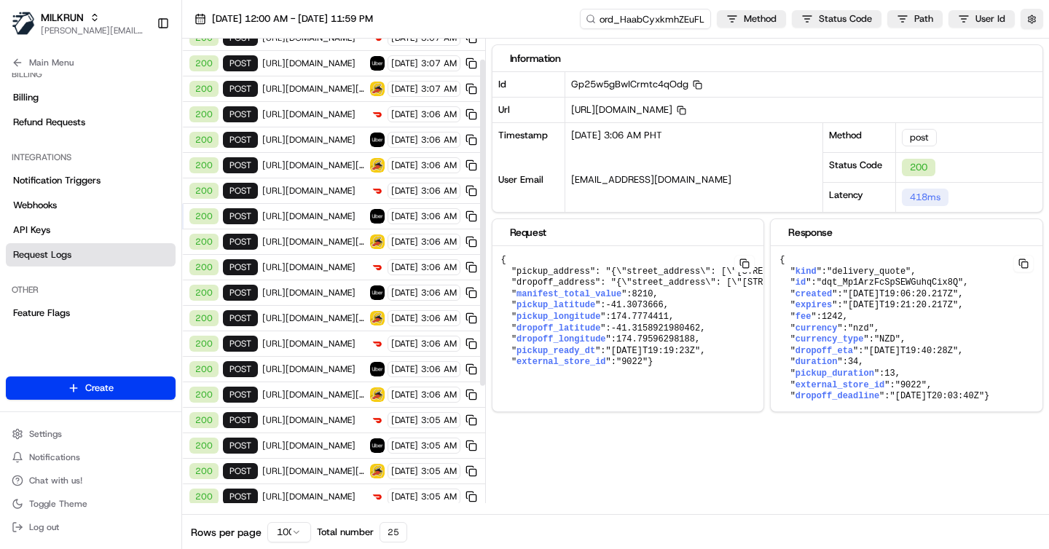
scroll to position [0, 0]
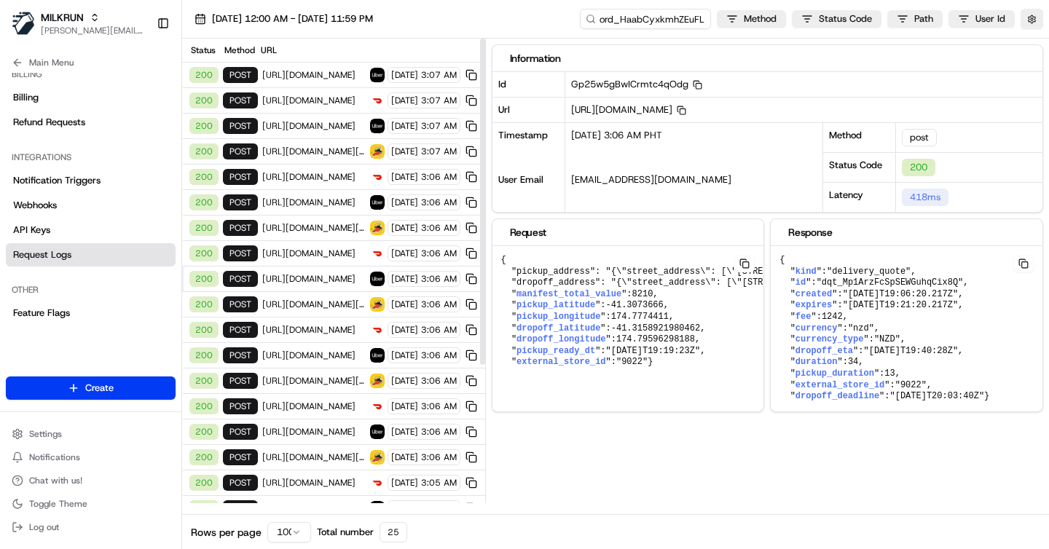
click at [315, 202] on span "https://api.uber.com/v1/customers/be5bc4f0-52a5-4578-9ad9-acedc3da1b61/delivery…" at bounding box center [313, 203] width 103 height 12
click at [315, 126] on span "https://api.uber.com/v1/customers/be5bc4f0-52a5-4578-9ad9-acedc3da1b61/delivery…" at bounding box center [313, 126] width 103 height 12
click at [302, 71] on span "https://api.uber.com/v1/customers/be5bc4f0-52a5-4578-9ad9-acedc3da1b61/deliveri…" at bounding box center [313, 75] width 103 height 12
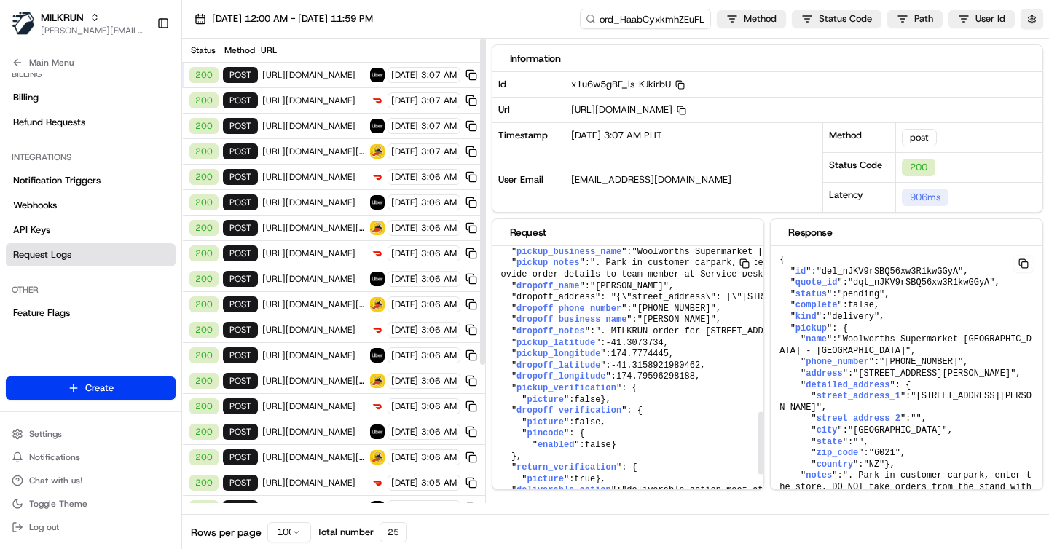
click at [302, 98] on span "https://openapi.doordash.com/drive/v2/quotes" at bounding box center [313, 101] width 103 height 12
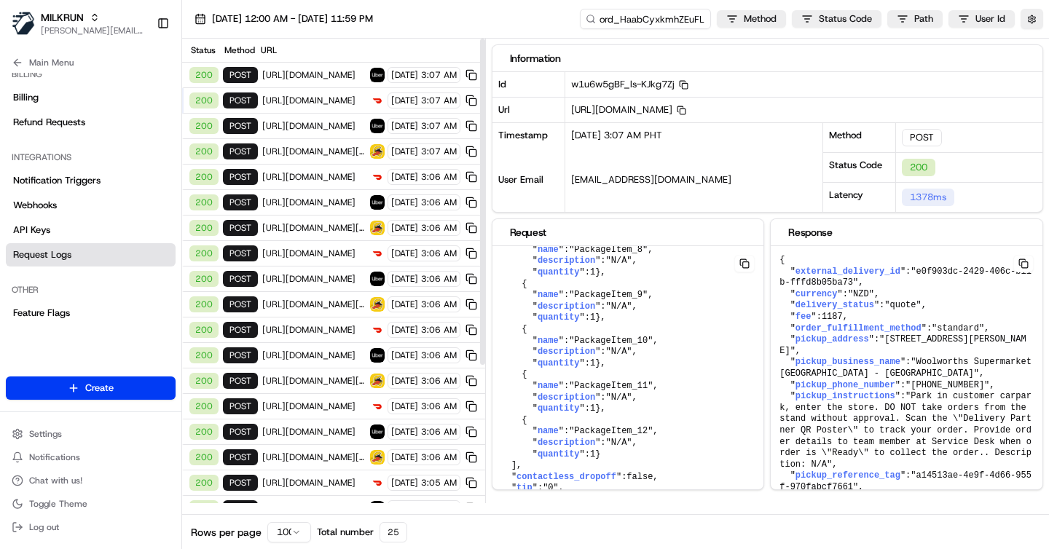
click at [301, 74] on span "https://api.uber.com/v1/customers/be5bc4f0-52a5-4578-9ad9-acedc3da1b61/deliveri…" at bounding box center [313, 75] width 103 height 12
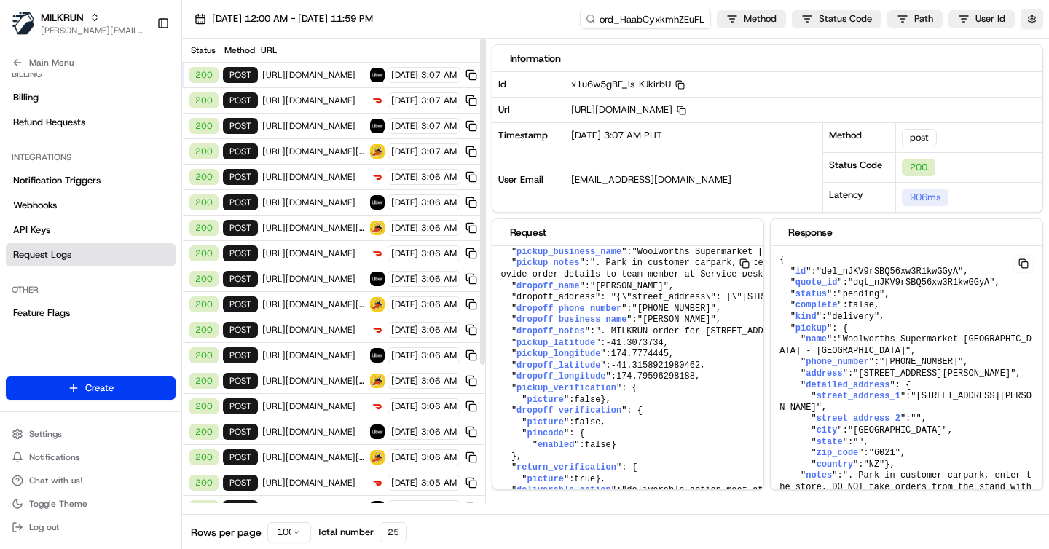
click at [307, 95] on span "https://openapi.doordash.com/drive/v2/quotes" at bounding box center [313, 101] width 103 height 12
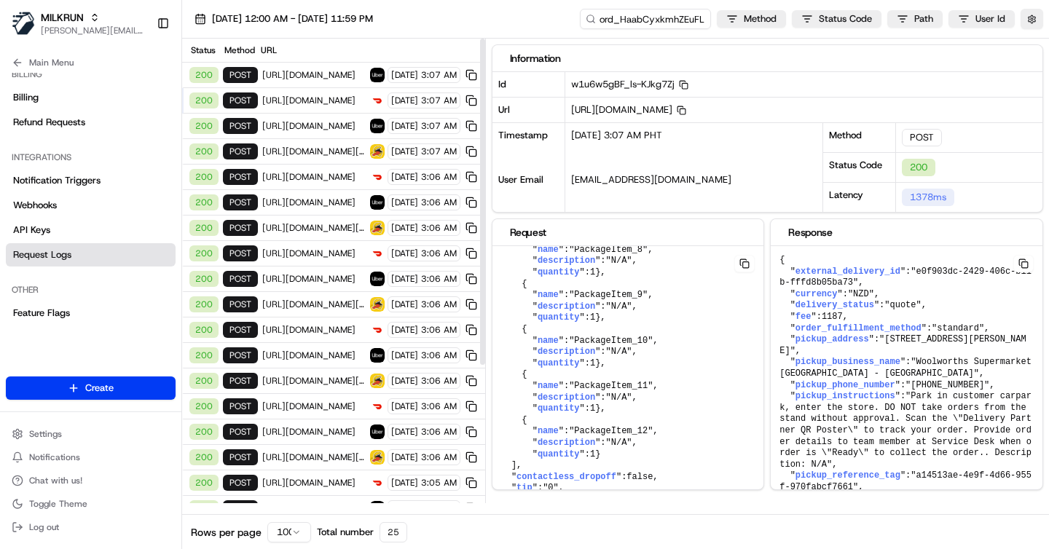
click at [315, 122] on span "https://api.uber.com/v1/customers/be5bc4f0-52a5-4578-9ad9-acedc3da1b61/delivery…" at bounding box center [313, 126] width 103 height 12
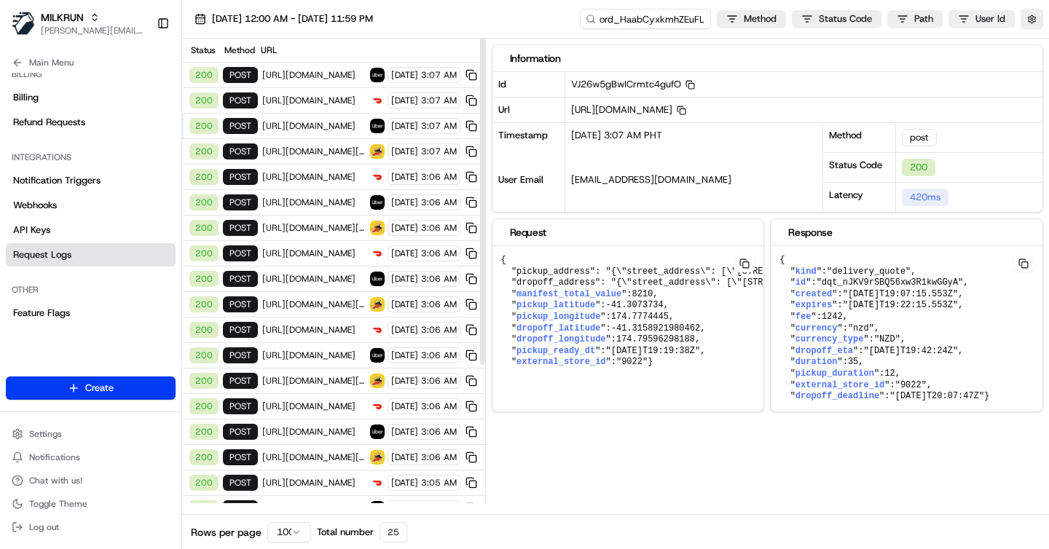
click at [313, 106] on span "https://openapi.doordash.com/drive/v2/quotes" at bounding box center [313, 101] width 103 height 12
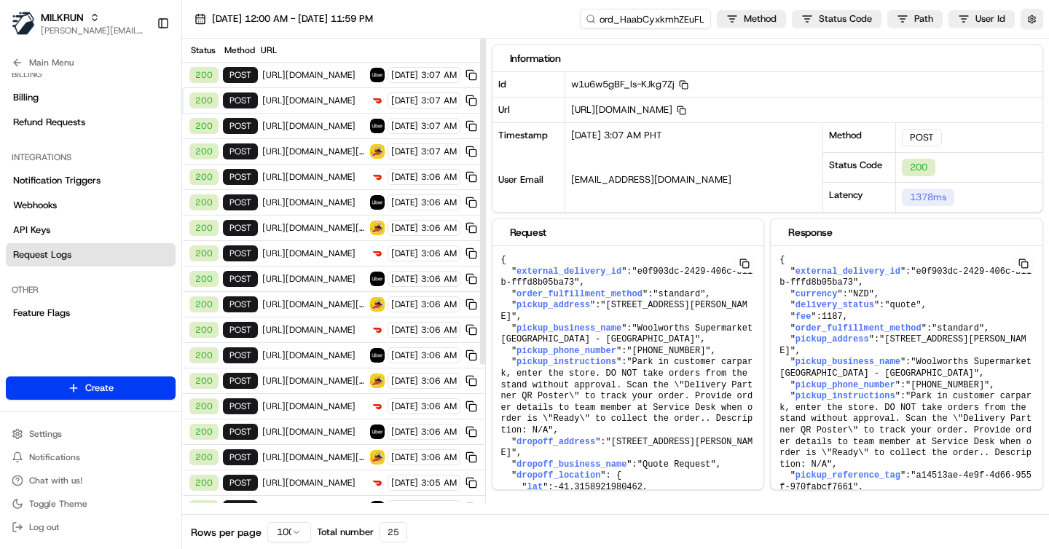
click at [315, 79] on span "https://api.uber.com/v1/customers/be5bc4f0-52a5-4578-9ad9-acedc3da1b61/deliveri…" at bounding box center [313, 75] width 103 height 12
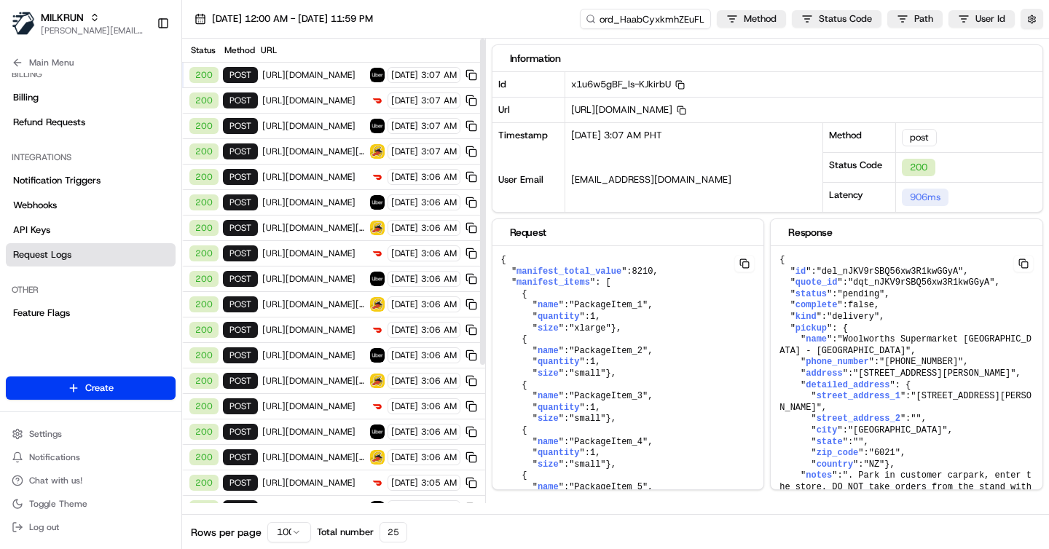
click at [310, 95] on span "https://openapi.doordash.com/drive/v2/quotes" at bounding box center [313, 101] width 103 height 12
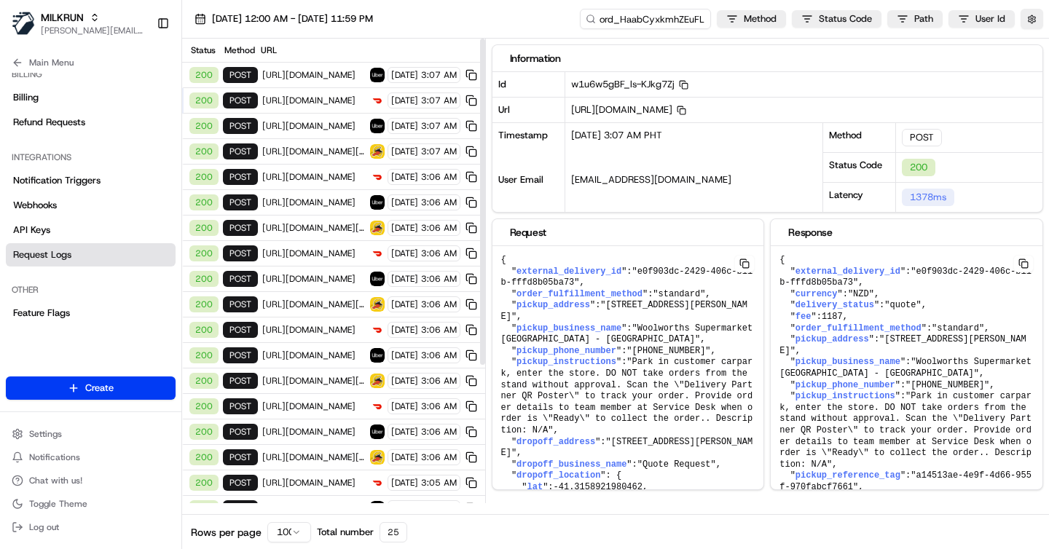
click at [307, 71] on span "https://api.uber.com/v1/customers/be5bc4f0-52a5-4578-9ad9-acedc3da1b61/deliveri…" at bounding box center [313, 75] width 103 height 12
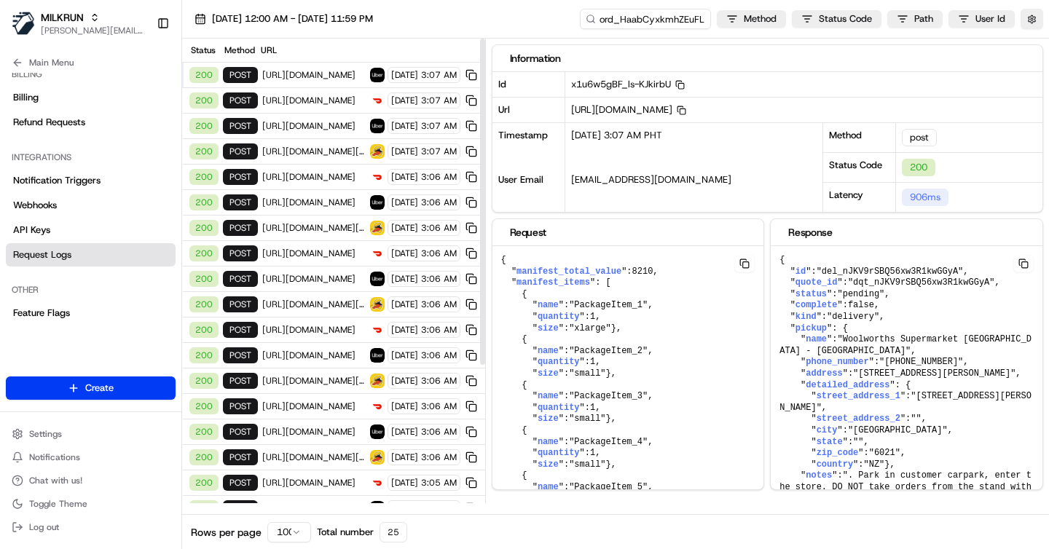
click at [301, 96] on span "https://openapi.doordash.com/drive/v2/quotes" at bounding box center [313, 101] width 103 height 12
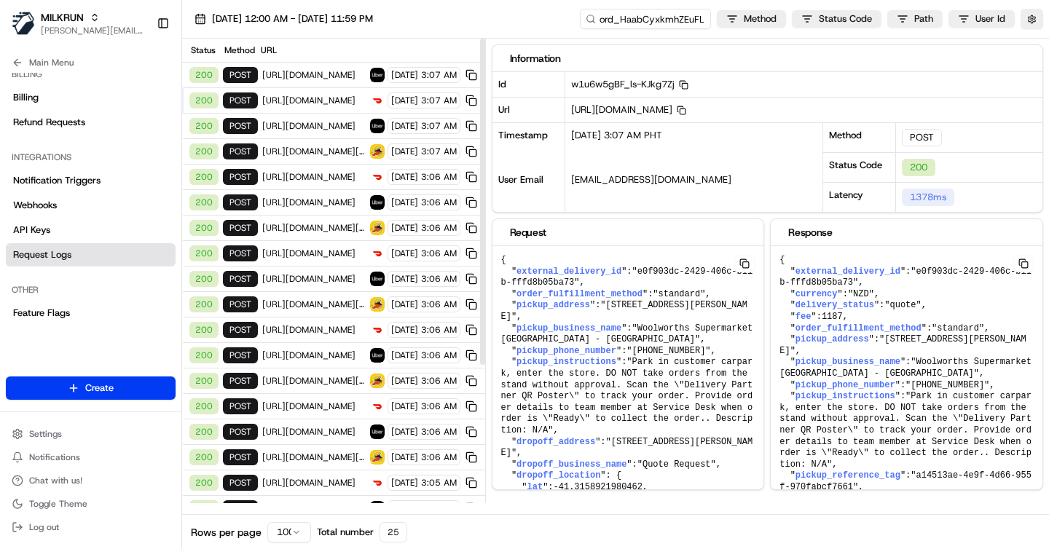
click at [296, 76] on span "https://api.uber.com/v1/customers/be5bc4f0-52a5-4578-9ad9-acedc3da1b61/deliveri…" at bounding box center [313, 75] width 103 height 12
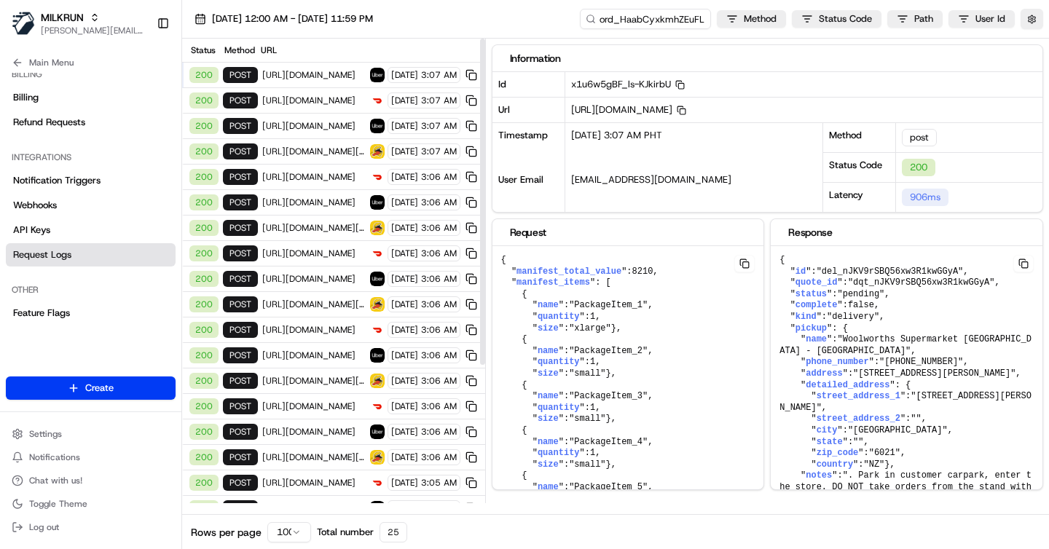
click at [307, 100] on span "https://openapi.doordash.com/drive/v2/quotes" at bounding box center [313, 101] width 103 height 12
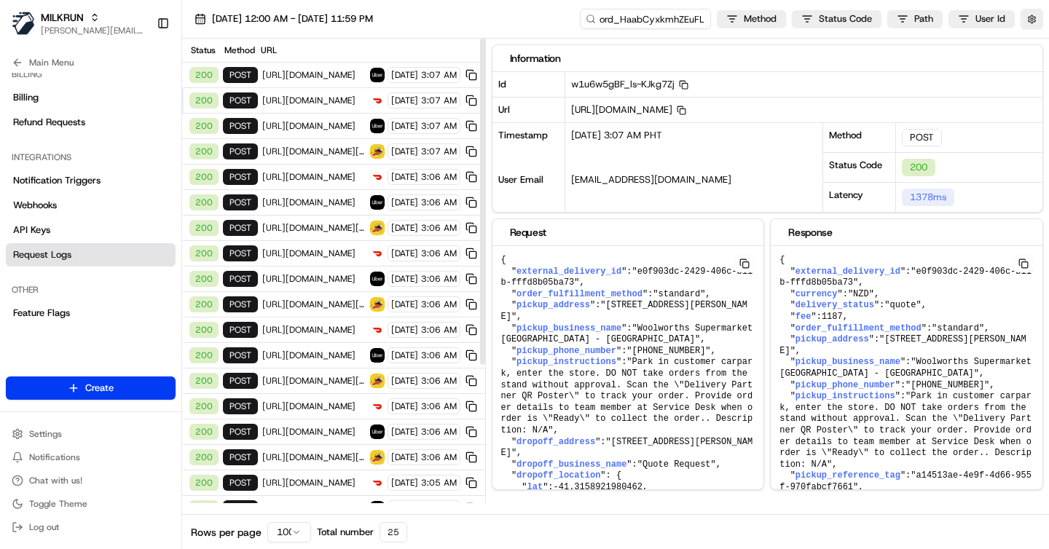
click at [296, 71] on span "https://api.uber.com/v1/customers/be5bc4f0-52a5-4578-9ad9-acedc3da1b61/deliveri…" at bounding box center [313, 75] width 103 height 12
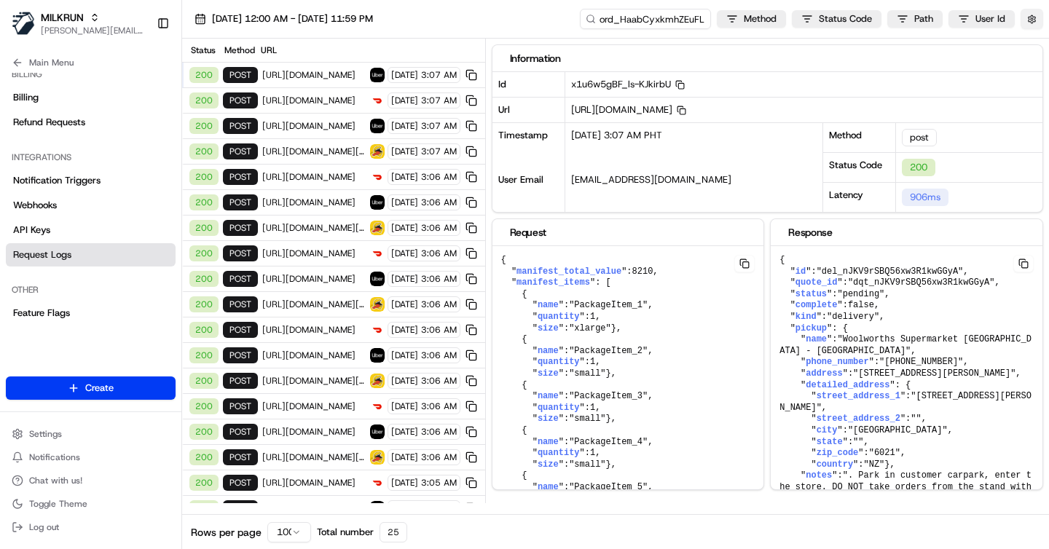
click at [1034, 20] on button "button" at bounding box center [1031, 19] width 23 height 20
click at [1034, 47] on button "Display Only Provider Logs" at bounding box center [1034, 45] width 12 height 12
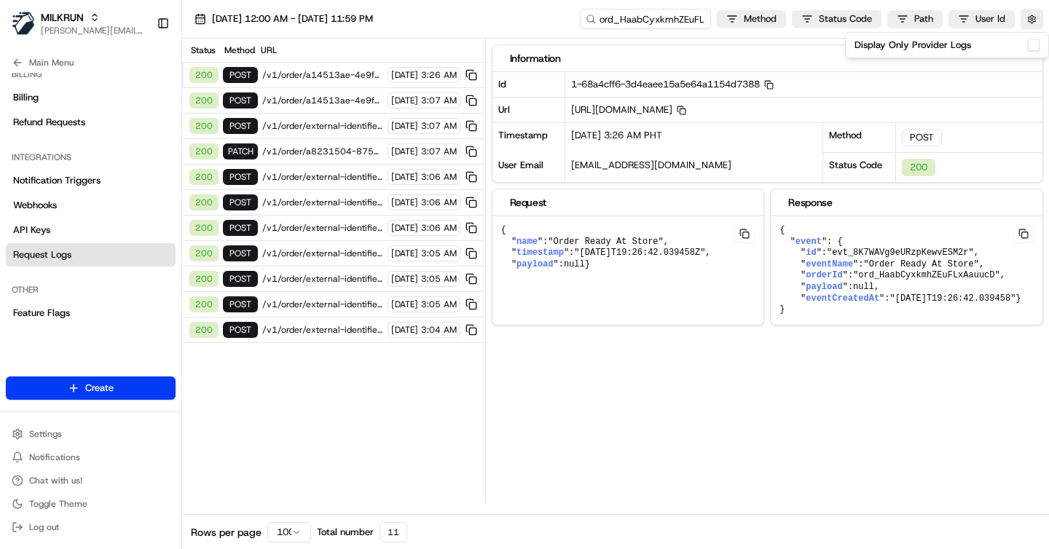
click at [323, 71] on span "/v1/order/a14513ae-4e9f-4d66-955f-970fabcf7661/events" at bounding box center [322, 75] width 121 height 12
